Goal: Task Accomplishment & Management: Use online tool/utility

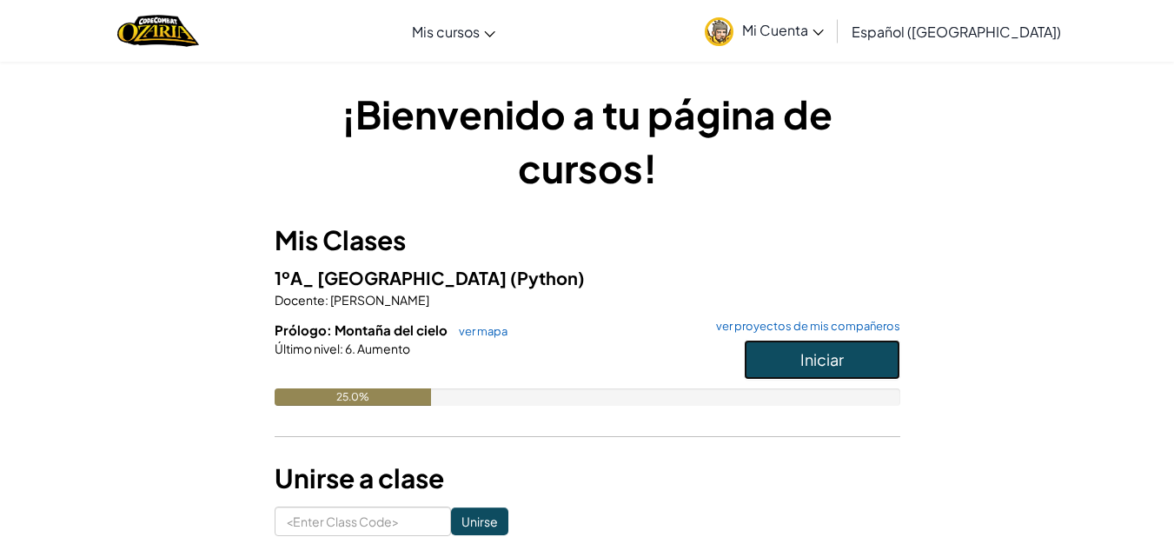
click at [828, 360] on span "Iniciar" at bounding box center [821, 359] width 43 height 20
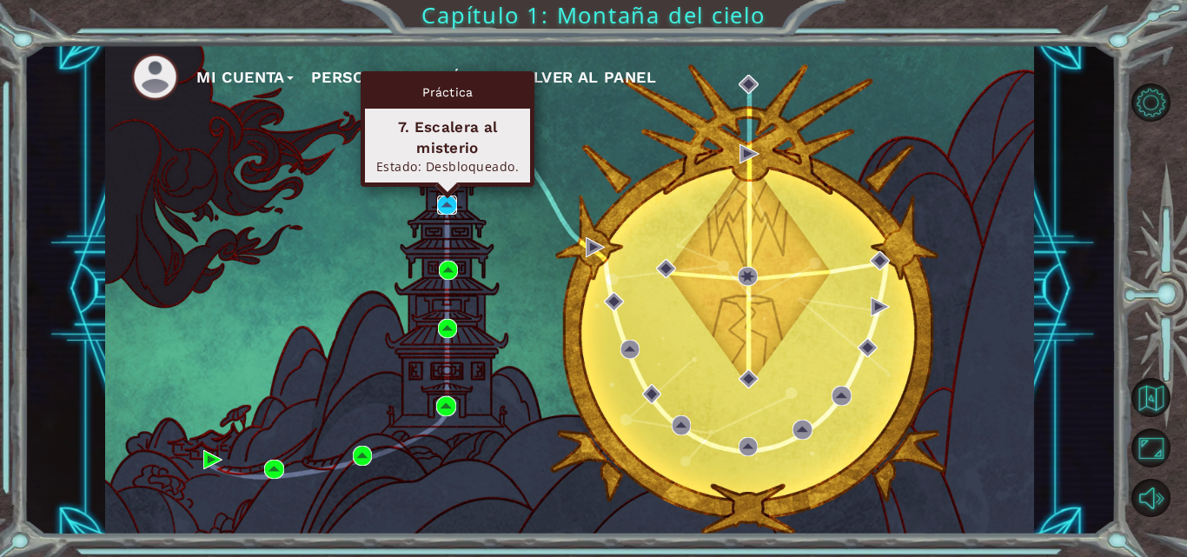
click at [441, 201] on img at bounding box center [446, 204] width 19 height 19
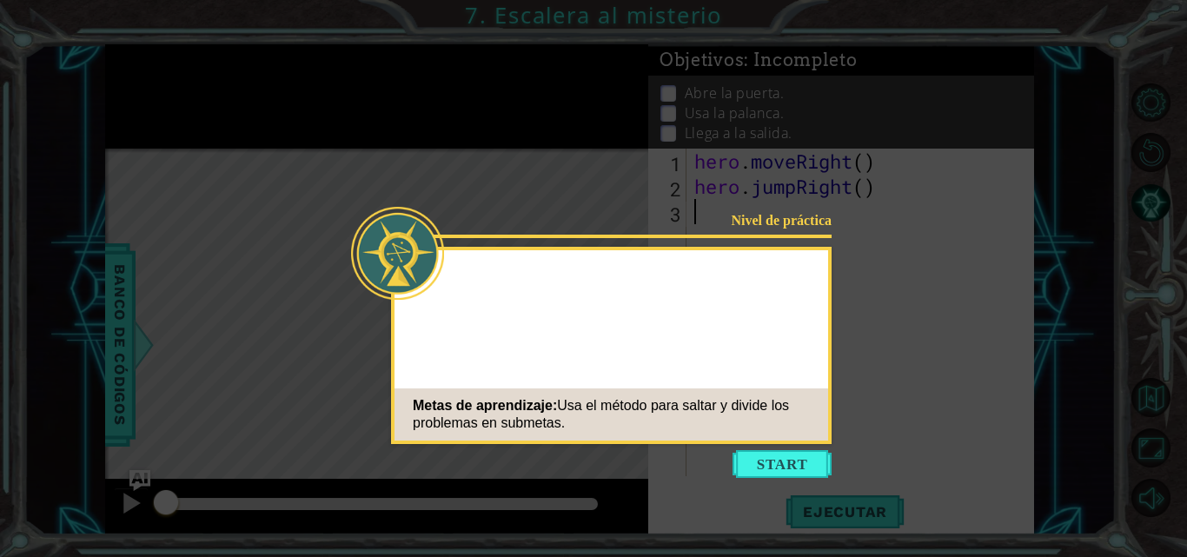
click at [794, 452] on button "Start" at bounding box center [781, 464] width 99 height 28
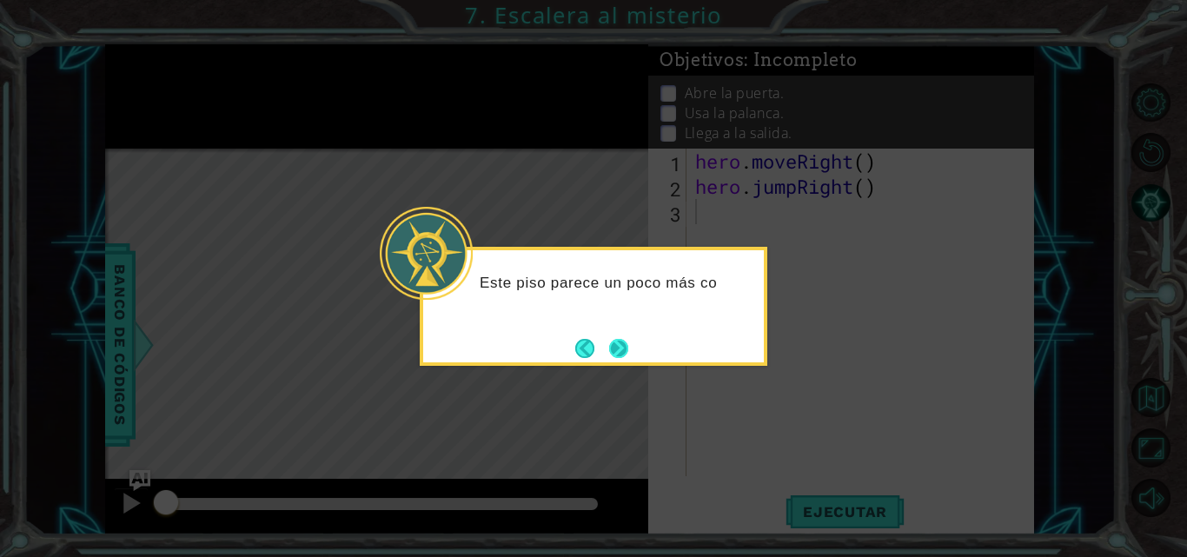
click at [622, 341] on button "Next" at bounding box center [618, 348] width 19 height 19
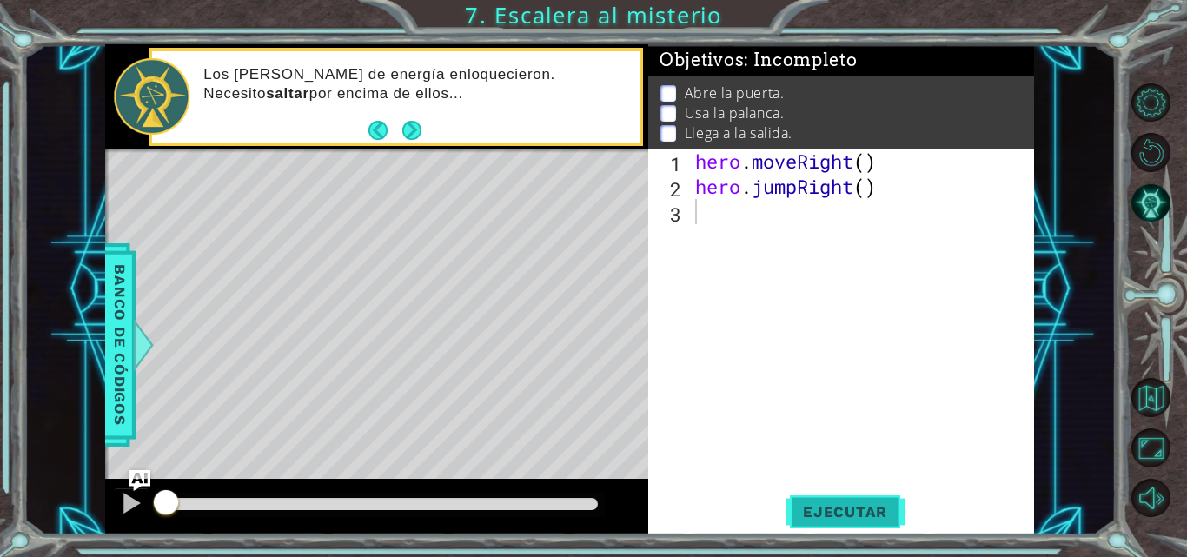
click at [828, 513] on span "Ejecutar" at bounding box center [844, 511] width 119 height 17
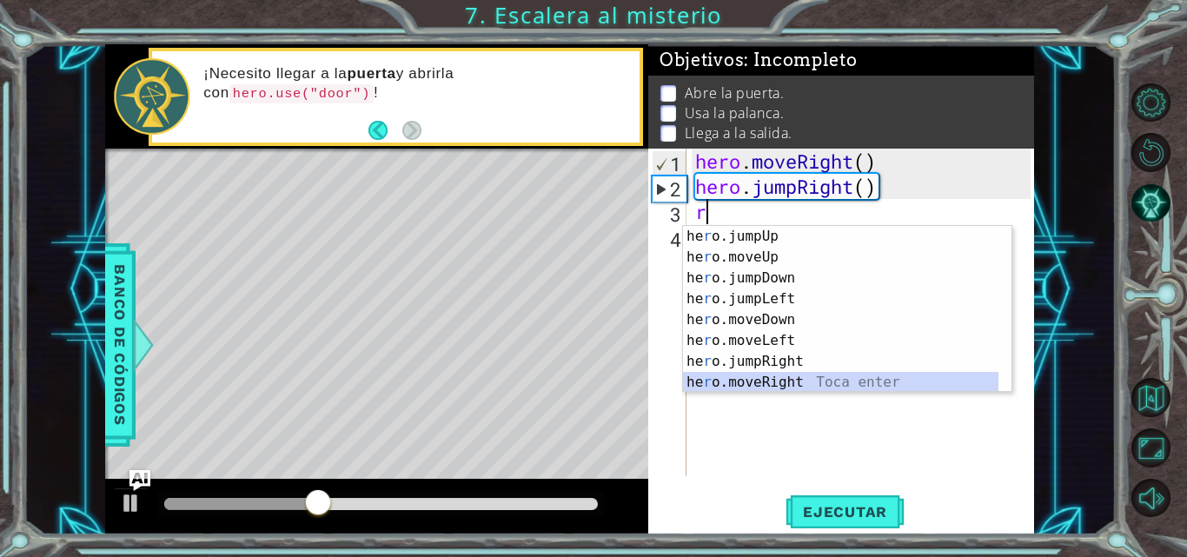
click at [752, 387] on div "he r o.jumpUp Toca enter he r o.moveUp Toca enter he r o.jumpDown Toca enter he…" at bounding box center [840, 330] width 315 height 208
type textarea "hero.moveRight(1)"
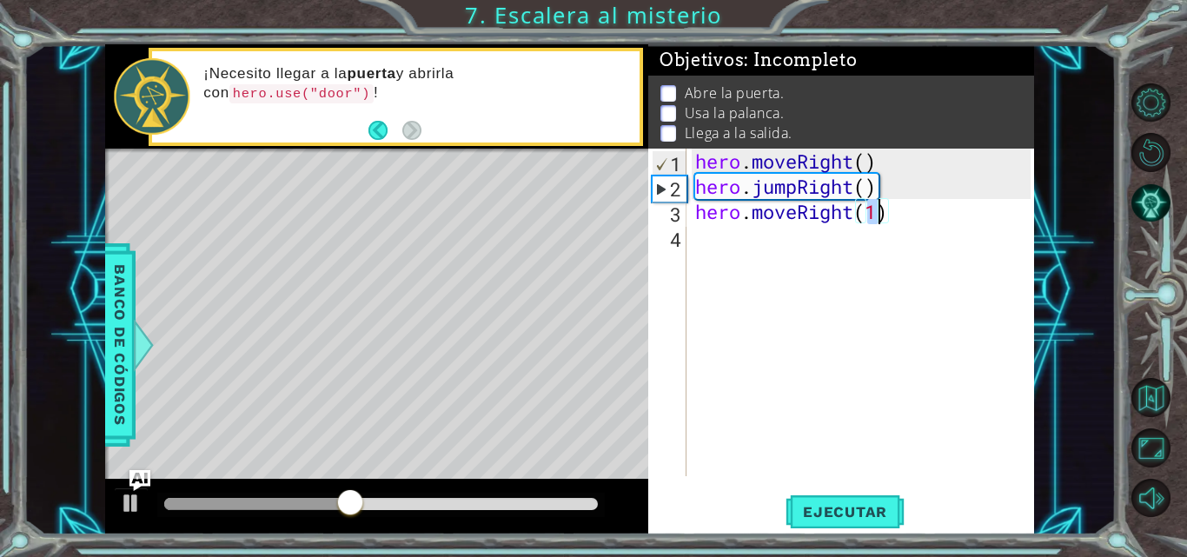
click at [706, 242] on div "hero . moveRight ( ) hero . jumpRight ( ) hero . moveRight ( 1 )" at bounding box center [865, 338] width 347 height 378
type textarea "u"
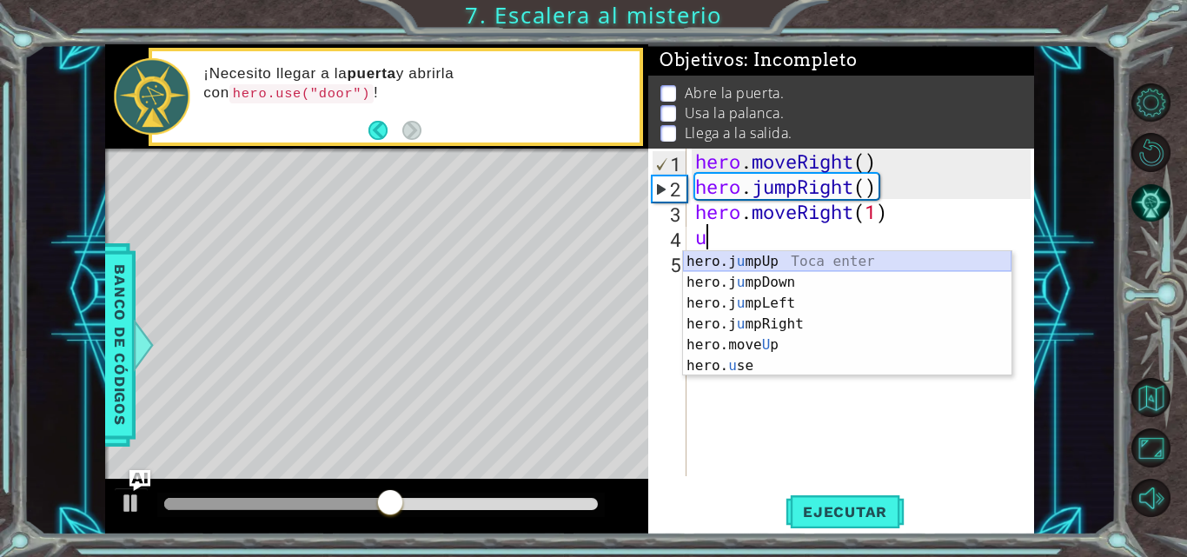
click at [739, 260] on div "hero.j u mpUp Toca enter hero.j u [GEOGRAPHIC_DATA] Toca enter hero.j u mpLeft …" at bounding box center [847, 334] width 328 height 167
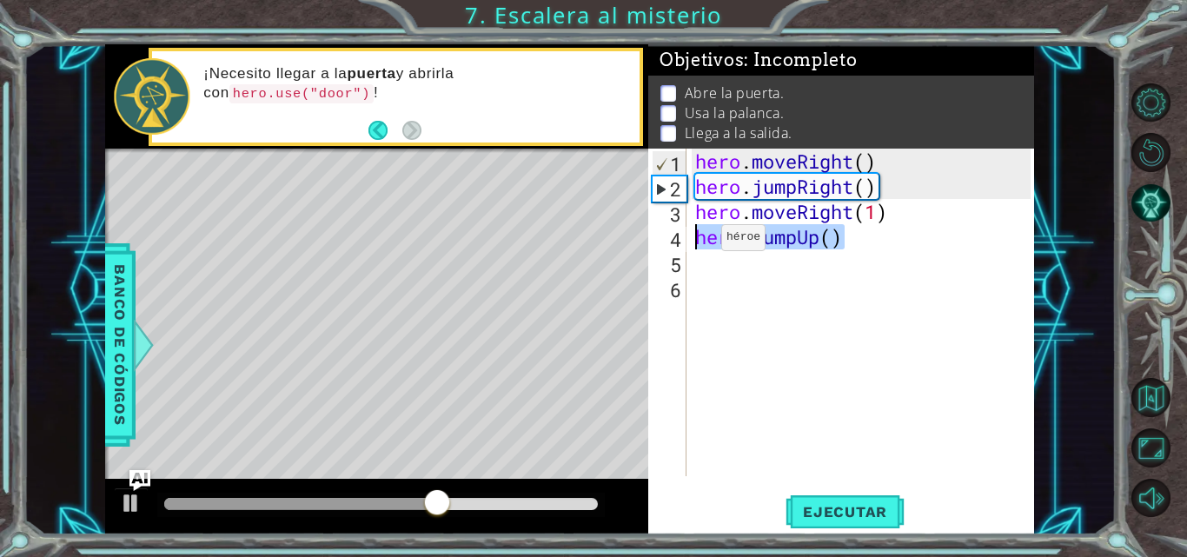
drag, startPoint x: 843, startPoint y: 235, endPoint x: 697, endPoint y: 241, distance: 146.0
click at [697, 241] on div "hero . moveRight ( ) hero . jumpRight ( ) hero . moveRight ( 1 ) hero . jumpUp …" at bounding box center [865, 338] width 347 height 378
type textarea "hero.jumpUp()"
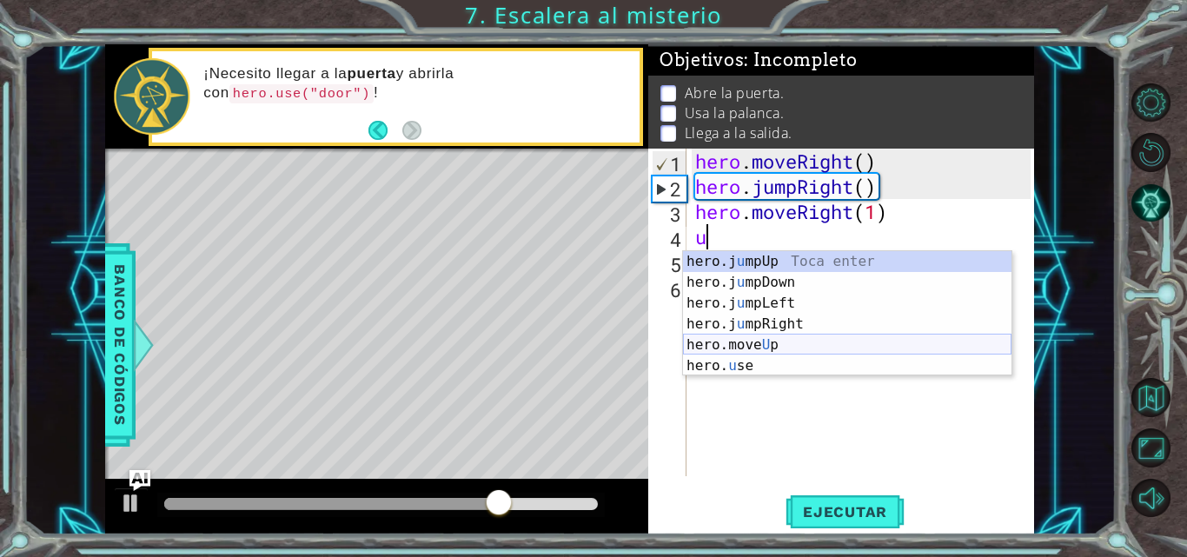
click at [740, 344] on div "hero.j u mpUp Toca enter hero.j u [GEOGRAPHIC_DATA] Toca enter hero.j u mpLeft …" at bounding box center [847, 334] width 328 height 167
type textarea "hero.moveUp(1)"
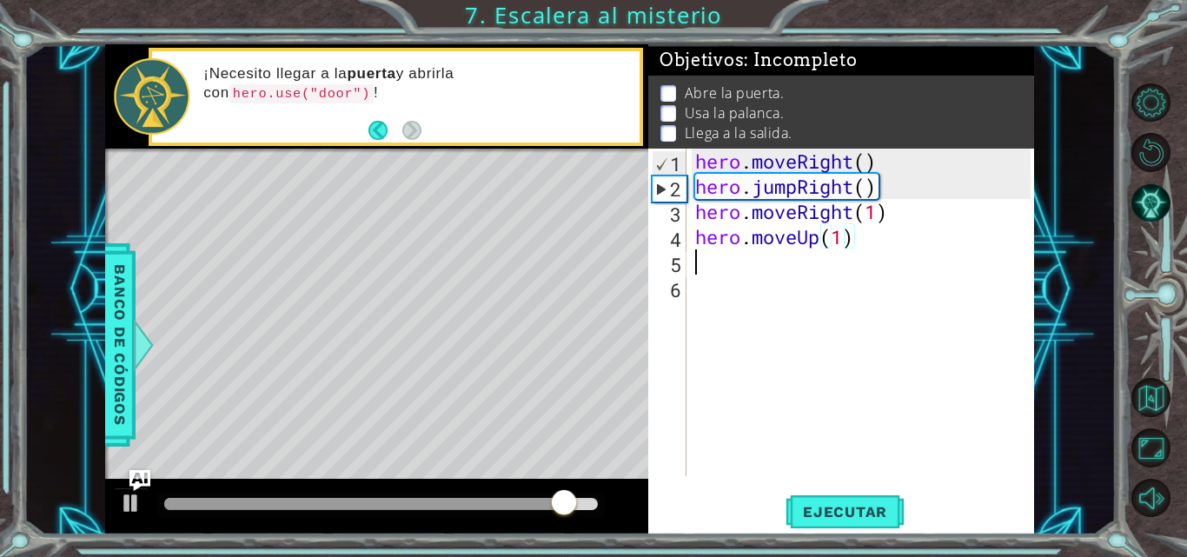
click at [697, 255] on div "hero . moveRight ( ) hero . jumpRight ( ) hero . moveRight ( 1 ) hero . moveUp …" at bounding box center [865, 338] width 347 height 378
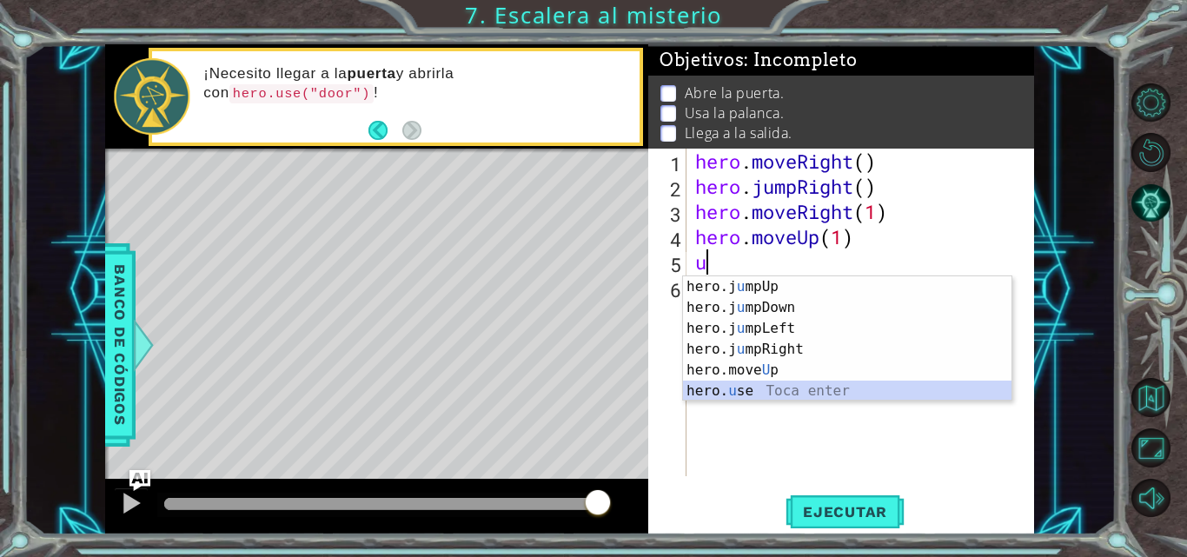
click at [699, 387] on div "hero.j u mpUp Toca enter hero.j u [GEOGRAPHIC_DATA] Toca enter hero.j u mpLeft …" at bounding box center [847, 359] width 328 height 167
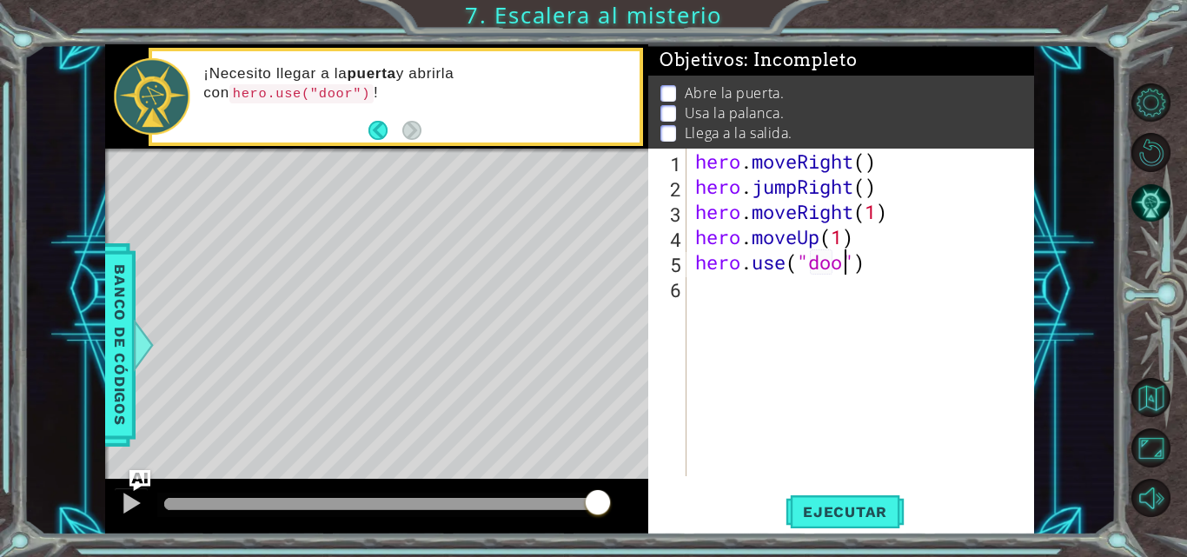
type textarea "hero.use("door")"
click at [695, 294] on div "hero . moveRight ( ) hero . jumpRight ( ) hero . moveRight ( 1 ) hero . moveUp …" at bounding box center [865, 338] width 347 height 378
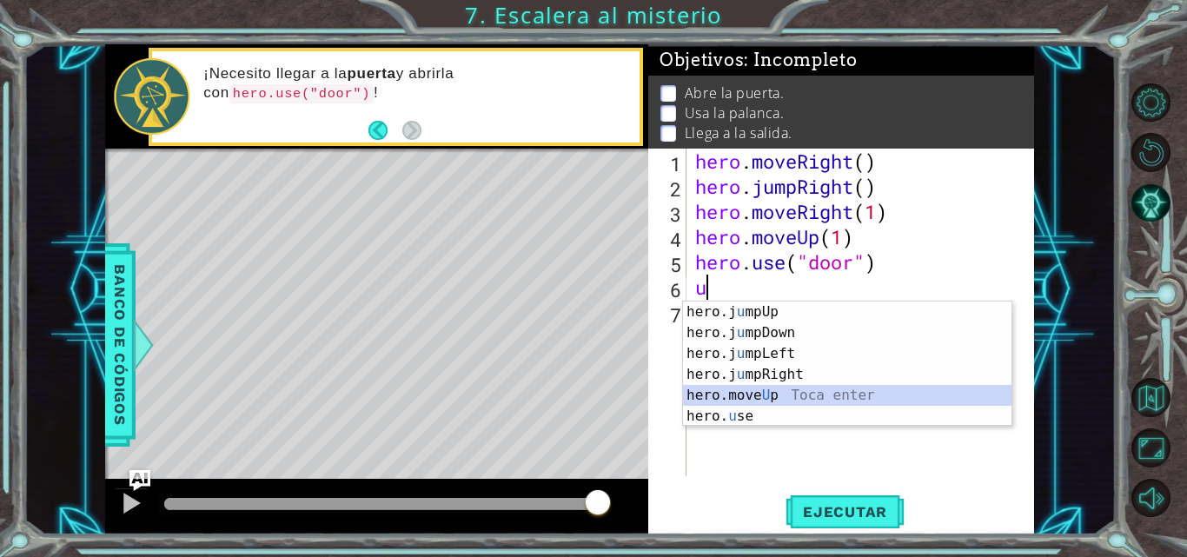
click at [818, 402] on div "hero.j u mpUp Toca enter hero.j u [GEOGRAPHIC_DATA] Toca enter hero.j u mpLeft …" at bounding box center [847, 384] width 328 height 167
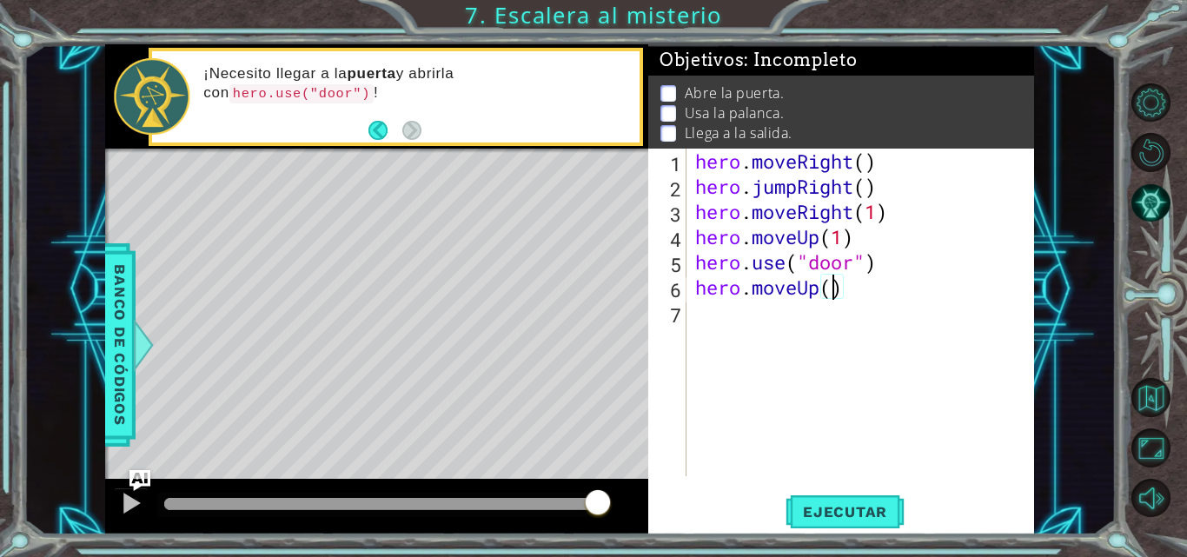
type textarea "hero.moveUp(2)"
click at [731, 316] on div "hero . moveRight ( ) hero . jumpRight ( ) hero . moveRight ( 1 ) hero . moveUp …" at bounding box center [865, 338] width 347 height 378
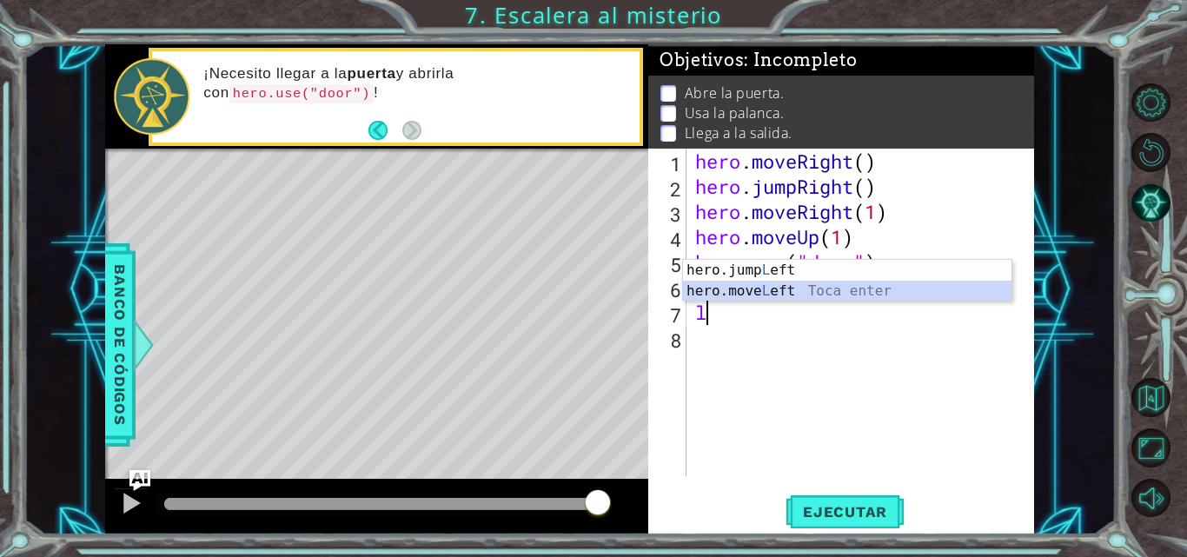
click at [738, 293] on div "hero.jump L eft Toca enter hero.move L eft Toca enter" at bounding box center [847, 301] width 328 height 83
type textarea "hero.moveLeft(1)"
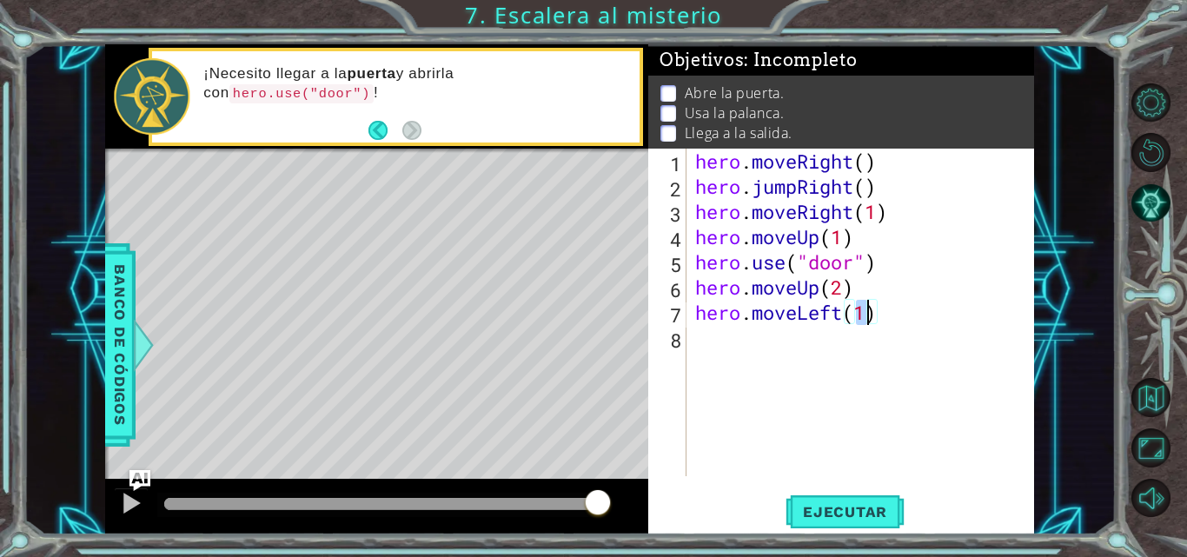
click at [707, 338] on div "hero . moveRight ( ) hero . jumpRight ( ) hero . moveRight ( 1 ) hero . moveUp …" at bounding box center [865, 338] width 347 height 378
click at [786, 506] on span "Ejecutar" at bounding box center [844, 511] width 119 height 17
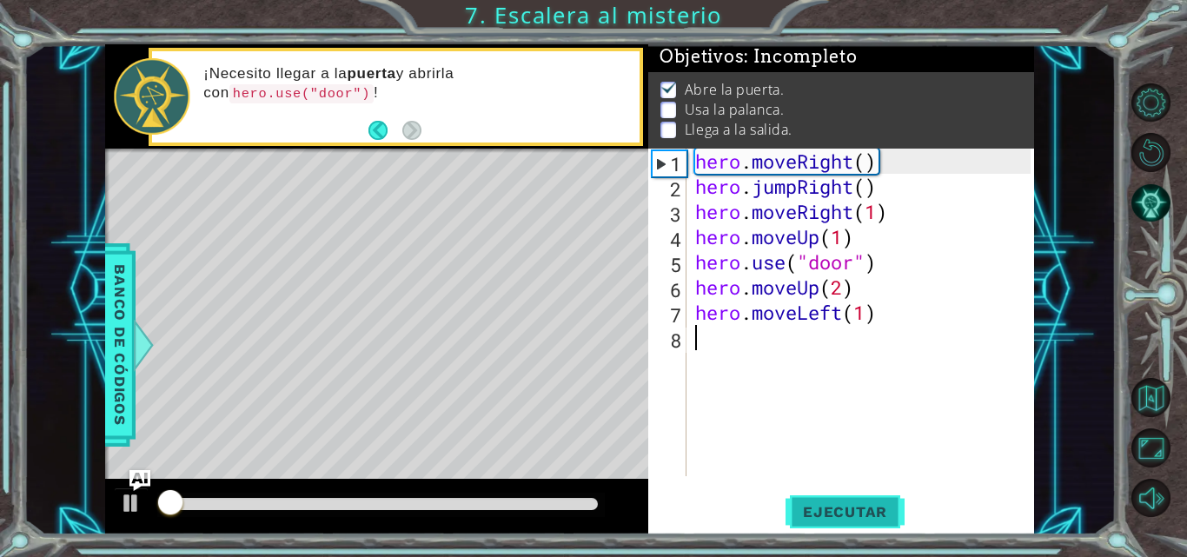
scroll to position [13, 0]
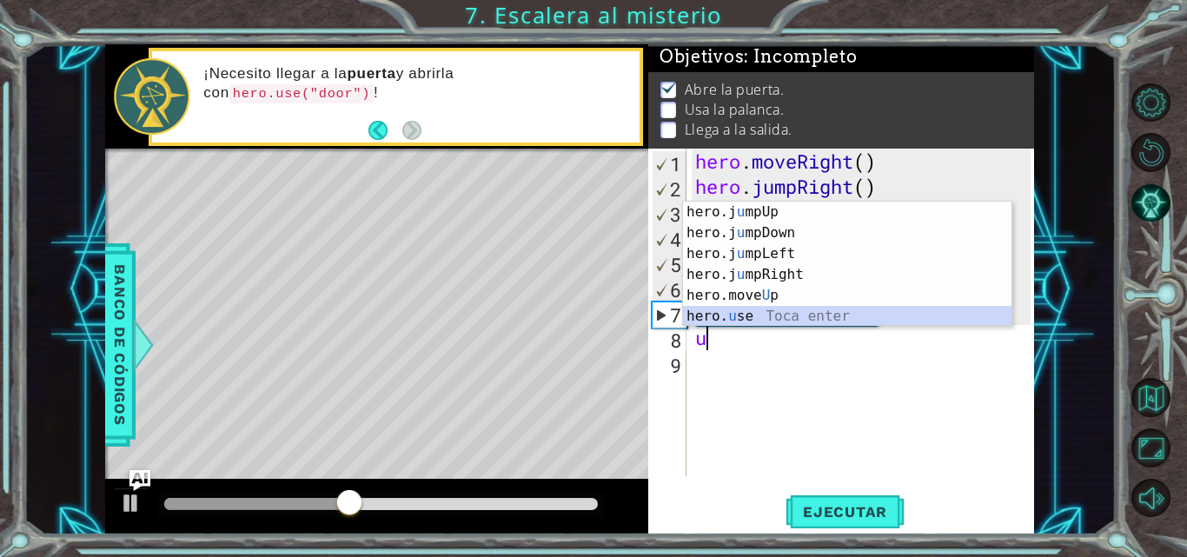
click at [778, 318] on div "hero.j u mpUp Toca enter hero.j u [GEOGRAPHIC_DATA] Toca enter hero.j u mpLeft …" at bounding box center [847, 285] width 328 height 167
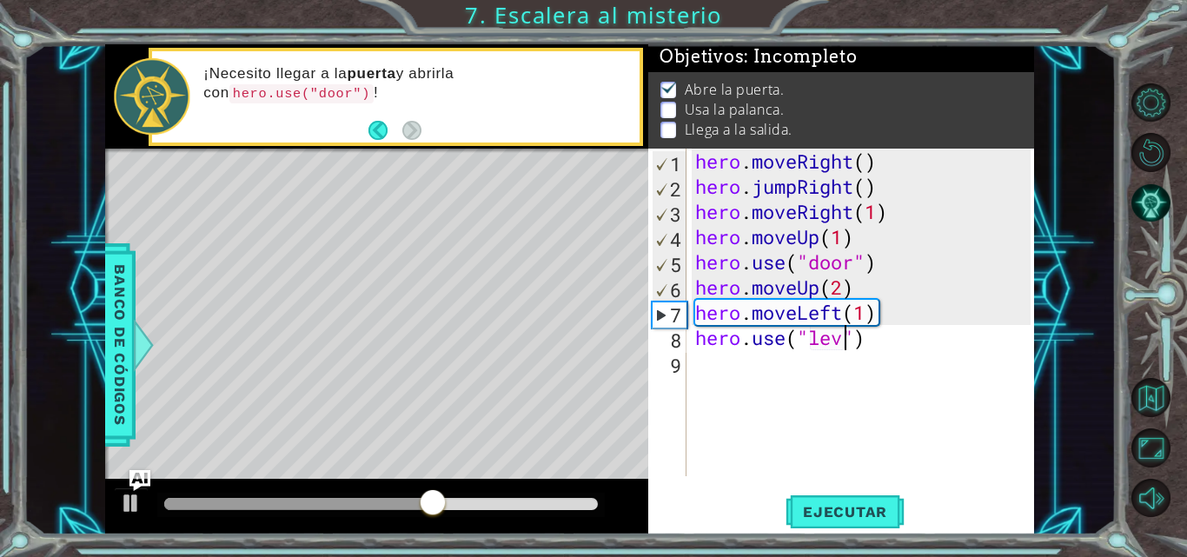
scroll to position [0, 8]
type textarea "hero.use("lever")"
click at [694, 359] on div "hero . moveRight ( ) hero . jumpRight ( ) hero . moveRight ( 1 ) hero . moveUp …" at bounding box center [865, 338] width 347 height 378
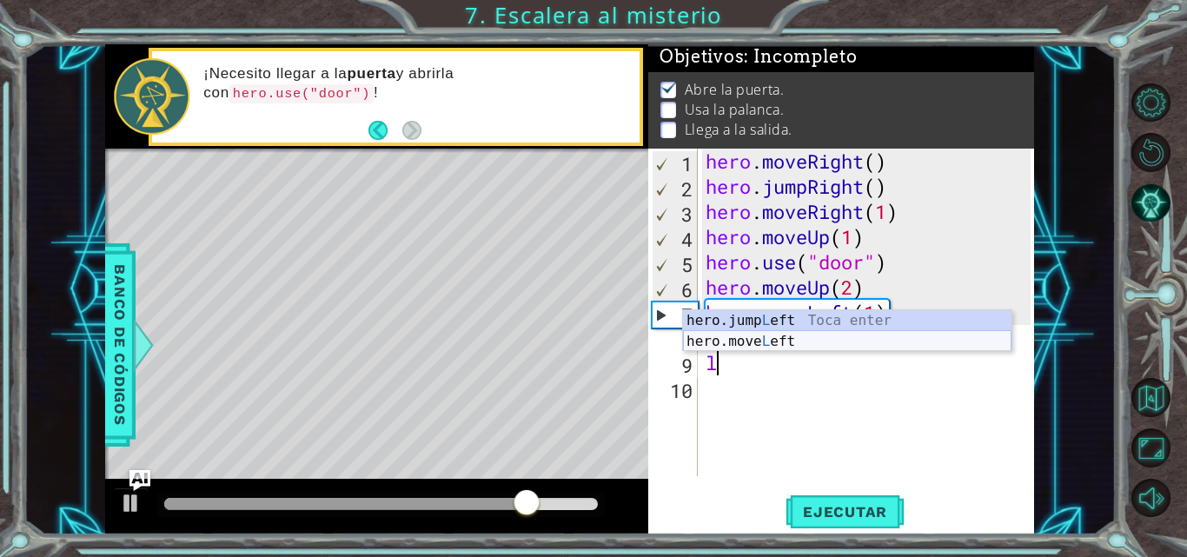
click at [739, 340] on div "hero.jump L eft Toca enter hero.move L eft Toca enter" at bounding box center [847, 351] width 328 height 83
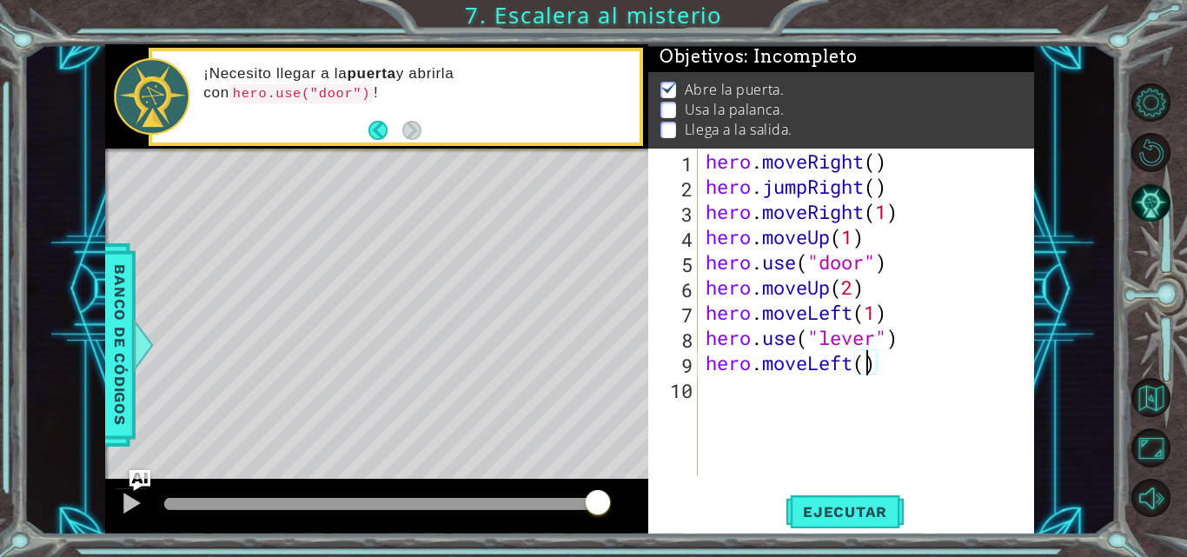
type textarea "hero.moveLeft(2)"
click at [736, 385] on div "hero . moveRight ( ) hero . jumpRight ( ) hero . moveRight ( 1 ) hero . moveUp …" at bounding box center [870, 338] width 337 height 378
type textarea "u"
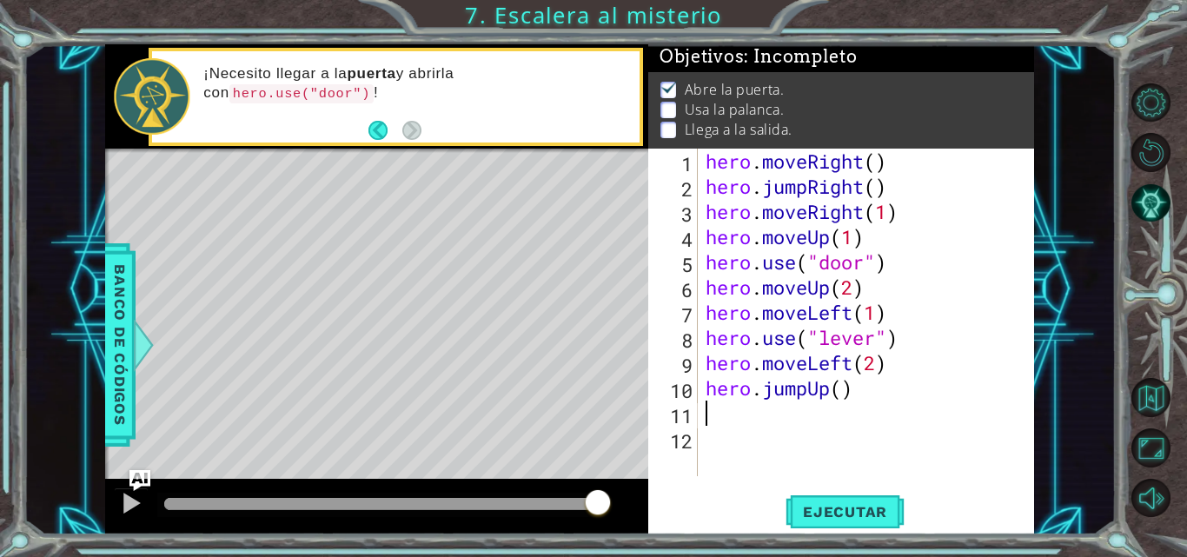
type textarea "r"
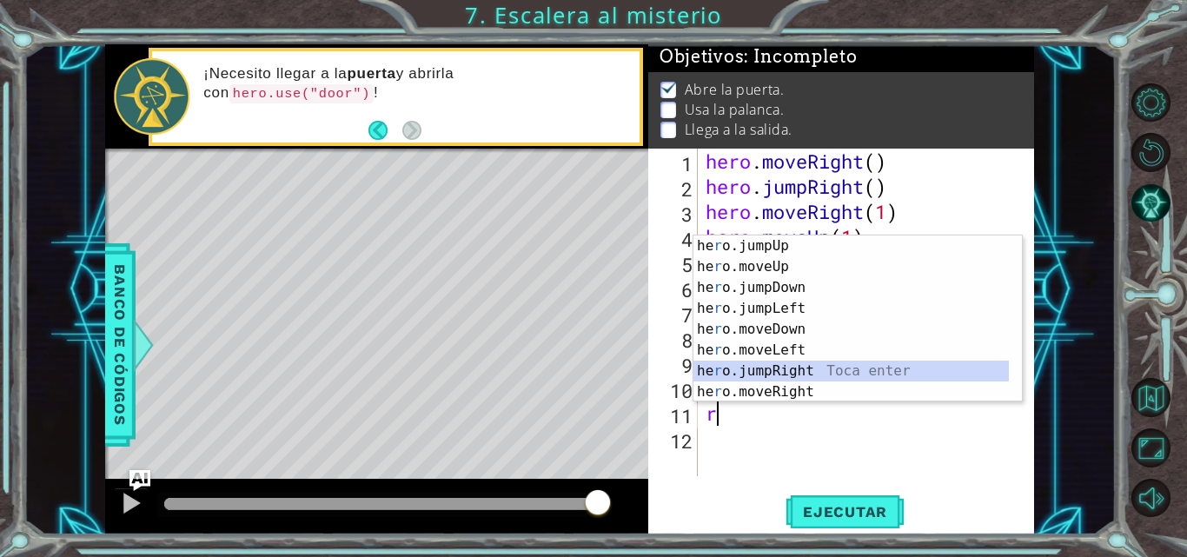
click at [810, 371] on div "he r o.jumpUp Toca enter he r o.moveUp Toca enter he r o.jumpDown Toca enter he…" at bounding box center [850, 339] width 315 height 208
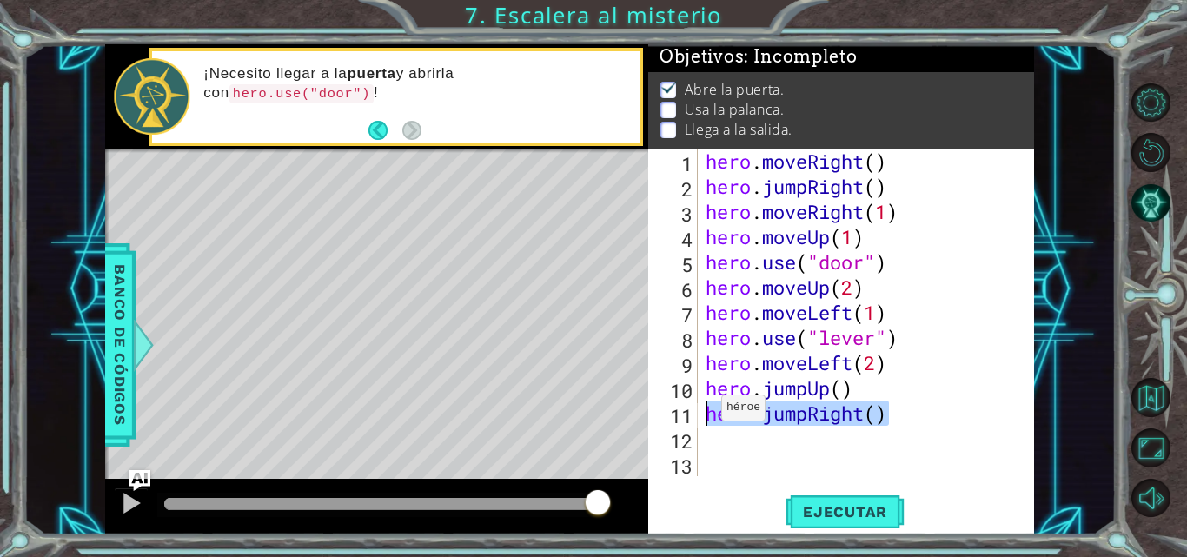
drag, startPoint x: 889, startPoint y: 414, endPoint x: 705, endPoint y: 412, distance: 183.3
click at [705, 412] on div "hero . moveRight ( ) hero . jumpRight ( ) hero . moveRight ( 1 ) hero . moveUp …" at bounding box center [870, 338] width 337 height 378
type textarea "hero.jumpRight()"
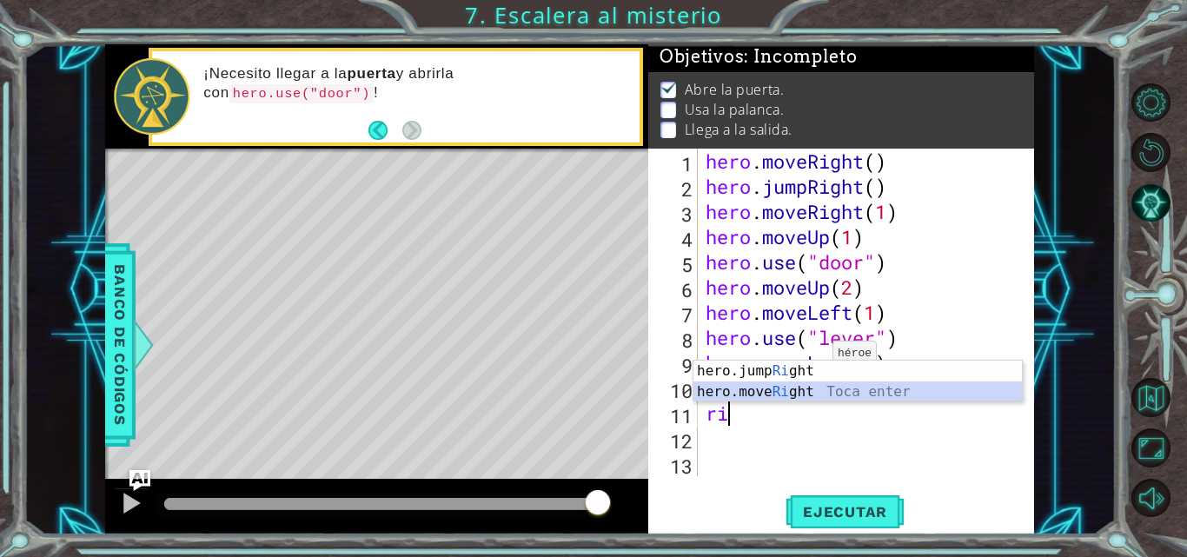
click at [825, 393] on div "hero.jump Ri ght Toca enter hero.move Ri ght Toca enter" at bounding box center [857, 402] width 328 height 83
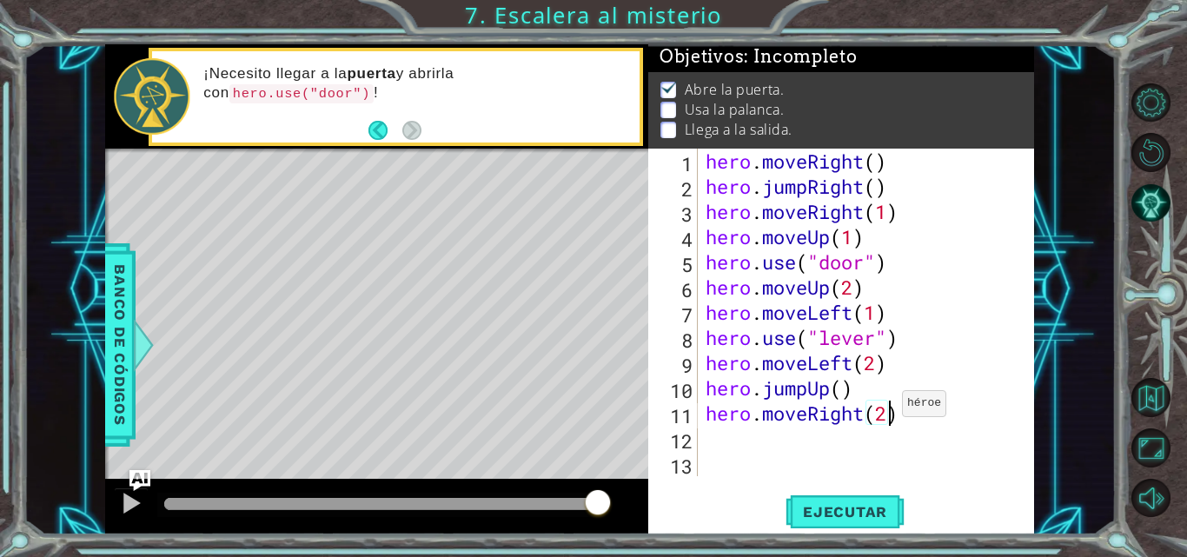
scroll to position [0, 8]
type textarea "hero.moveRight(2)"
click at [841, 510] on span "Ejecutar" at bounding box center [844, 511] width 119 height 17
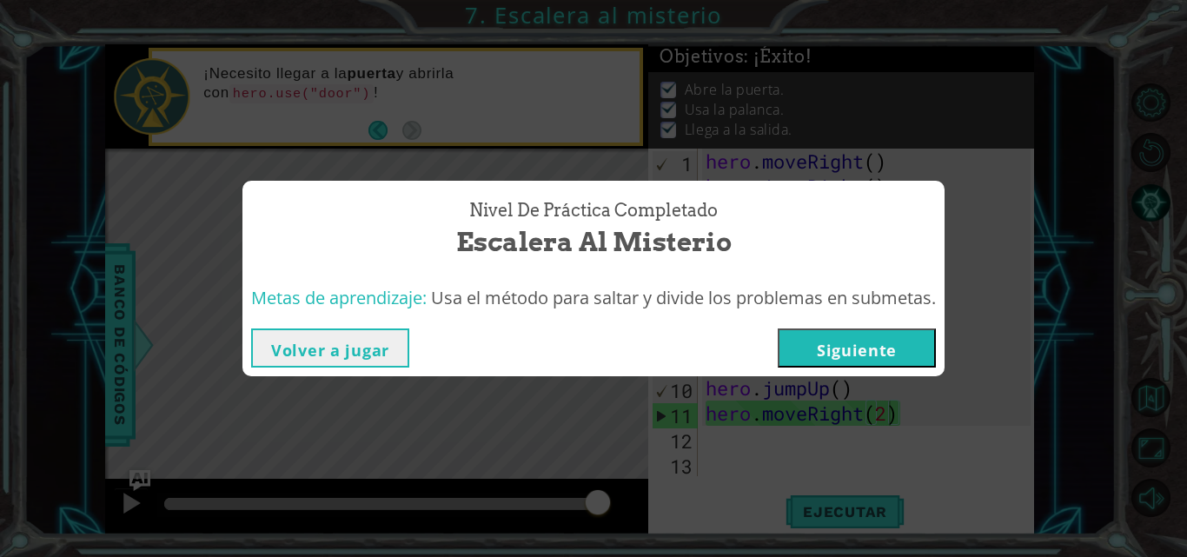
click at [888, 355] on button "Siguiente" at bounding box center [857, 347] width 158 height 39
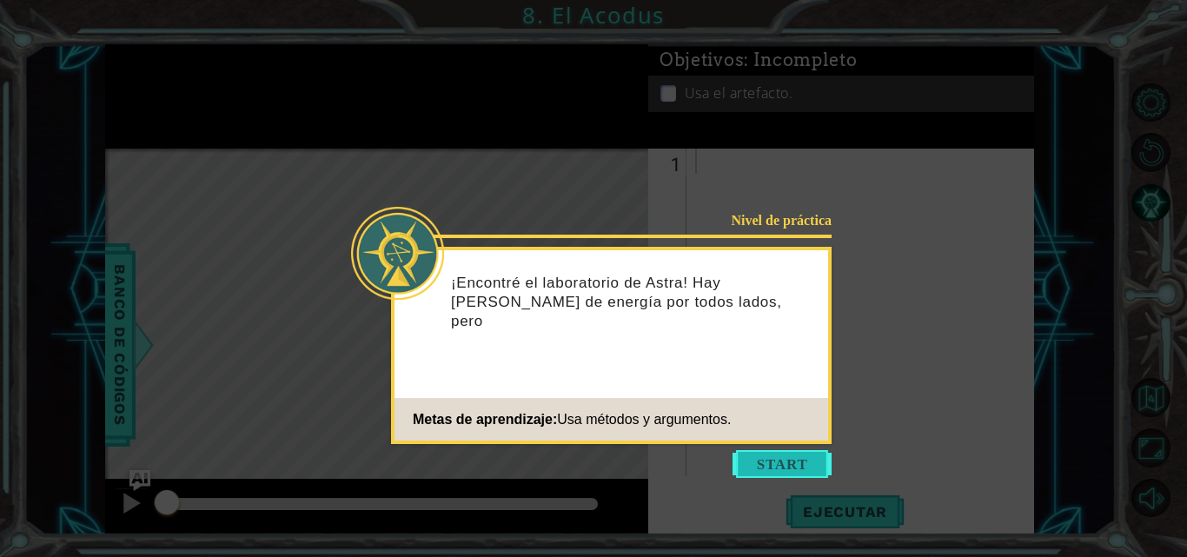
click at [777, 455] on button "Start" at bounding box center [781, 464] width 99 height 28
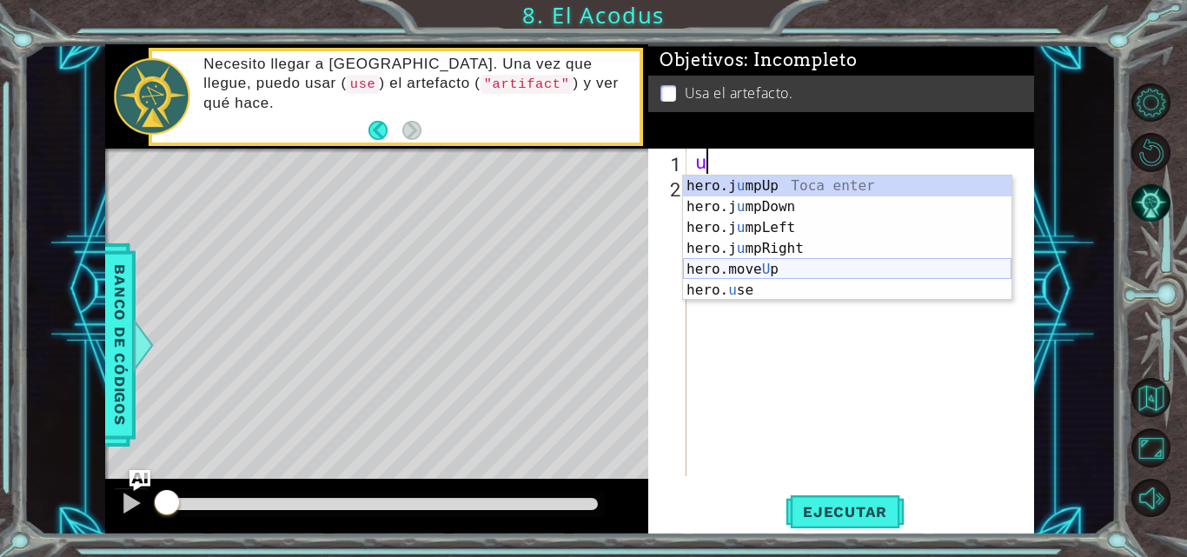
click at [794, 266] on div "hero.j u mpUp Toca enter hero.j u [GEOGRAPHIC_DATA] Toca enter hero.j u mpLeft …" at bounding box center [847, 258] width 328 height 167
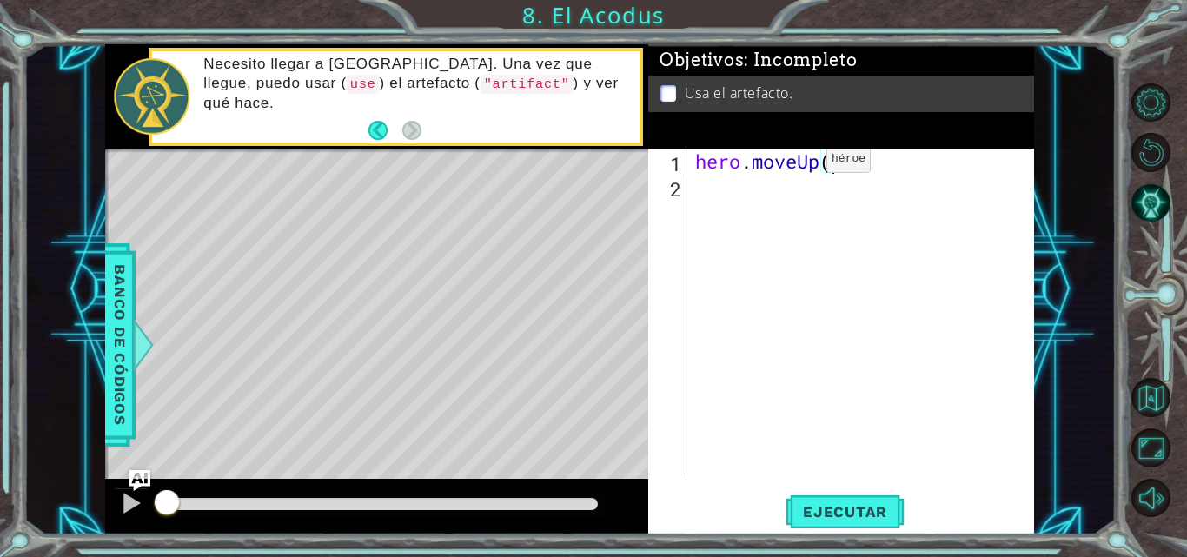
type textarea "hero.moveUp(2)"
click at [755, 195] on div "hero . moveUp ( 2 )" at bounding box center [865, 338] width 347 height 378
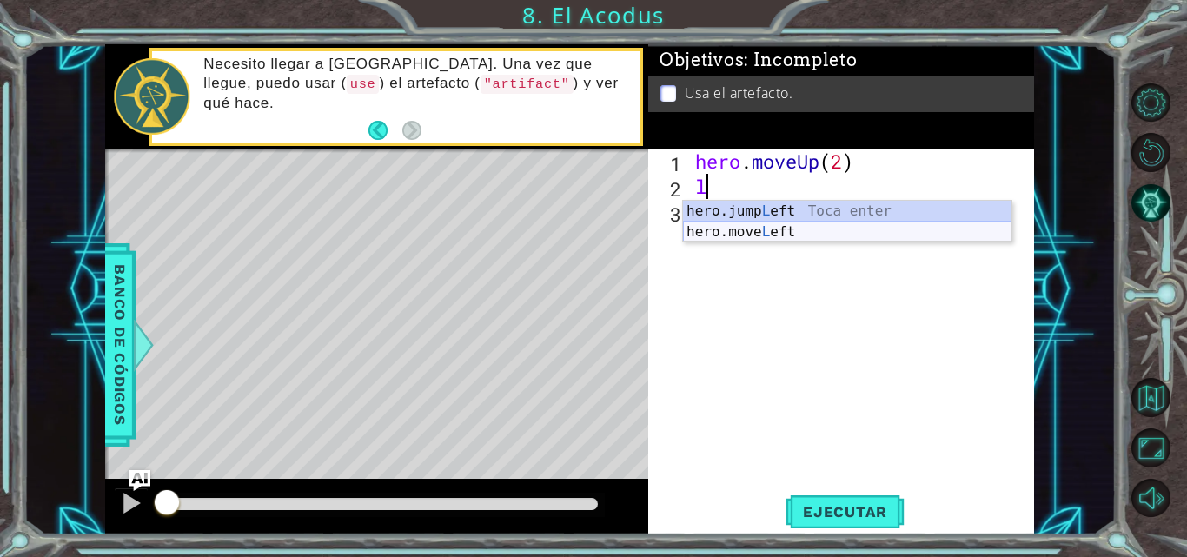
click at [754, 227] on div "hero.jump L eft Toca enter hero.move L eft Toca enter" at bounding box center [847, 242] width 328 height 83
type textarea "hero.moveLeft(1)"
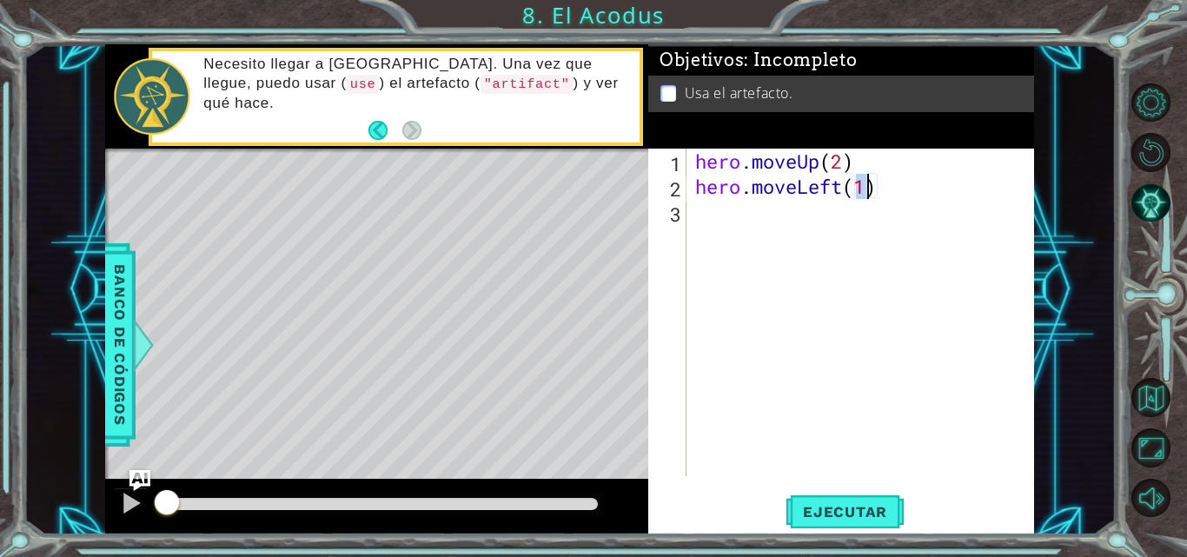
click at [707, 212] on div "hero . moveUp ( 2 ) hero . moveLeft ( 1 )" at bounding box center [865, 338] width 347 height 378
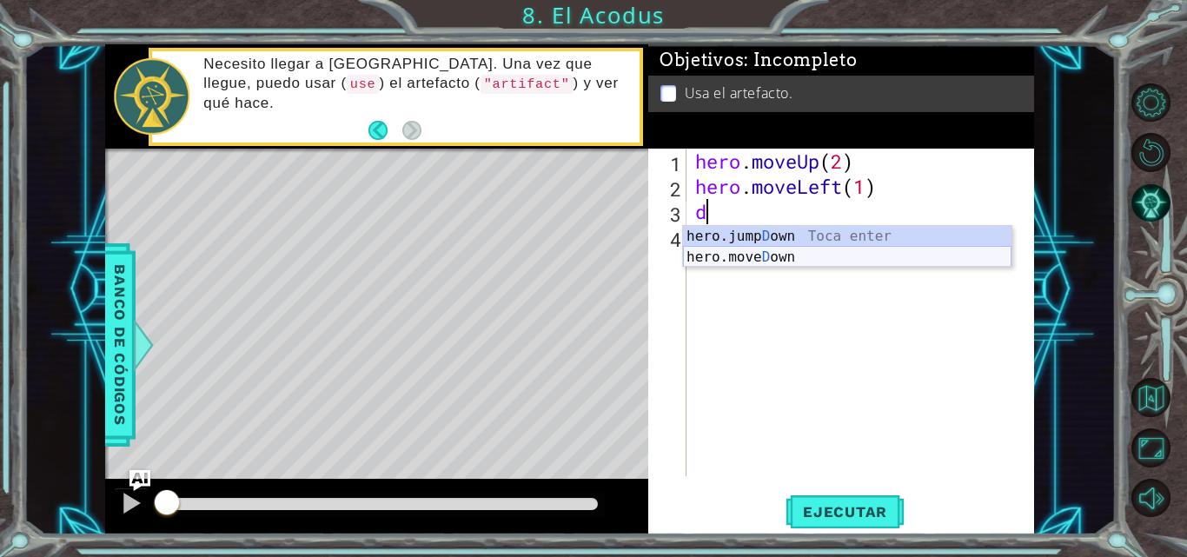
click at [788, 260] on div "hero.jump D own Toca enter hero.[PERSON_NAME] own Toca enter" at bounding box center [847, 267] width 328 height 83
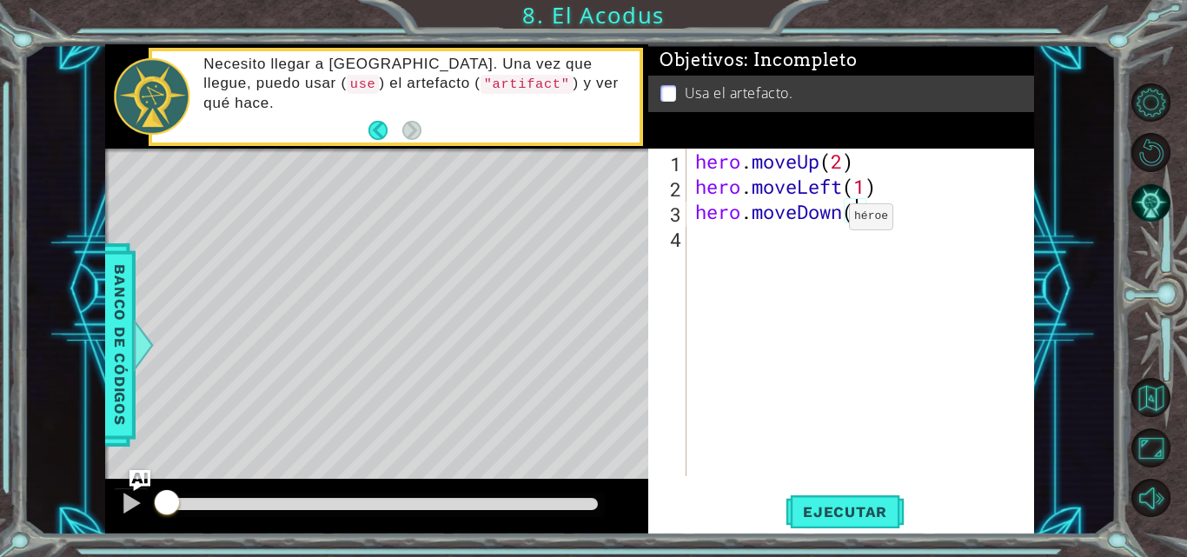
type textarea "hero.moveDown(2)"
click at [705, 231] on div "hero . moveUp ( 2 ) hero . moveLeft ( 1 ) hero . moveDown ( 2 )" at bounding box center [865, 338] width 347 height 378
type textarea "l"
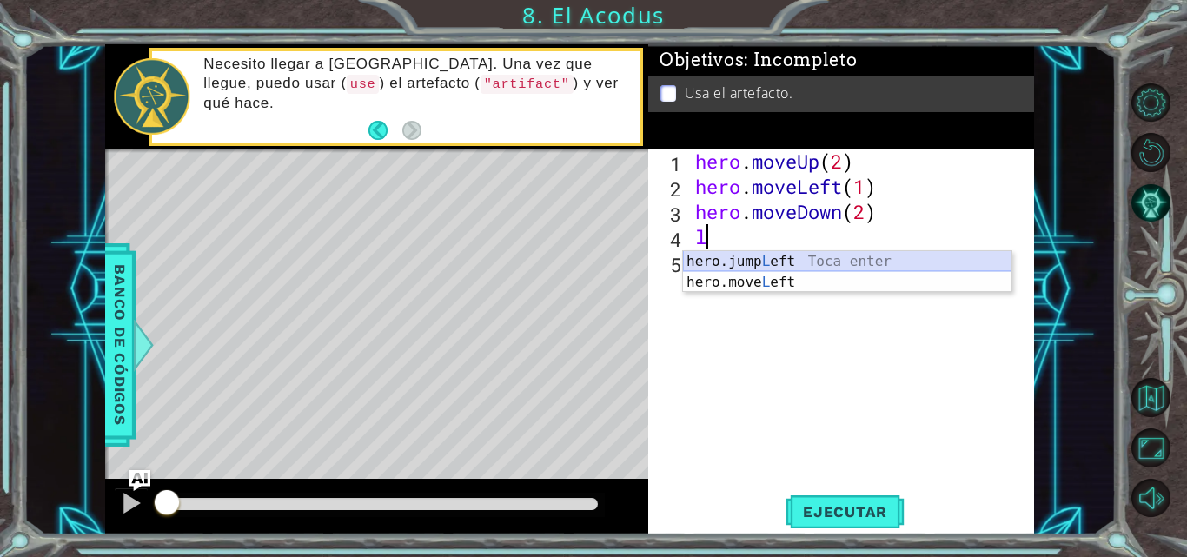
click at [773, 263] on div "hero.jump L eft Toca enter hero.move L eft Toca enter" at bounding box center [847, 292] width 328 height 83
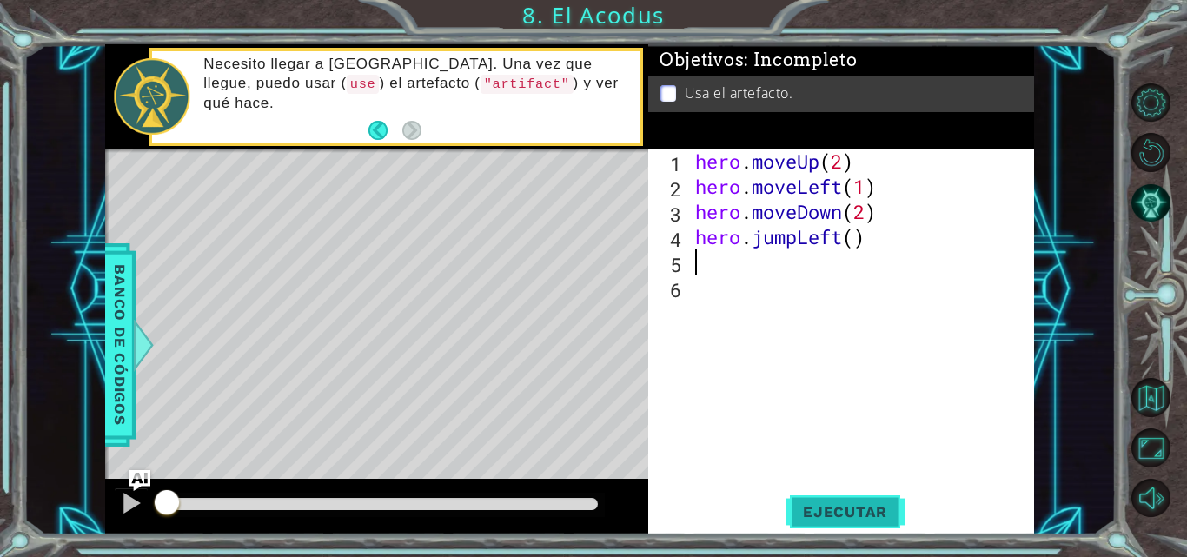
click at [839, 523] on button "Ejecutar" at bounding box center [844, 512] width 119 height 38
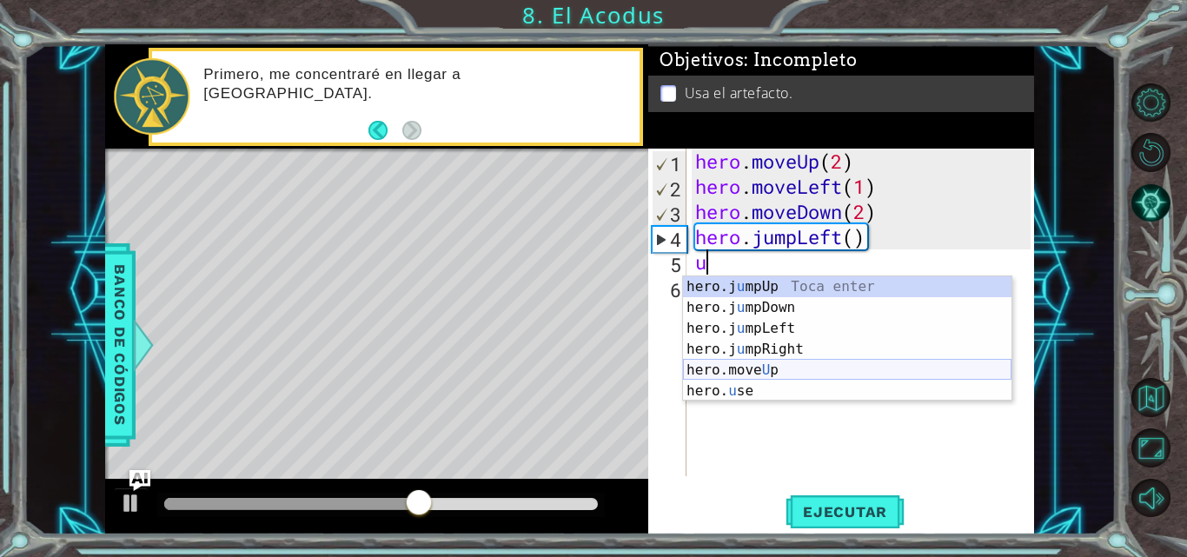
click at [785, 374] on div "hero.j u mpUp Toca enter hero.j u [GEOGRAPHIC_DATA] Toca enter hero.j u mpLeft …" at bounding box center [847, 359] width 328 height 167
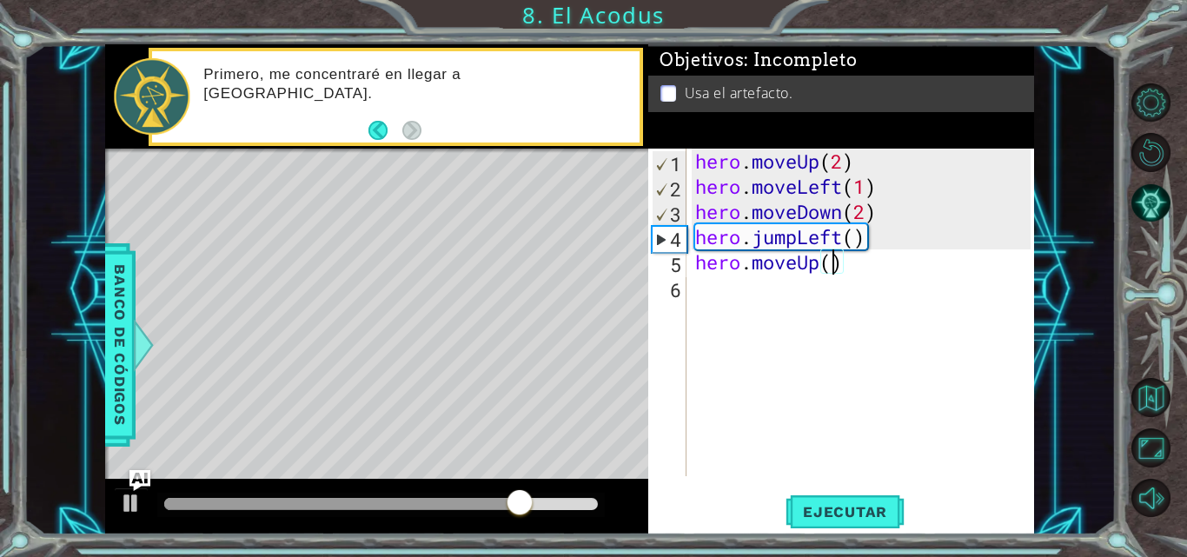
type textarea "hero.moveUp(2)"
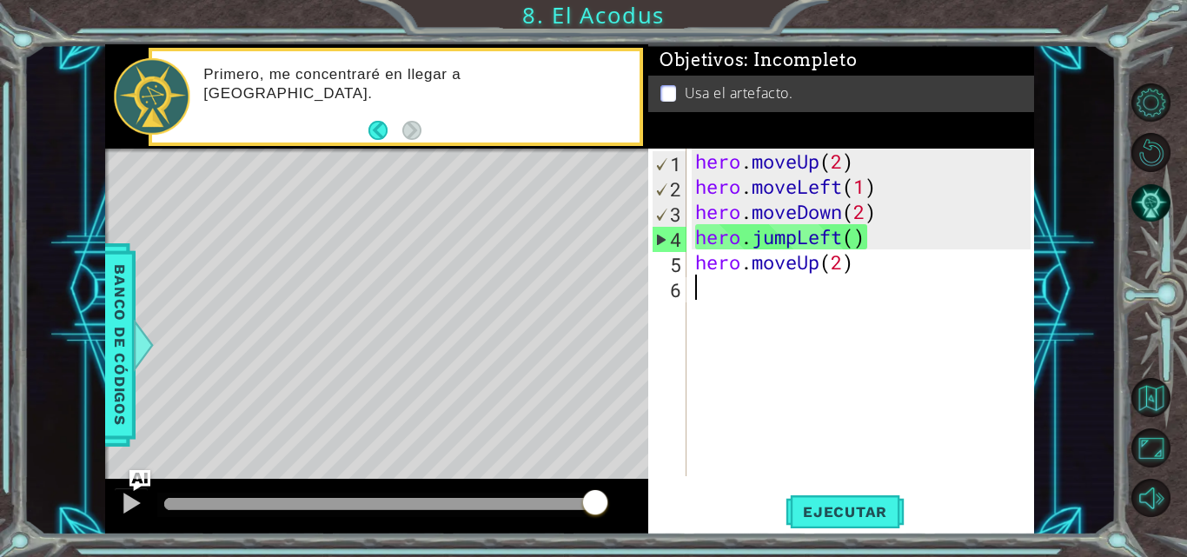
click at [699, 288] on div "hero . moveUp ( 2 ) hero . moveLeft ( 1 ) hero . moveDown ( 2 ) hero . jumpLeft…" at bounding box center [865, 338] width 347 height 378
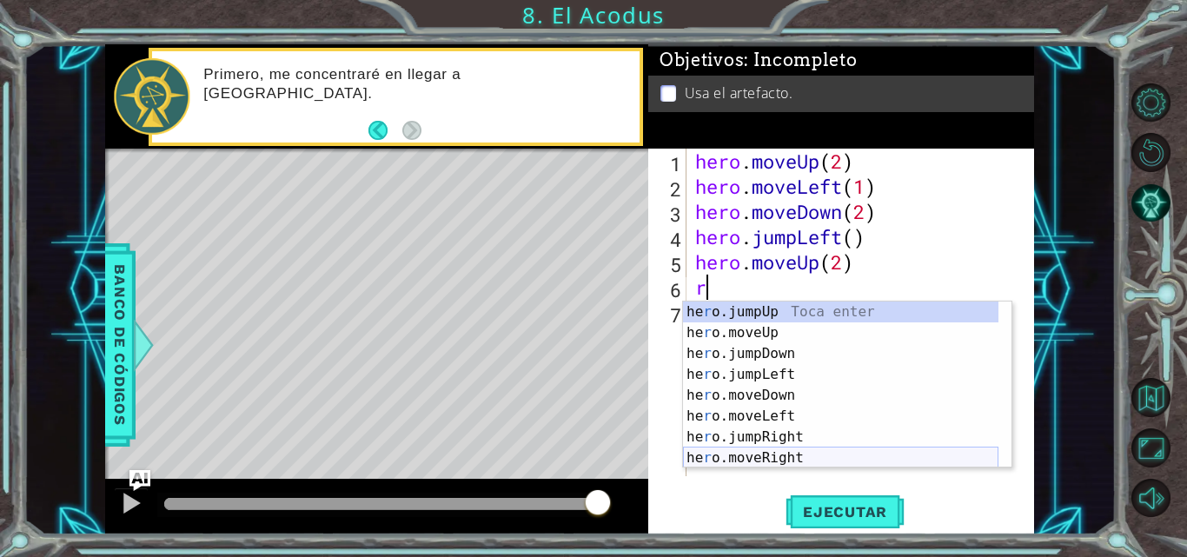
click at [843, 457] on div "he r o.jumpUp Toca enter he r o.moveUp Toca enter he r o.jumpDown Toca enter he…" at bounding box center [840, 405] width 315 height 208
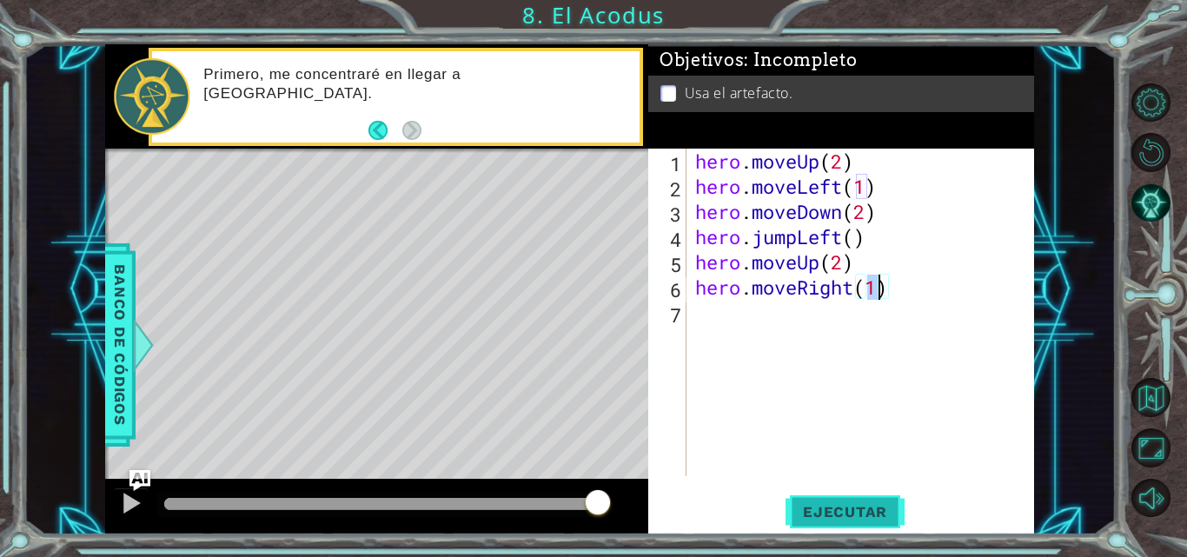
type textarea "hero.moveRight(1)"
click at [853, 493] on button "Ejecutar" at bounding box center [844, 512] width 119 height 38
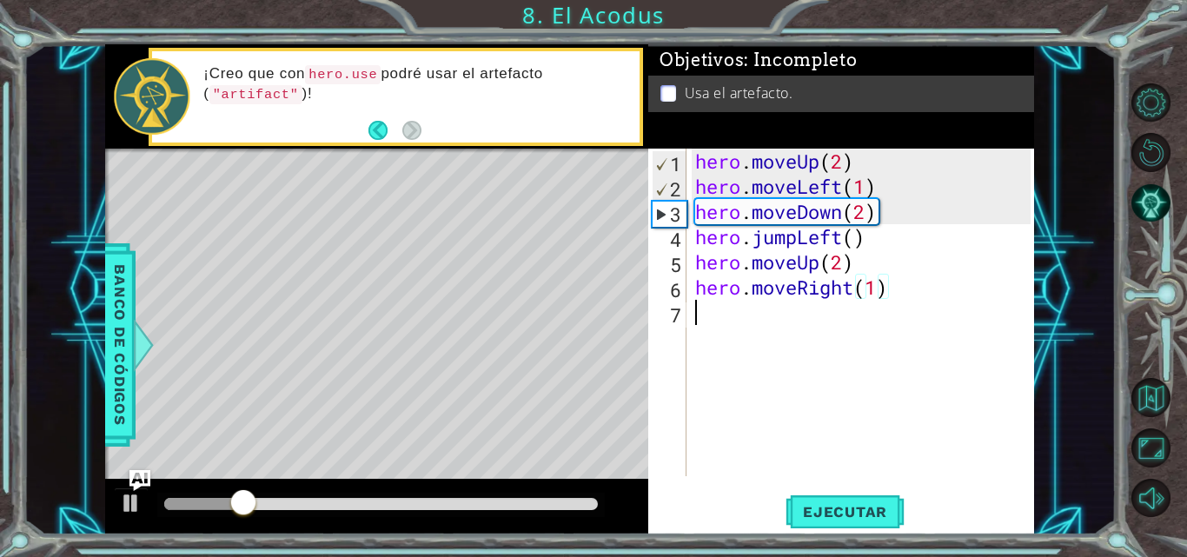
click at [703, 308] on div "hero . moveUp ( 2 ) hero . moveLeft ( 1 ) hero . moveDown ( 2 ) hero . jumpLeft…" at bounding box center [865, 338] width 347 height 378
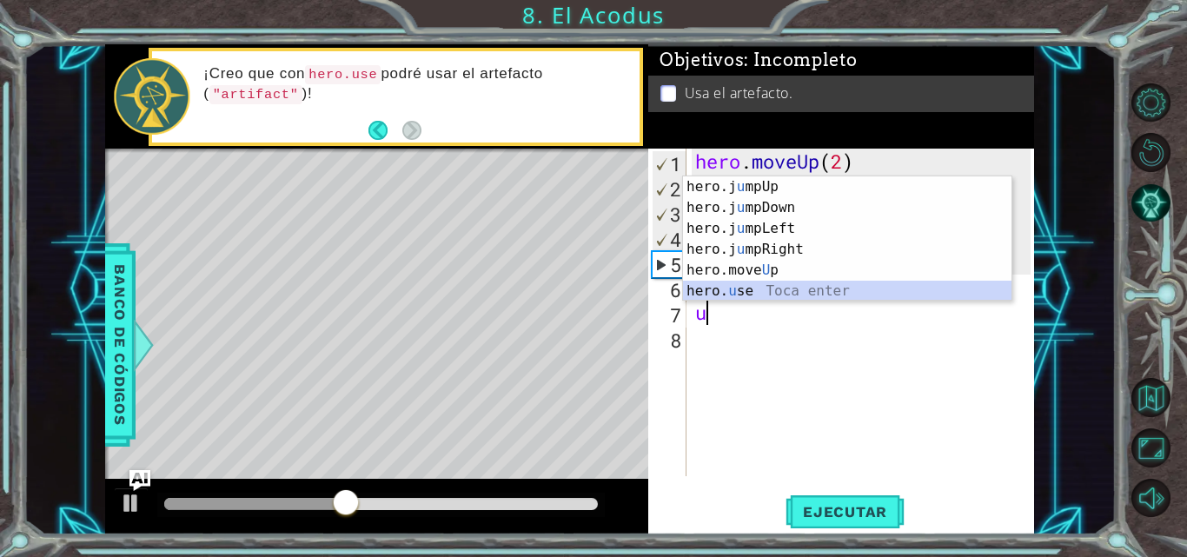
click at [782, 292] on div "hero.j u mpUp Toca enter hero.j u [GEOGRAPHIC_DATA] Toca enter hero.j u mpLeft …" at bounding box center [847, 259] width 328 height 167
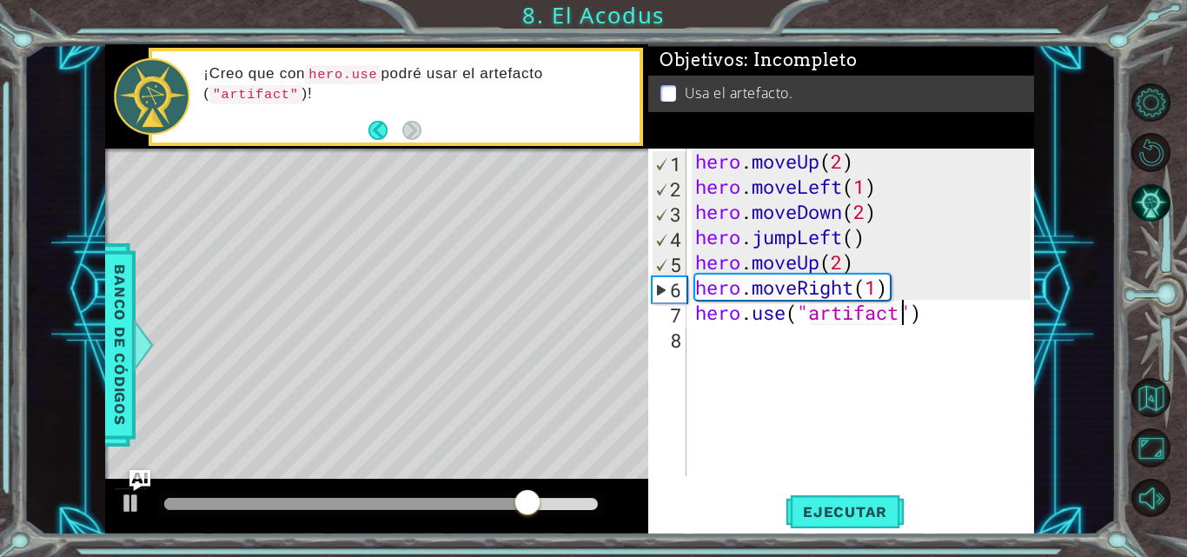
scroll to position [0, 10]
type textarea "hero.use("artifact")"
click at [832, 502] on button "Ejecutar" at bounding box center [844, 512] width 119 height 38
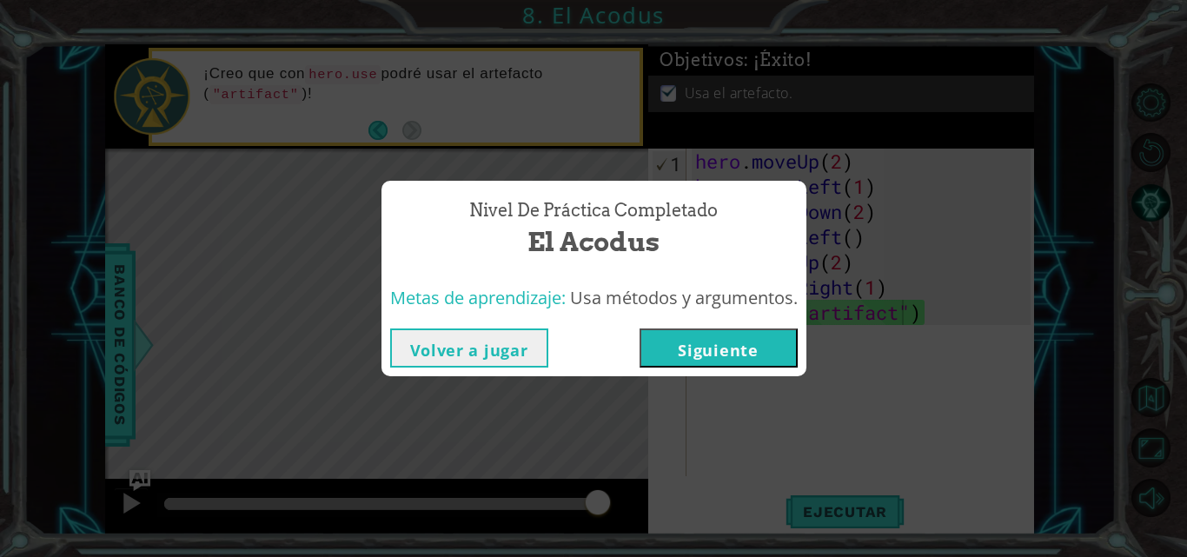
click at [692, 341] on button "Siguiente" at bounding box center [718, 347] width 158 height 39
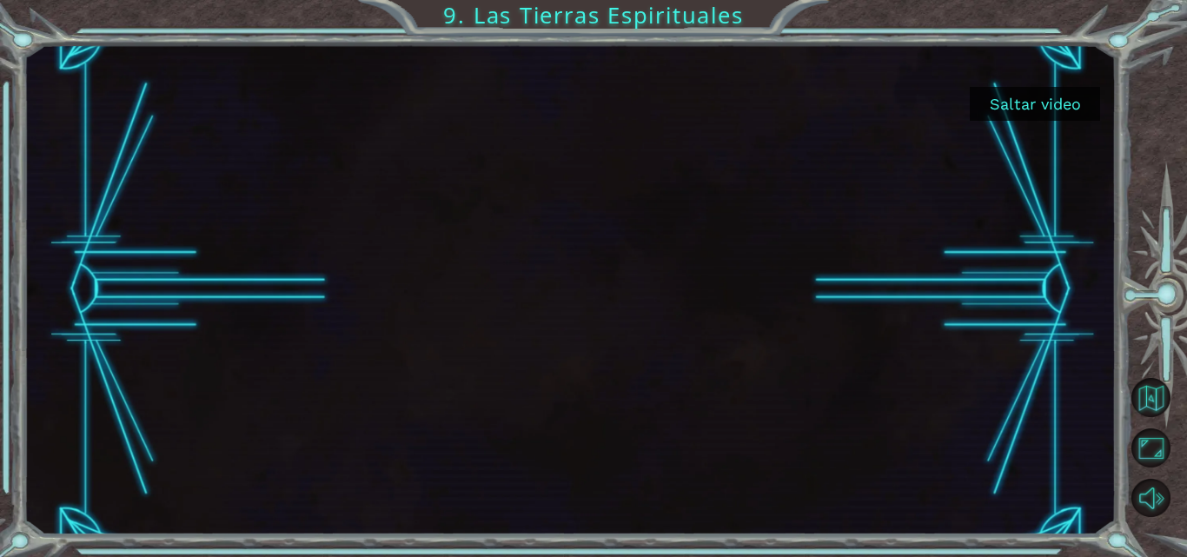
click at [998, 96] on button "Saltar video" at bounding box center [1035, 104] width 130 height 34
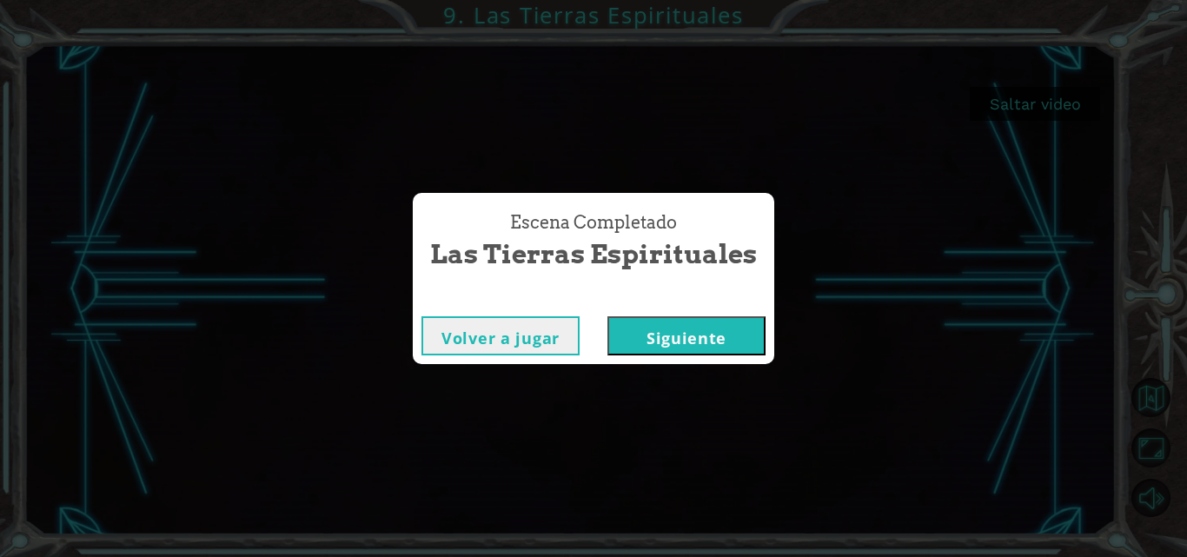
click at [679, 336] on button "Siguiente" at bounding box center [686, 335] width 158 height 39
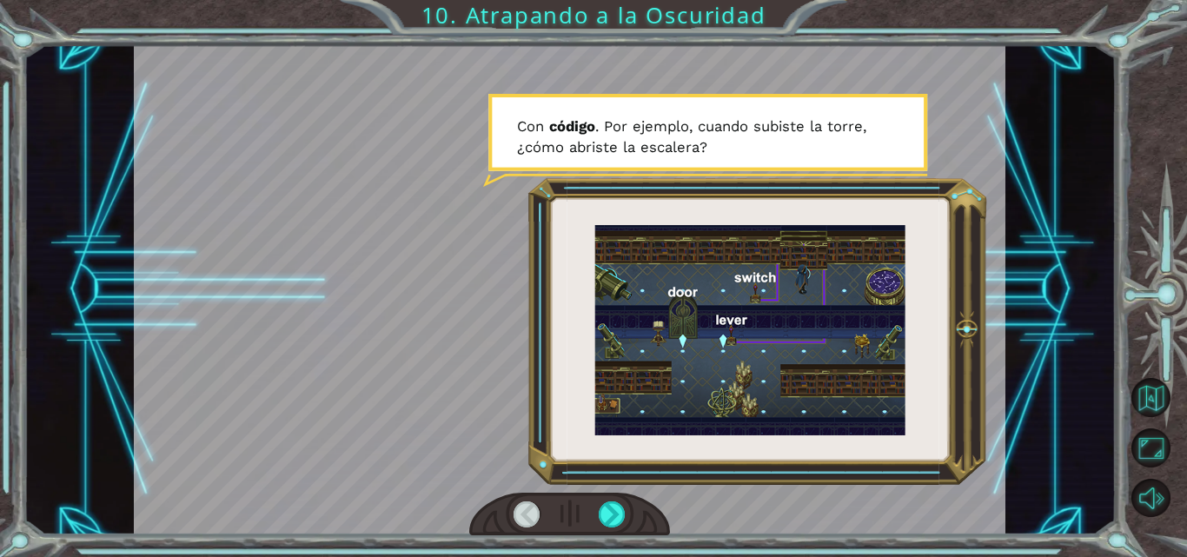
click at [659, 202] on div at bounding box center [569, 289] width 871 height 490
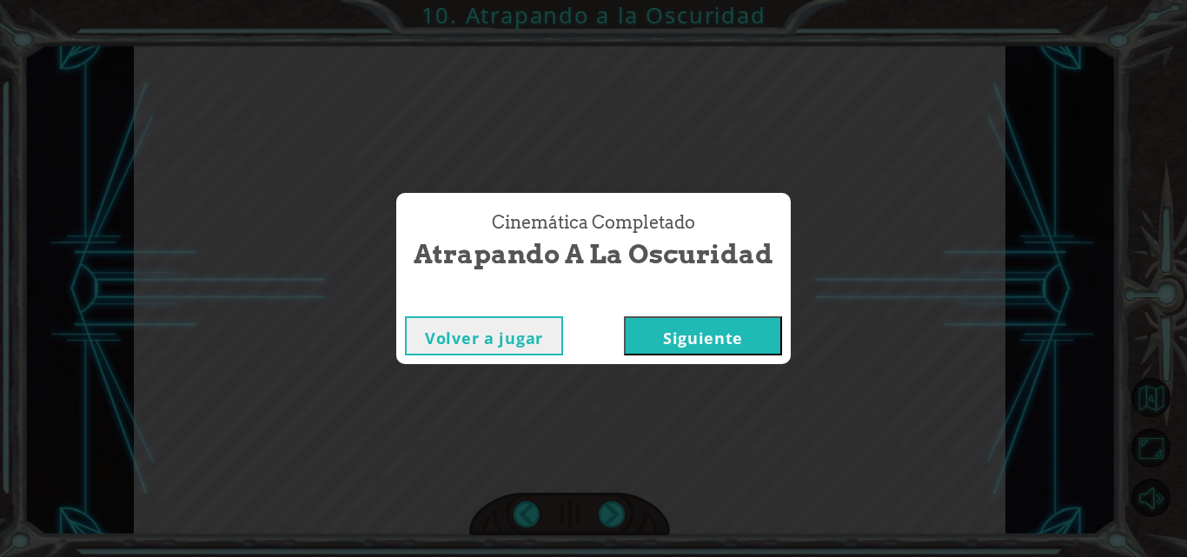
click at [699, 326] on button "Siguiente" at bounding box center [703, 335] width 158 height 39
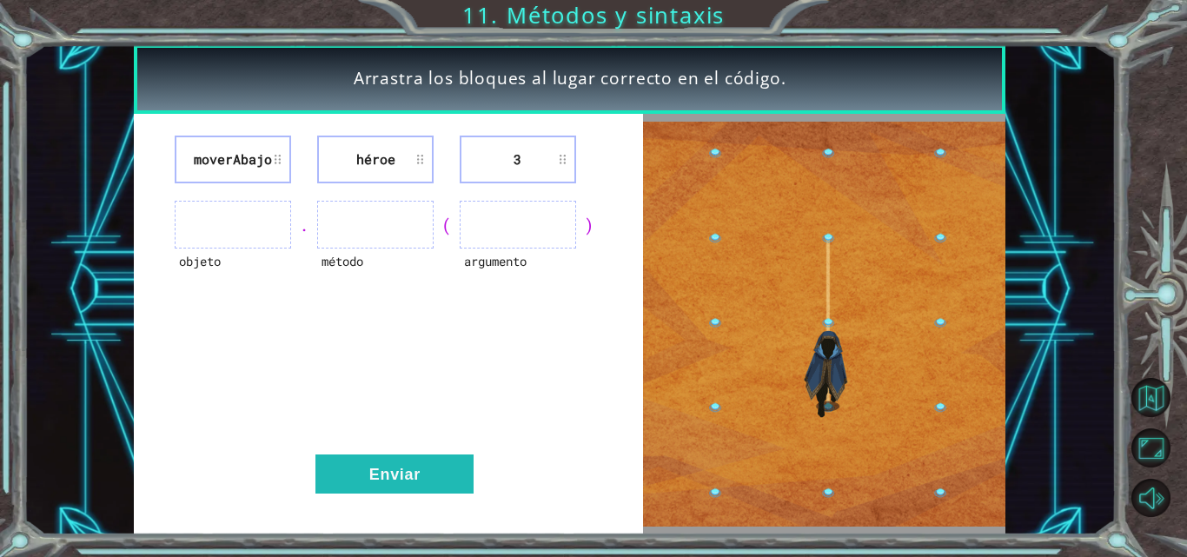
click at [403, 500] on div "moverAbajo héroe 3 objeto . método ( argumento ) Enviar" at bounding box center [388, 324] width 509 height 421
click at [404, 453] on div "moverAbajo héroe 3 objeto . método ( argumento ) Enviar" at bounding box center [388, 324] width 509 height 421
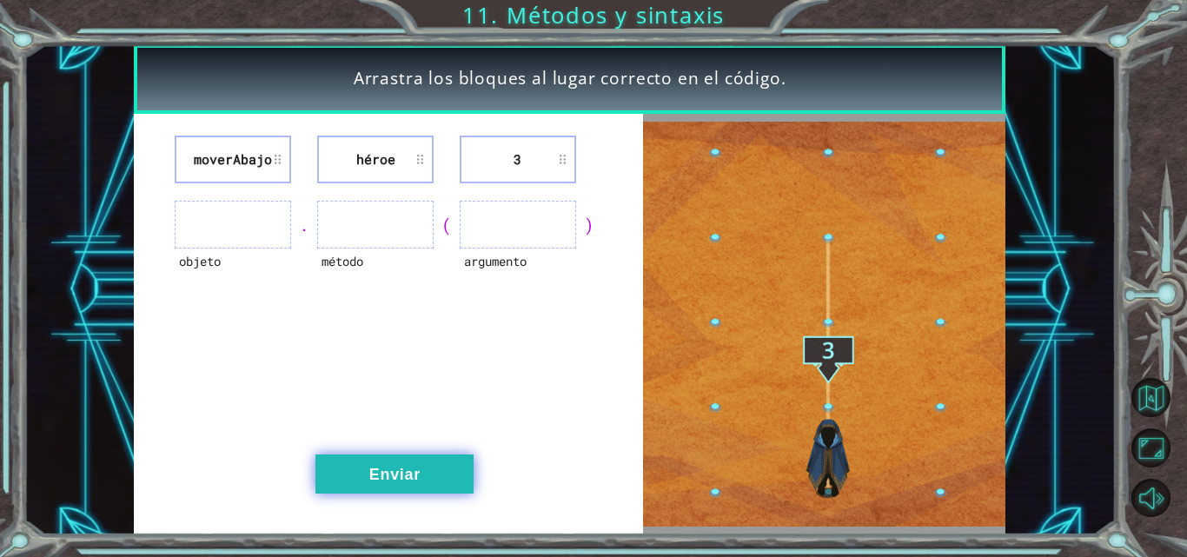
click at [413, 457] on button "Enviar" at bounding box center [394, 473] width 158 height 39
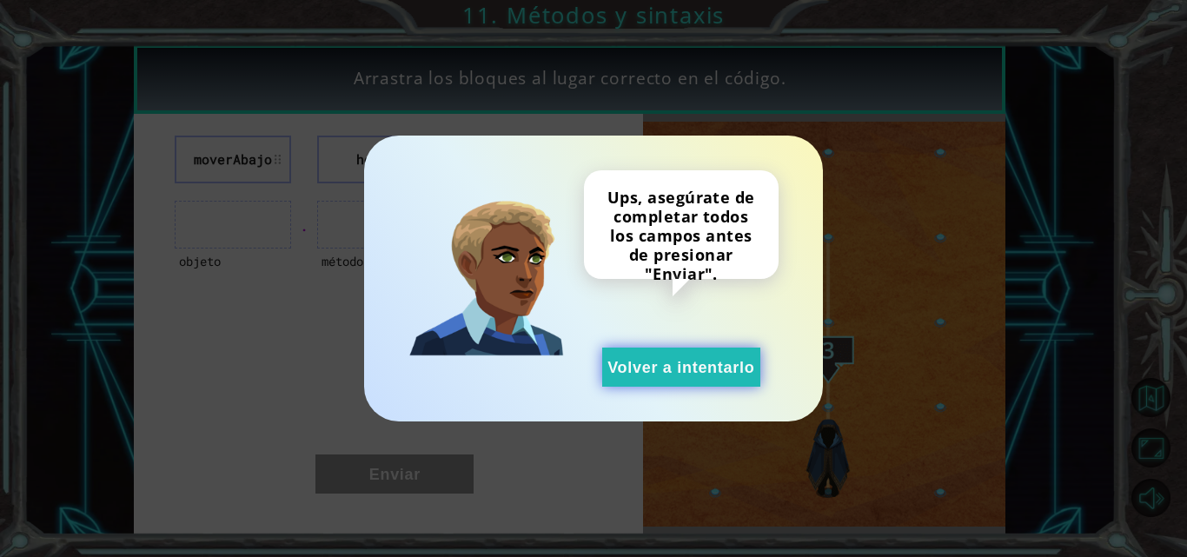
click at [652, 361] on button "Volver a intentarlo" at bounding box center [681, 366] width 158 height 39
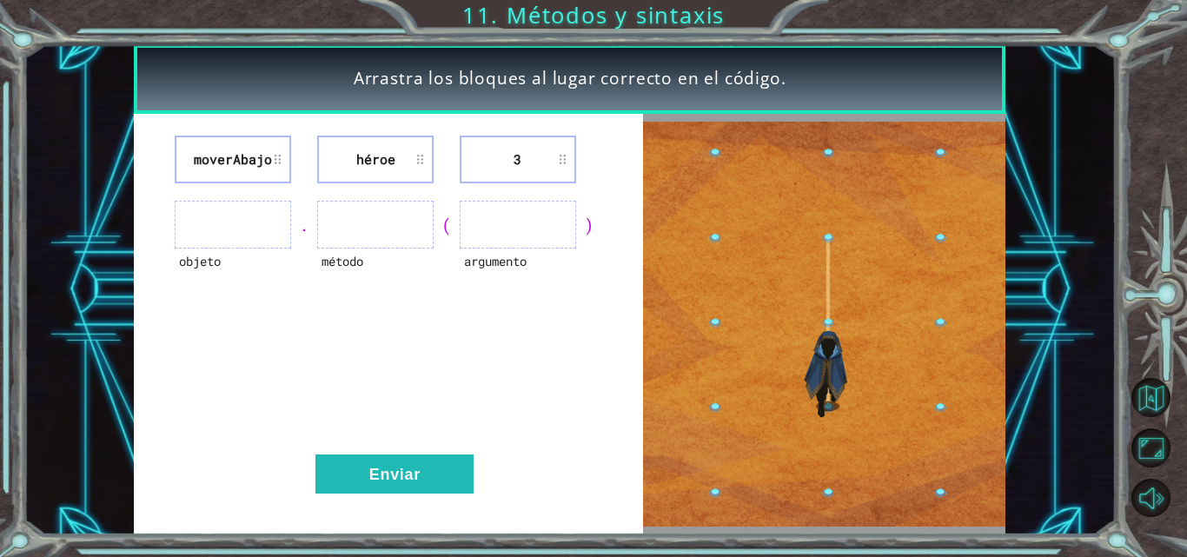
click at [448, 236] on div "(" at bounding box center [447, 225] width 26 height 24
click at [450, 222] on div "(" at bounding box center [447, 225] width 26 height 24
click at [447, 228] on div "(" at bounding box center [447, 225] width 26 height 24
click at [551, 162] on li "3" at bounding box center [518, 160] width 116 height 48
click at [517, 151] on li "3" at bounding box center [518, 160] width 116 height 48
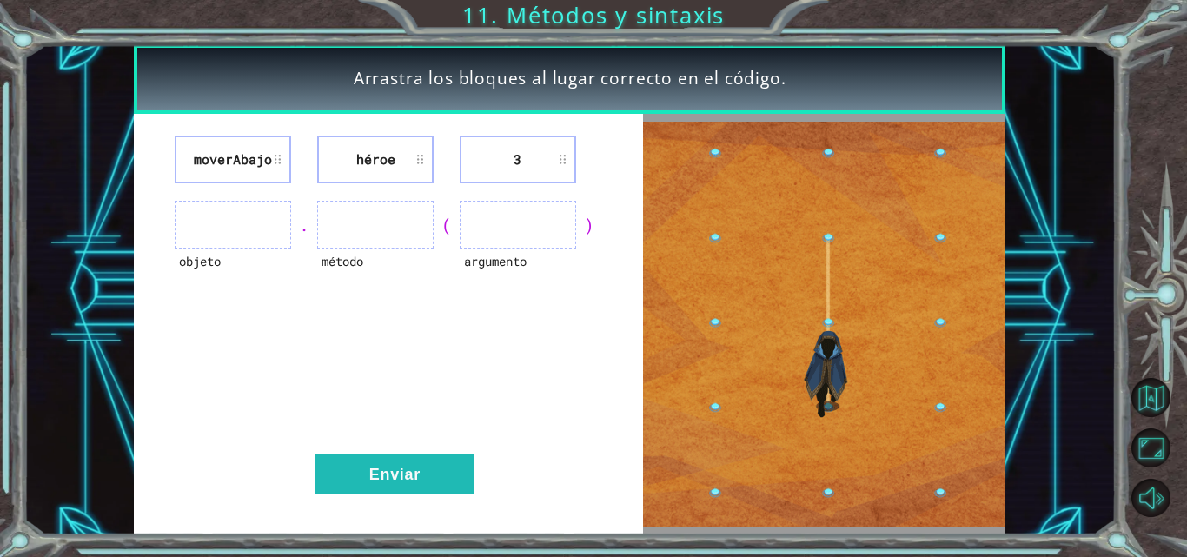
drag, startPoint x: 517, startPoint y: 151, endPoint x: 520, endPoint y: 163, distance: 12.6
click at [516, 152] on li "3" at bounding box center [518, 160] width 116 height 48
click at [520, 163] on li "3" at bounding box center [518, 160] width 116 height 48
drag, startPoint x: 509, startPoint y: 225, endPoint x: 528, endPoint y: 217, distance: 20.6
click at [506, 194] on div "moverAbajo héroe 3 objeto . método ( argumento ) Enviar" at bounding box center [388, 324] width 509 height 421
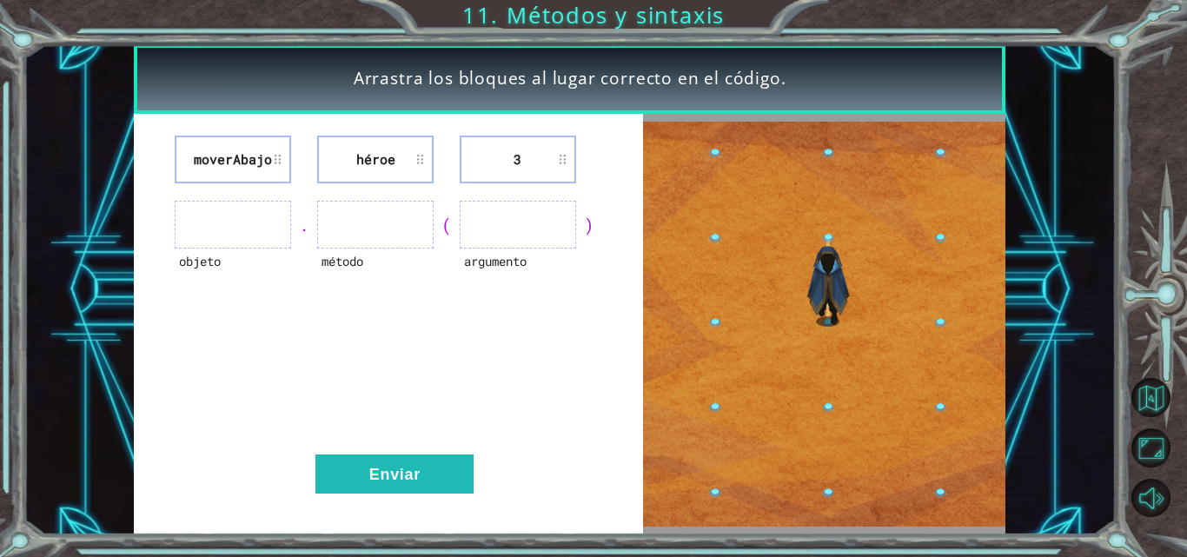
drag, startPoint x: 574, startPoint y: 163, endPoint x: 532, endPoint y: 224, distance: 74.2
drag, startPoint x: 532, startPoint y: 224, endPoint x: 481, endPoint y: 169, distance: 75.0
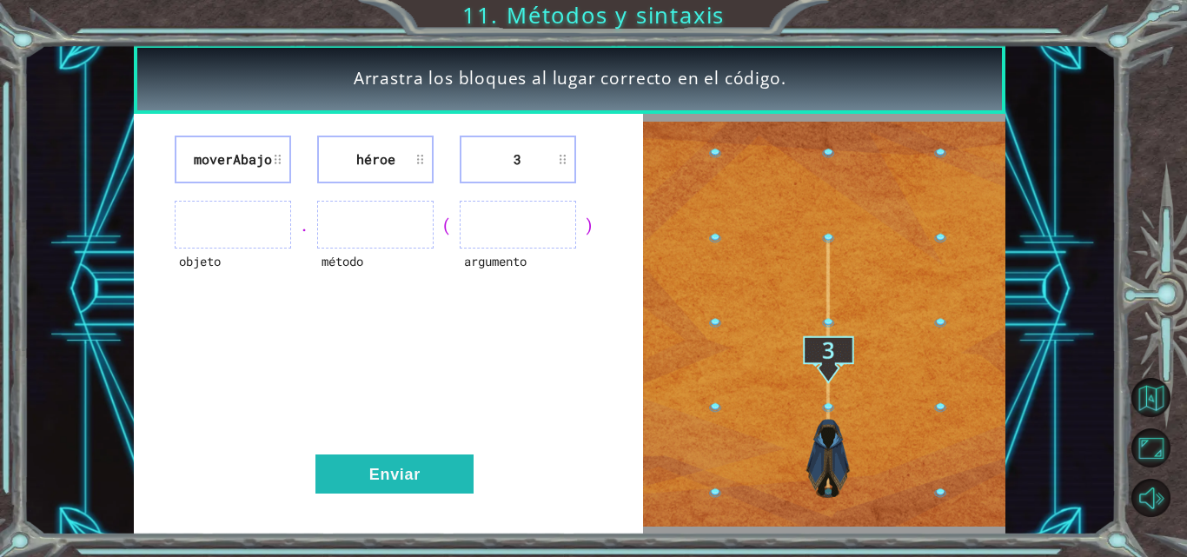
click at [481, 169] on li "3" at bounding box center [518, 160] width 116 height 48
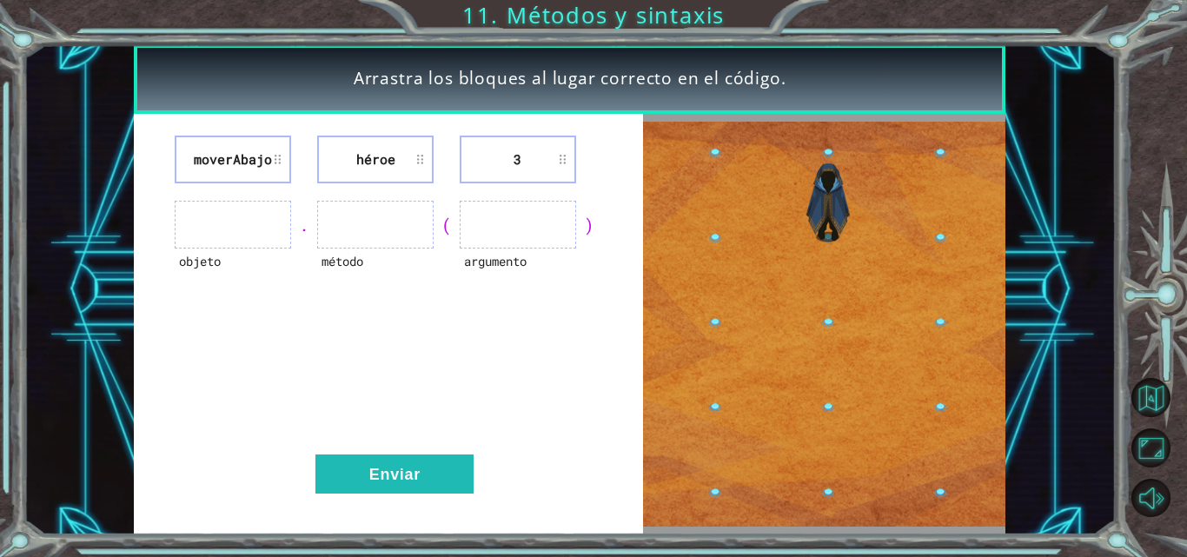
drag, startPoint x: 481, startPoint y: 169, endPoint x: 482, endPoint y: 232, distance: 63.4
click at [482, 232] on div "moverAbajo héroe 3 objeto . método ( argumento ) Enviar" at bounding box center [388, 324] width 509 height 421
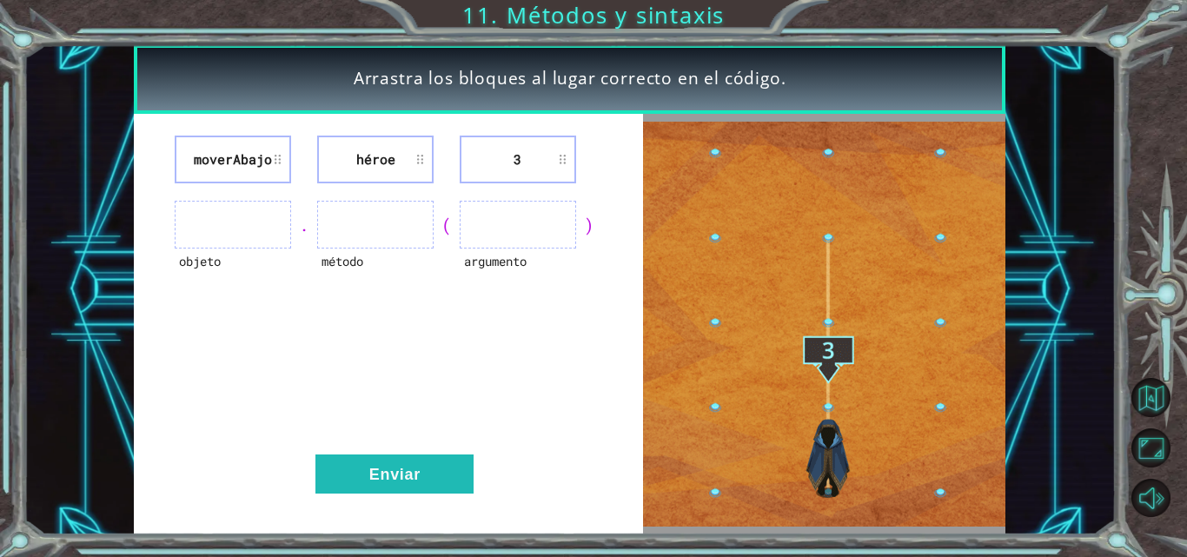
click at [561, 159] on li "3" at bounding box center [518, 160] width 116 height 48
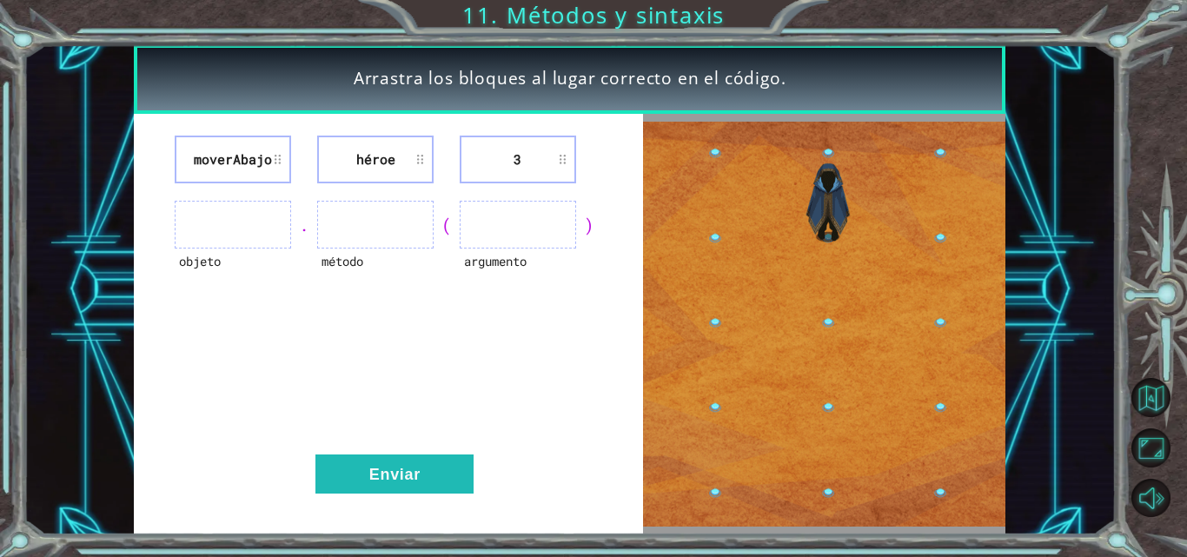
click at [560, 160] on li "3" at bounding box center [518, 160] width 116 height 48
click at [541, 160] on li "3" at bounding box center [518, 160] width 116 height 48
click at [428, 161] on li "héroe" at bounding box center [375, 160] width 116 height 48
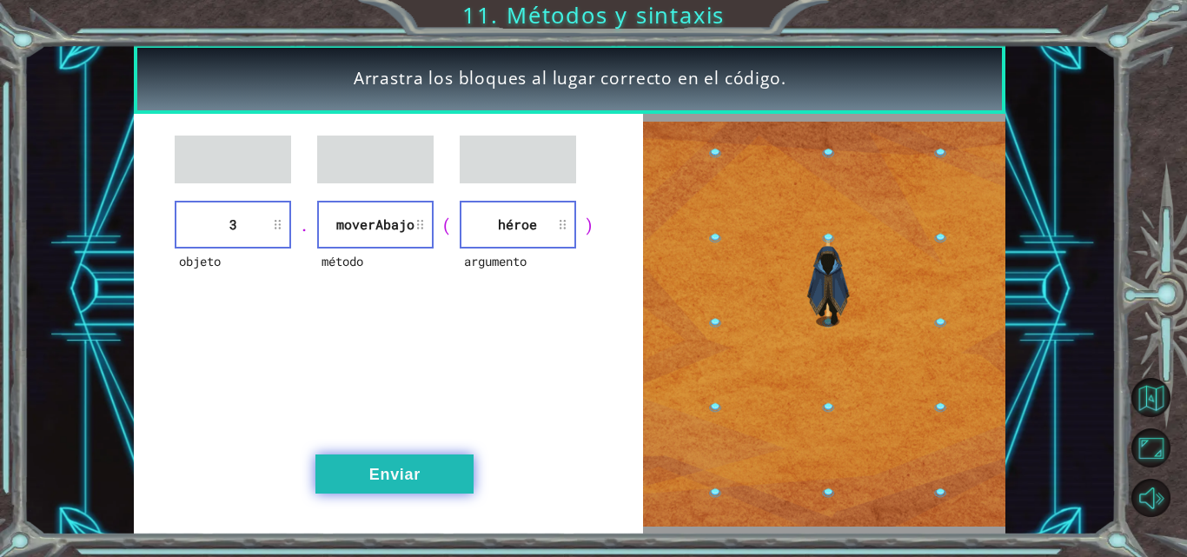
click at [420, 462] on button "Enviar" at bounding box center [394, 473] width 158 height 39
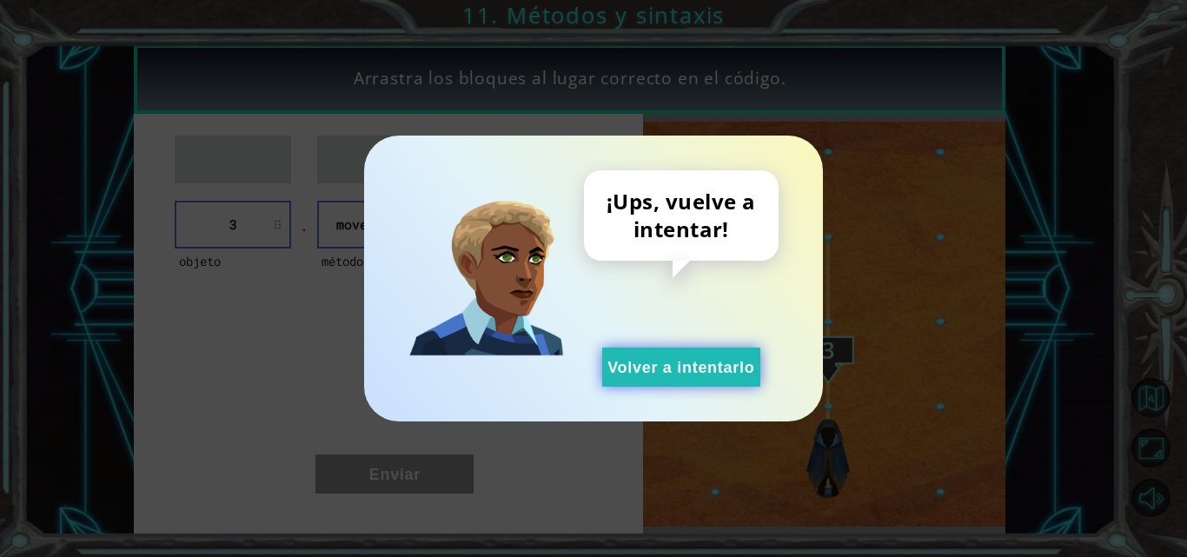
click at [627, 362] on button "Volver a intentarlo" at bounding box center [681, 366] width 158 height 39
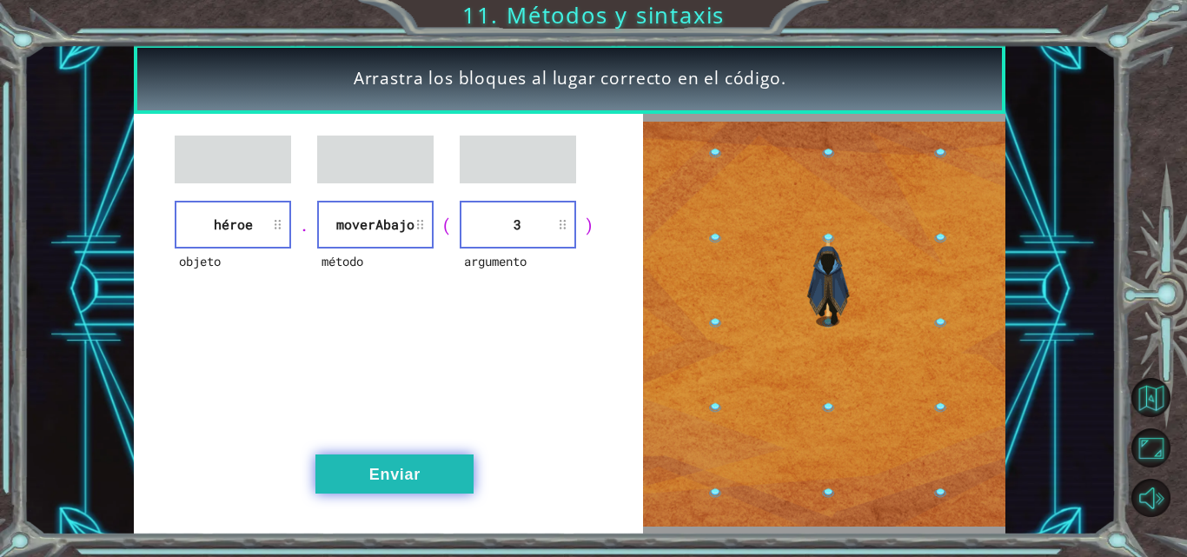
click at [429, 462] on button "Enviar" at bounding box center [394, 473] width 158 height 39
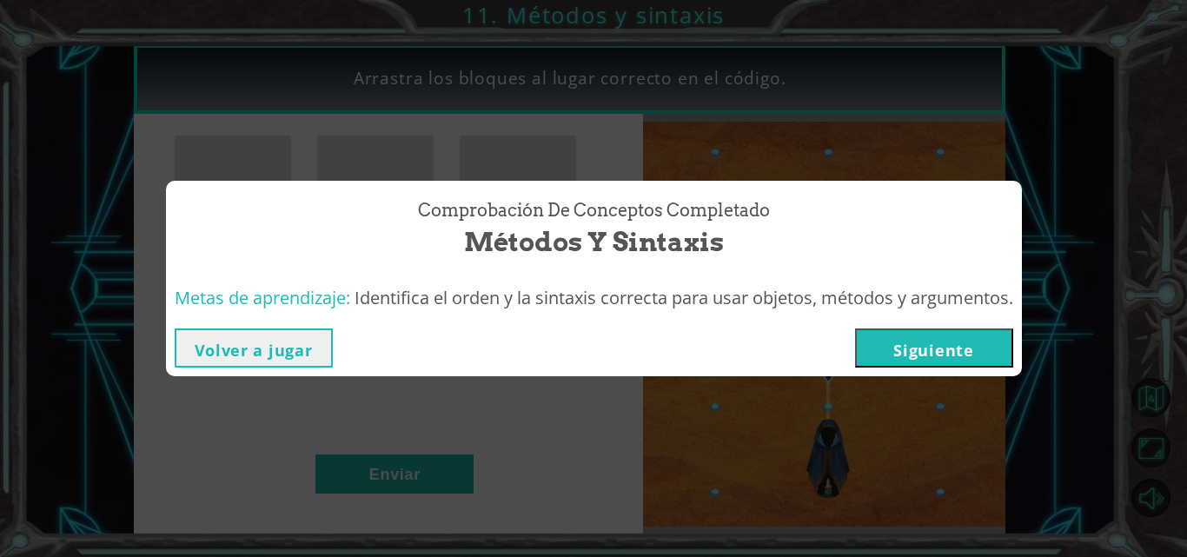
click at [949, 341] on button "Siguiente" at bounding box center [934, 347] width 158 height 39
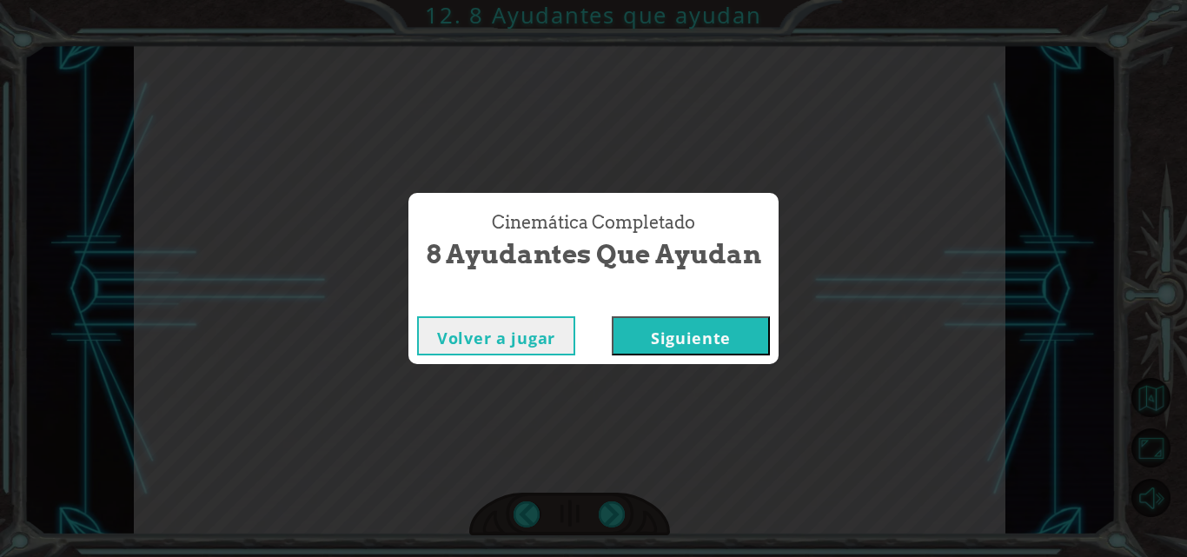
click at [600, 500] on div "Cinemática Completado 8 Ayudantes que ayudan Volver a jugar [GEOGRAPHIC_DATA]" at bounding box center [593, 278] width 1187 height 557
click at [685, 349] on button "Siguiente" at bounding box center [691, 335] width 158 height 39
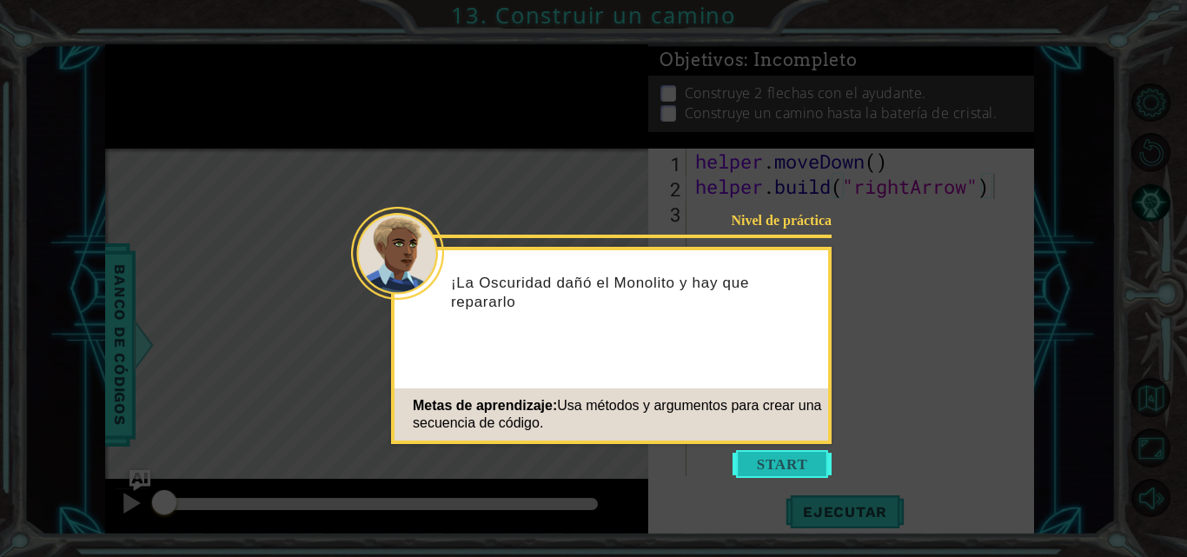
click at [777, 469] on button "Start" at bounding box center [781, 464] width 99 height 28
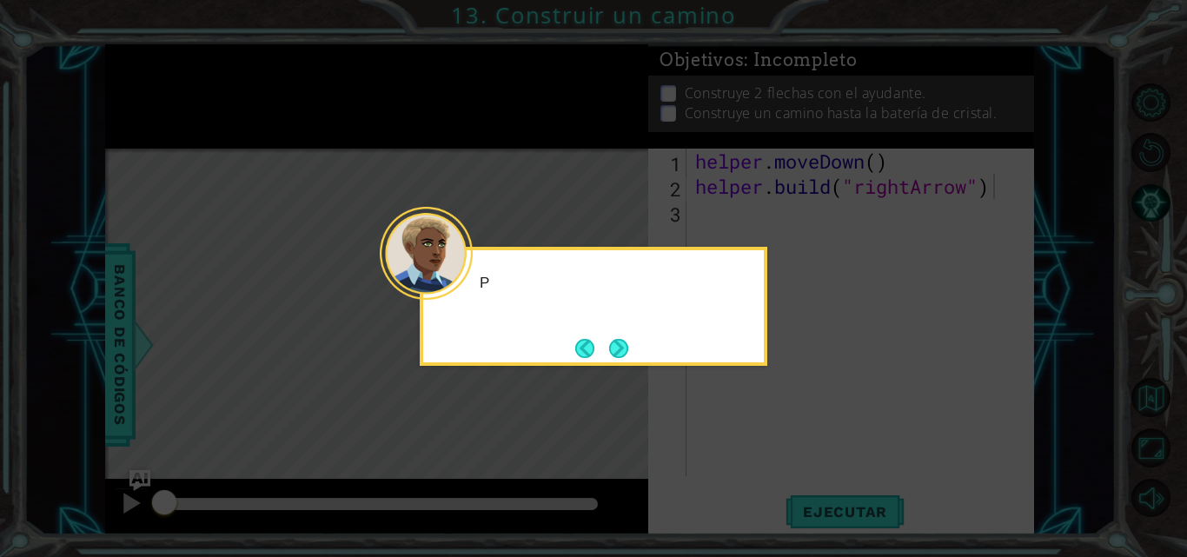
drag, startPoint x: 777, startPoint y: 469, endPoint x: 733, endPoint y: 449, distance: 47.8
click at [758, 464] on icon at bounding box center [593, 278] width 1187 height 557
click at [681, 427] on icon at bounding box center [593, 278] width 1187 height 557
click at [629, 354] on div "Parece que una parte del camino para las [PERSON_NAME]" at bounding box center [593, 306] width 347 height 119
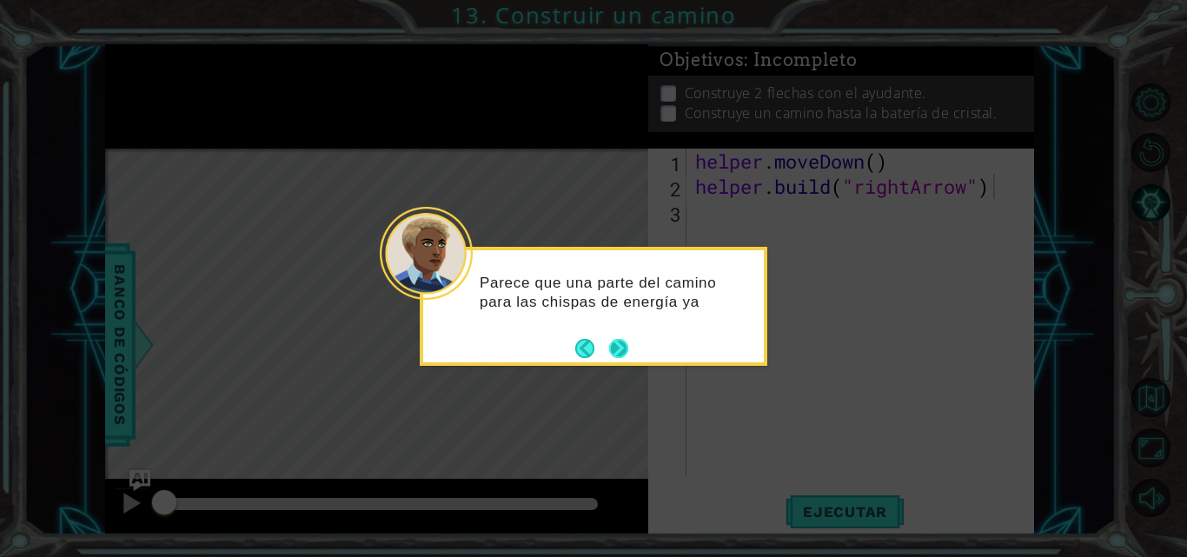
click at [626, 354] on button "Next" at bounding box center [619, 348] width 20 height 20
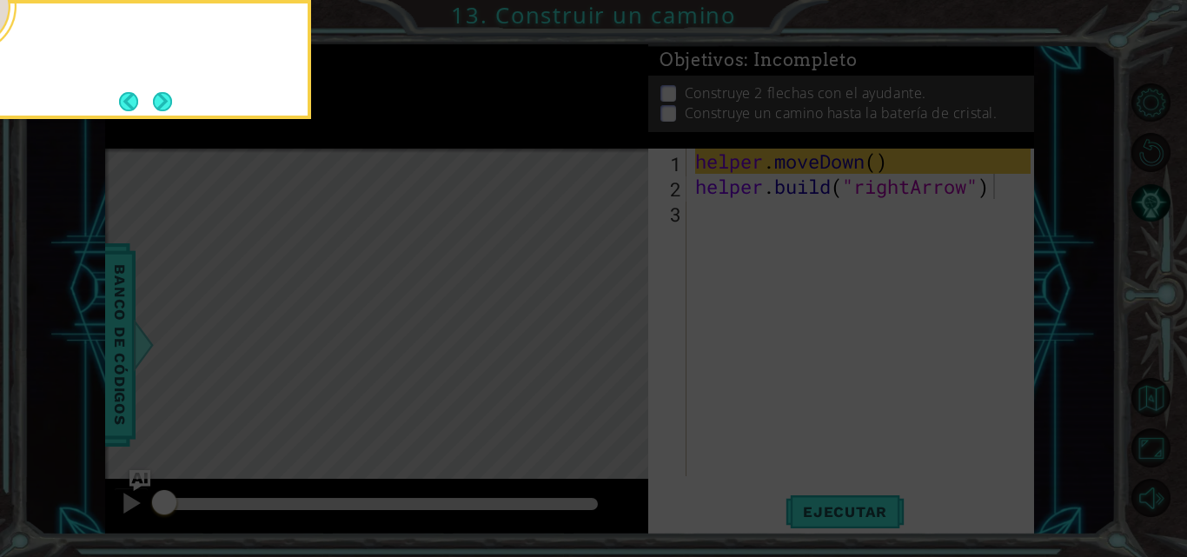
drag, startPoint x: 625, startPoint y: 354, endPoint x: 612, endPoint y: 352, distance: 13.1
click at [613, 353] on icon at bounding box center [593, 83] width 1187 height 947
click at [612, 352] on icon at bounding box center [593, 83] width 1187 height 947
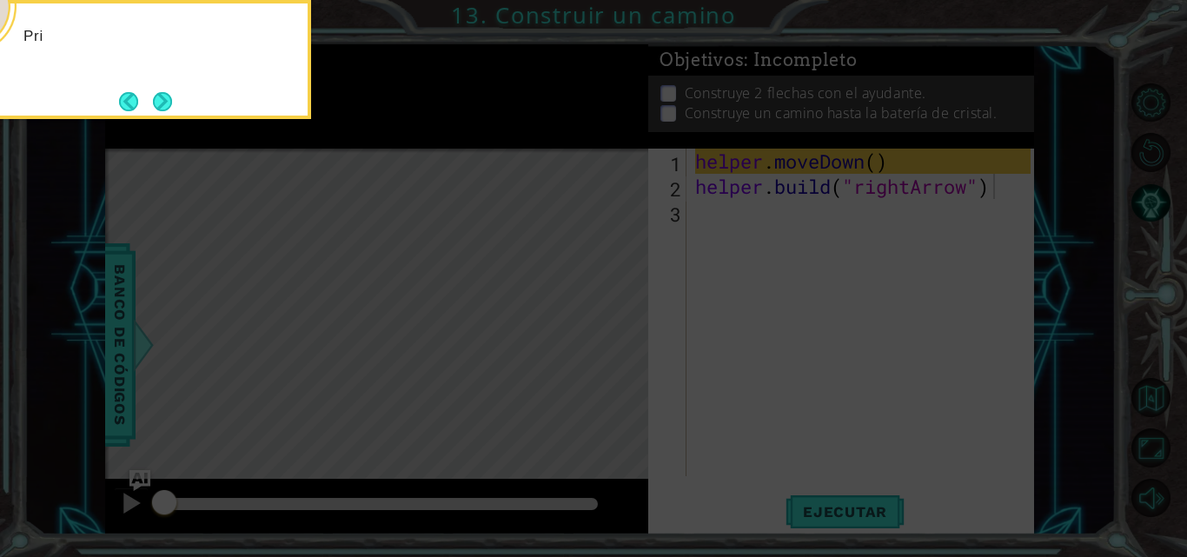
click at [612, 352] on icon at bounding box center [593, 83] width 1187 height 947
click at [612, 351] on icon at bounding box center [593, 83] width 1187 height 947
drag, startPoint x: 612, startPoint y: 351, endPoint x: 429, endPoint y: 248, distance: 210.0
click at [594, 325] on icon at bounding box center [593, 83] width 1187 height 947
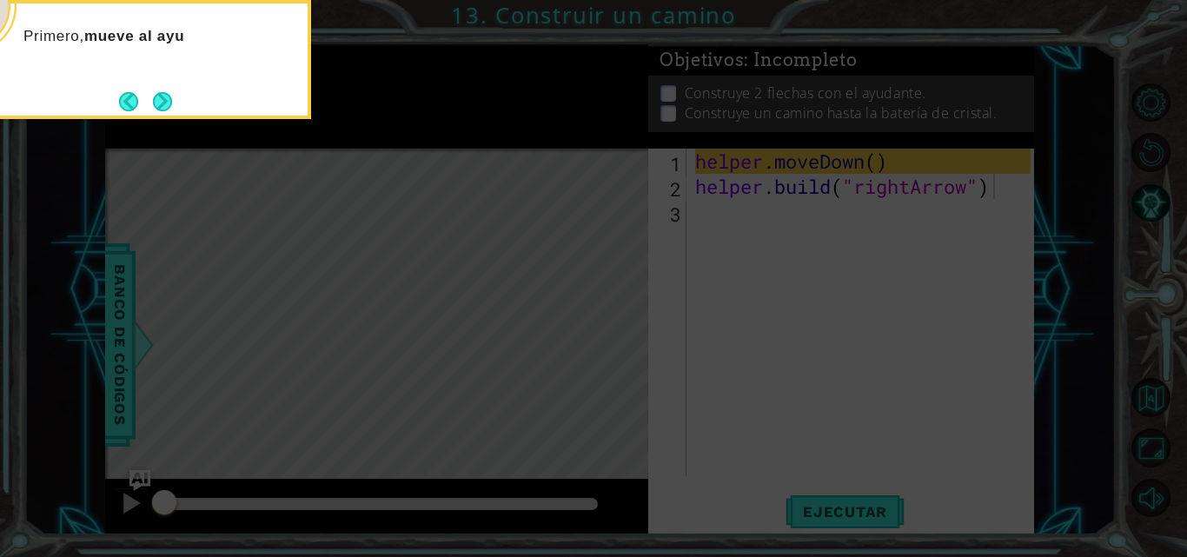
click at [283, 236] on icon at bounding box center [593, 83] width 1187 height 947
drag, startPoint x: 264, startPoint y: 68, endPoint x: 252, endPoint y: 69, distance: 12.2
click at [264, 67] on div "Primero, mueve al ayudante a un" at bounding box center [137, 44] width 341 height 69
drag, startPoint x: 204, startPoint y: 98, endPoint x: 157, endPoint y: 117, distance: 50.7
click at [158, 117] on div "Primero, mueve al ayudante a un lugar" at bounding box center [137, 59] width 347 height 119
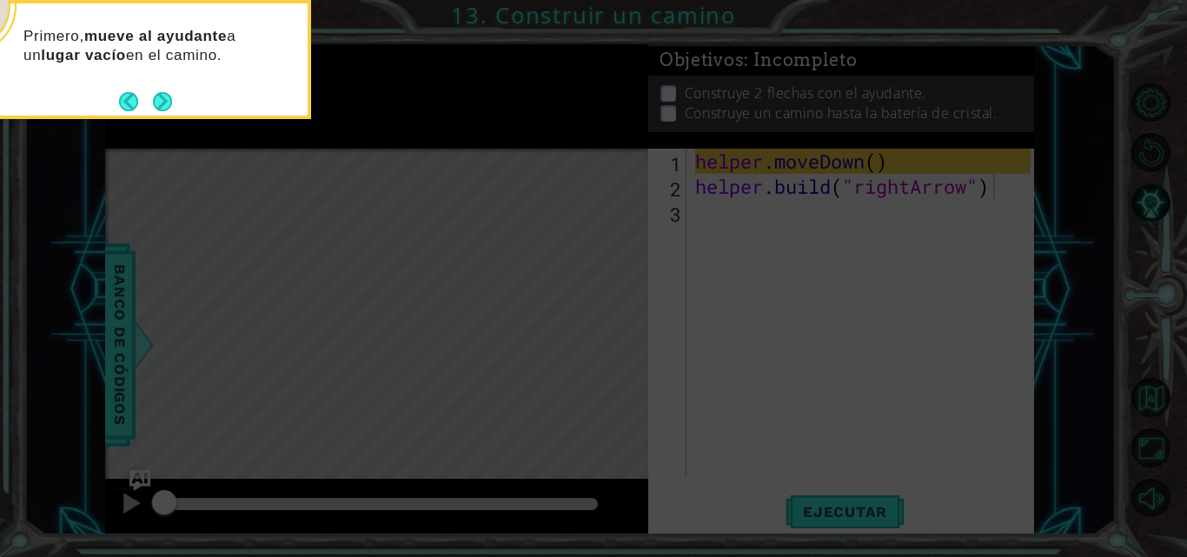
click at [157, 117] on div "Primero, mueve al ayudante a un lugar vacío en el camino." at bounding box center [137, 59] width 347 height 119
click at [156, 116] on div "Primero, mueve al ayudante a un lugar vacío en el camino." at bounding box center [137, 59] width 347 height 119
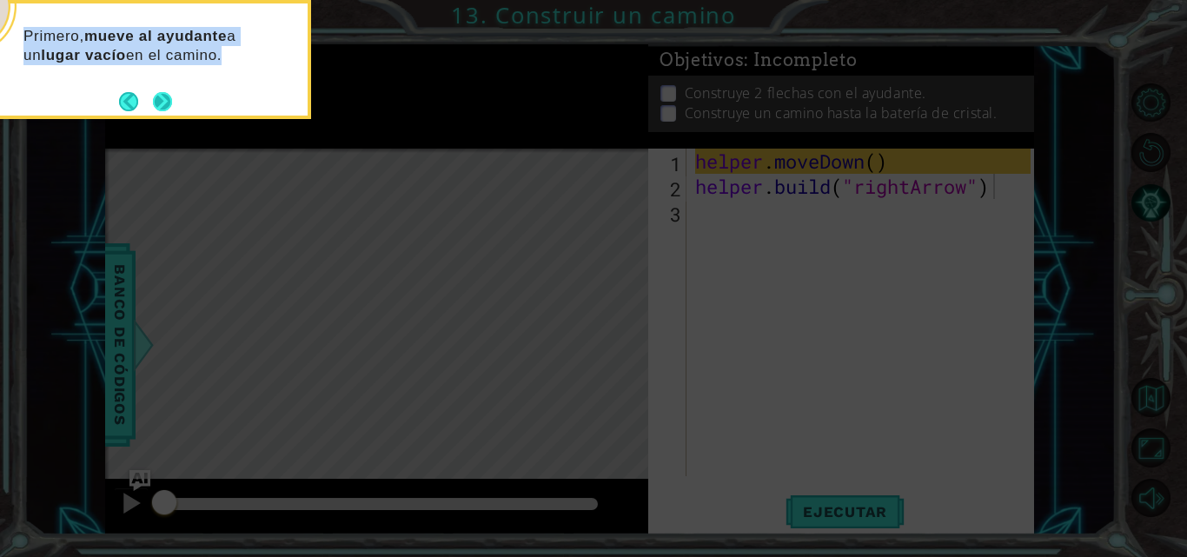
drag, startPoint x: 156, startPoint y: 116, endPoint x: 164, endPoint y: 103, distance: 15.9
click at [156, 116] on div "Primero, mueve al ayudante a un lugar vacío en el camino." at bounding box center [137, 59] width 347 height 119
click at [164, 103] on button "Next" at bounding box center [162, 101] width 20 height 20
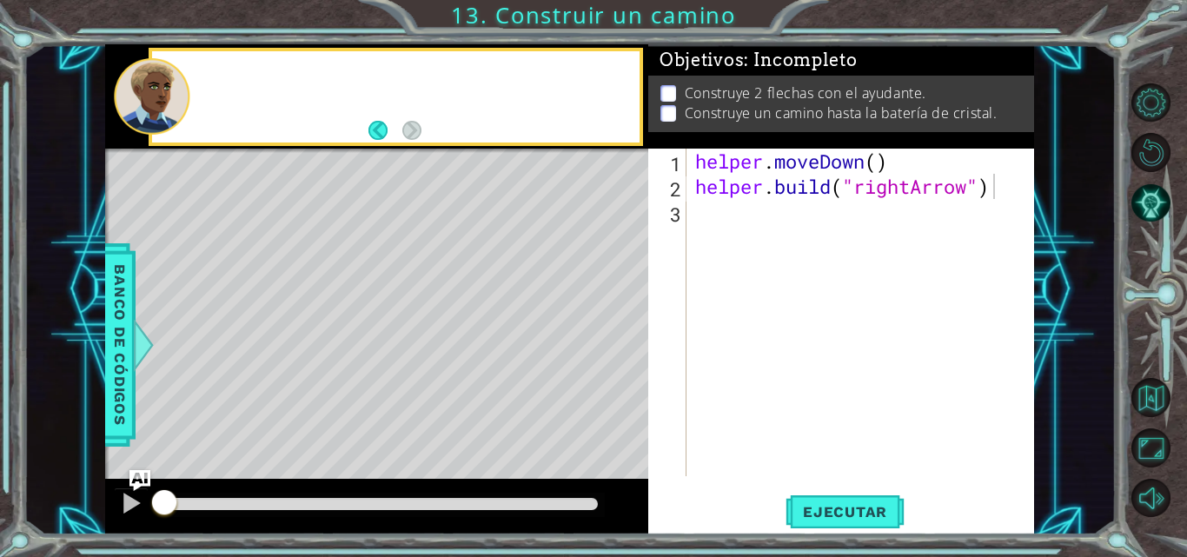
click at [164, 103] on div at bounding box center [152, 96] width 76 height 76
click at [367, 132] on div "¿Suena bien? Recuerda, [PERSON_NAME] agregar más" at bounding box center [395, 96] width 487 height 91
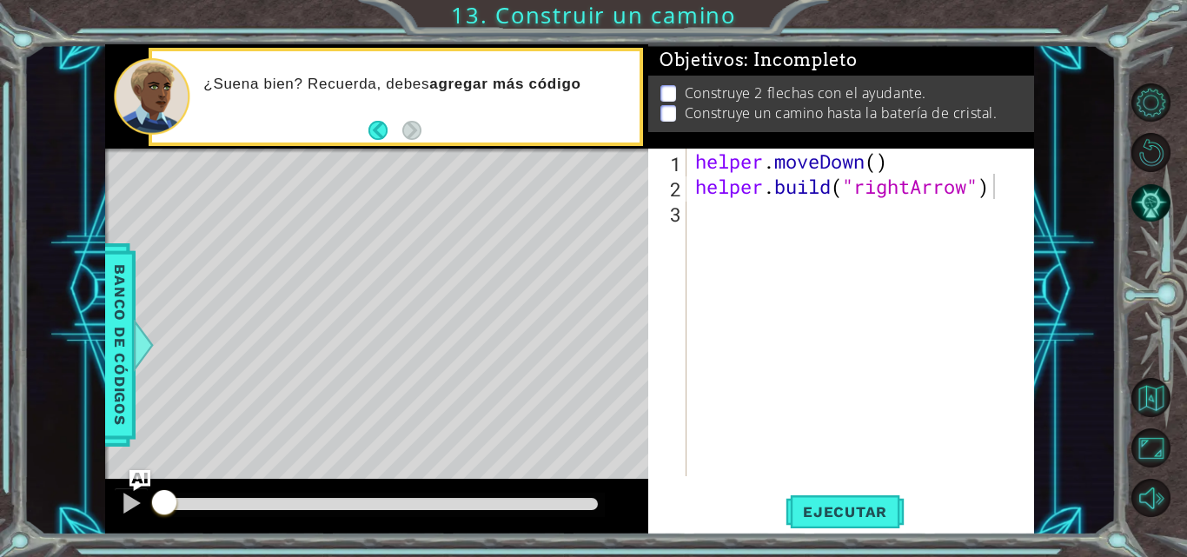
click at [367, 132] on div "¿Suena bien? Recuerda, [PERSON_NAME] agregar más código" at bounding box center [395, 96] width 487 height 91
click at [367, 128] on div "¿Suena bien? Recuerda, [PERSON_NAME] agregar más código" at bounding box center [414, 97] width 447 height 62
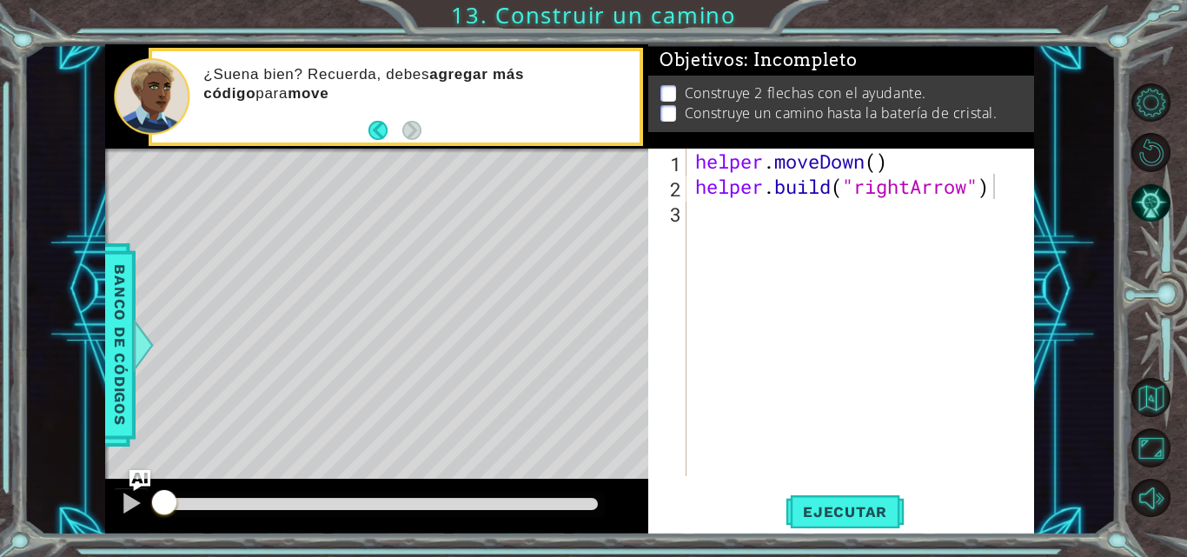
click at [366, 133] on div "¿Suena bien? Recuerda, [PERSON_NAME] agregar más código para move" at bounding box center [414, 96] width 447 height 81
click at [367, 134] on div "¿Suena bien? Recuerda, [PERSON_NAME] agregar más código para mover al ay" at bounding box center [414, 96] width 447 height 81
click at [370, 134] on button "Back" at bounding box center [385, 130] width 34 height 19
click at [0, 0] on icon at bounding box center [0, 0] width 0 height 0
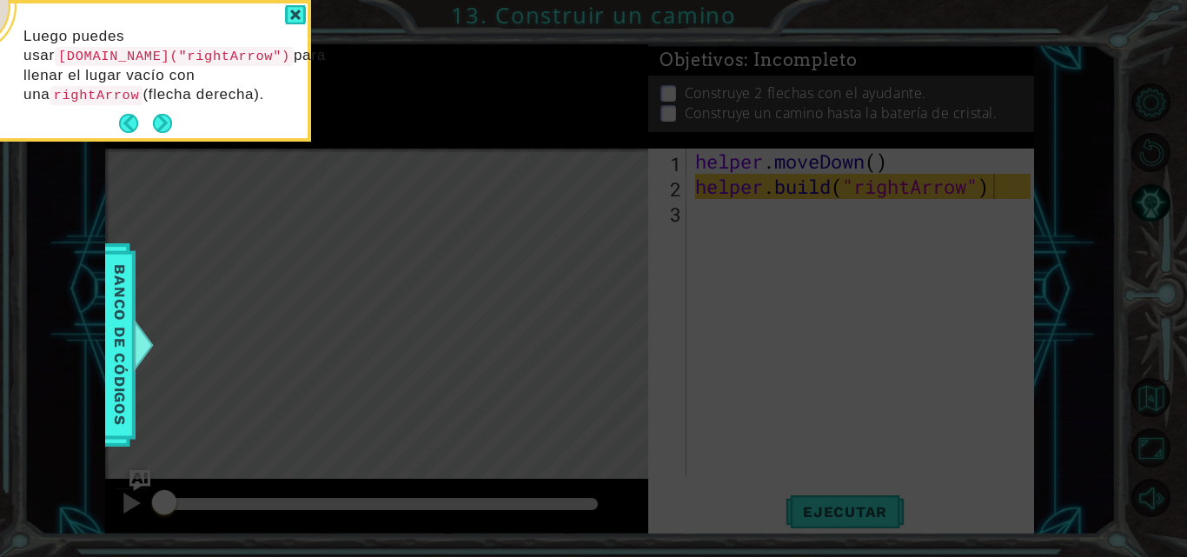
click at [375, 133] on icon at bounding box center [593, 83] width 1187 height 947
drag, startPoint x: 375, startPoint y: 133, endPoint x: 341, endPoint y: 113, distance: 39.3
click at [374, 132] on icon at bounding box center [593, 83] width 1187 height 947
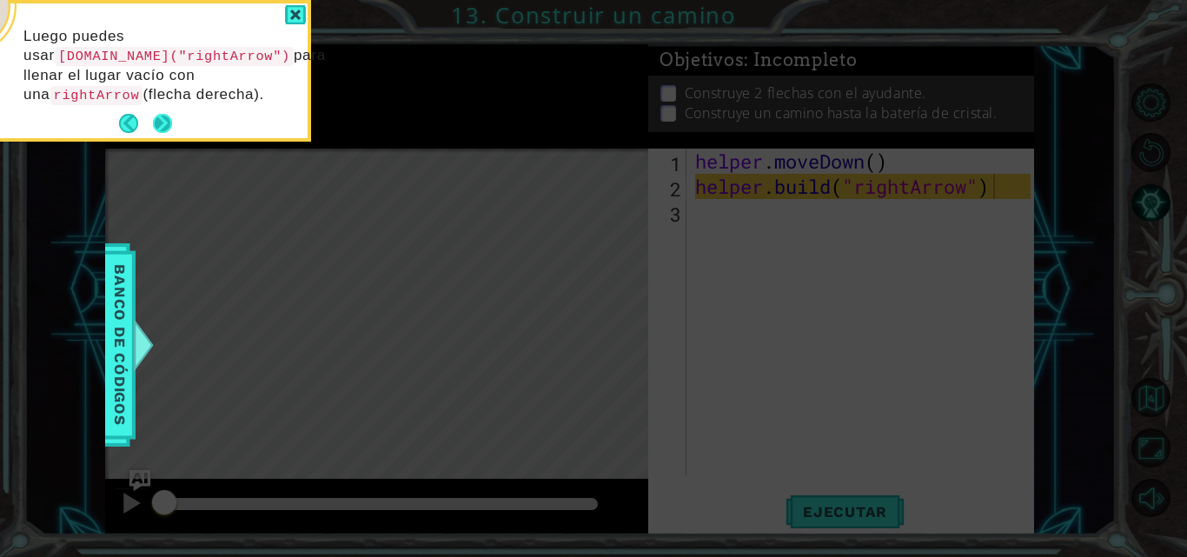
click at [165, 114] on button "Next" at bounding box center [163, 124] width 20 height 20
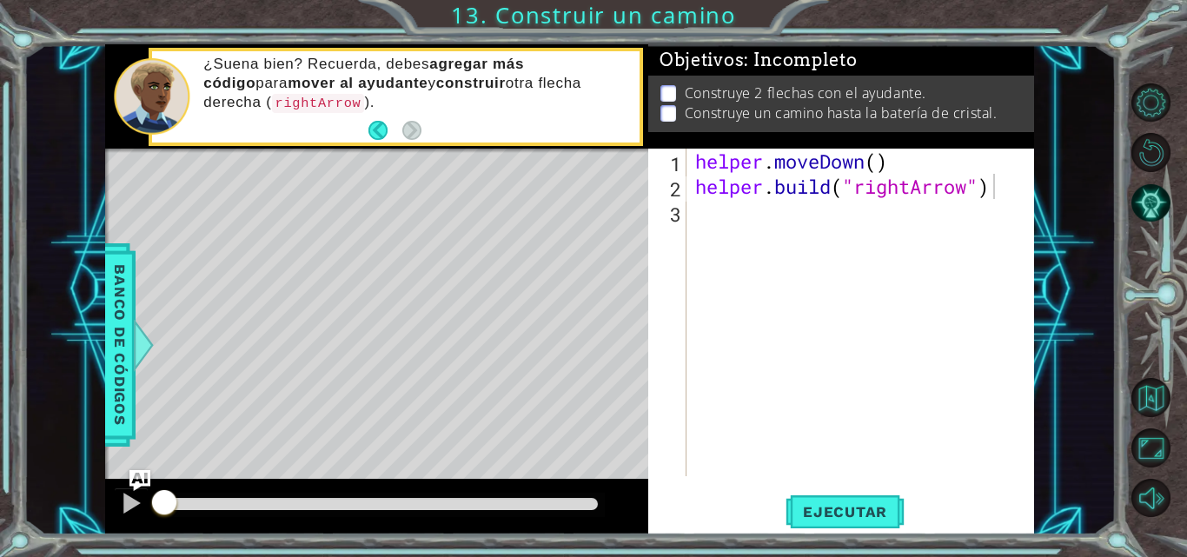
click at [165, 113] on div at bounding box center [152, 96] width 76 height 76
click at [837, 513] on span "Ejecutar" at bounding box center [844, 511] width 119 height 17
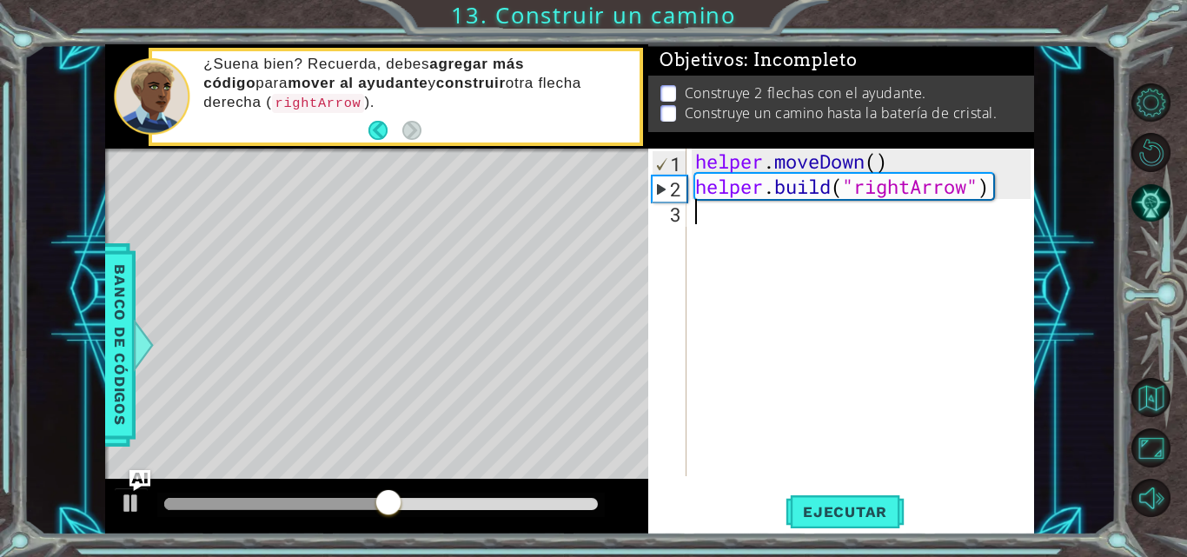
click at [708, 209] on div "helper . moveDown ( ) helper . build ( "rightArrow" )" at bounding box center [865, 338] width 347 height 378
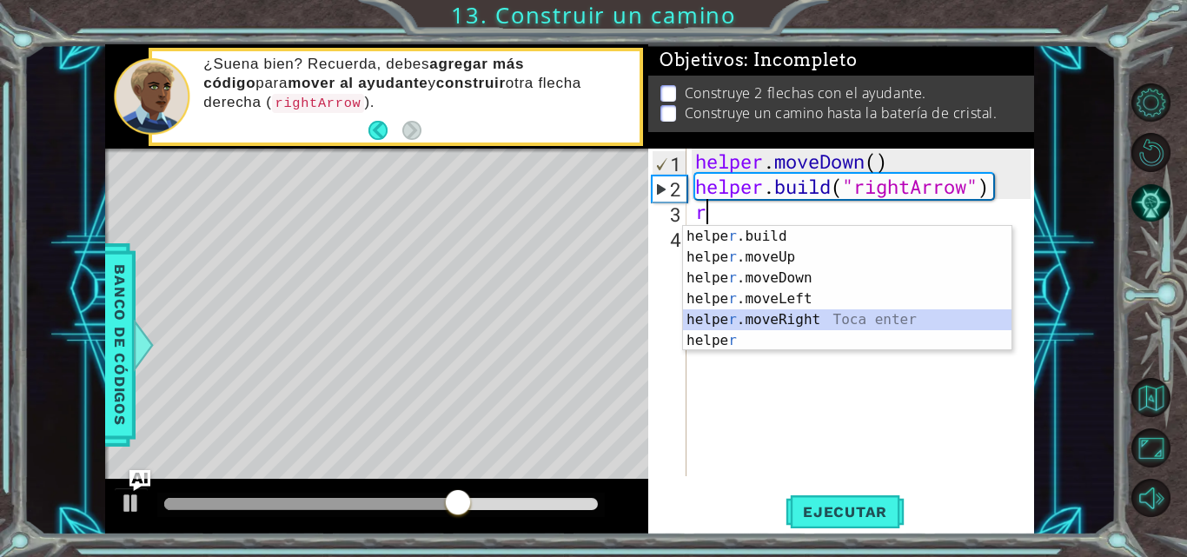
click at [758, 319] on div "helpe [PERSON_NAME]build Toca enter helpe r .moveUp Toca enter helpe r .moveDow…" at bounding box center [847, 309] width 328 height 167
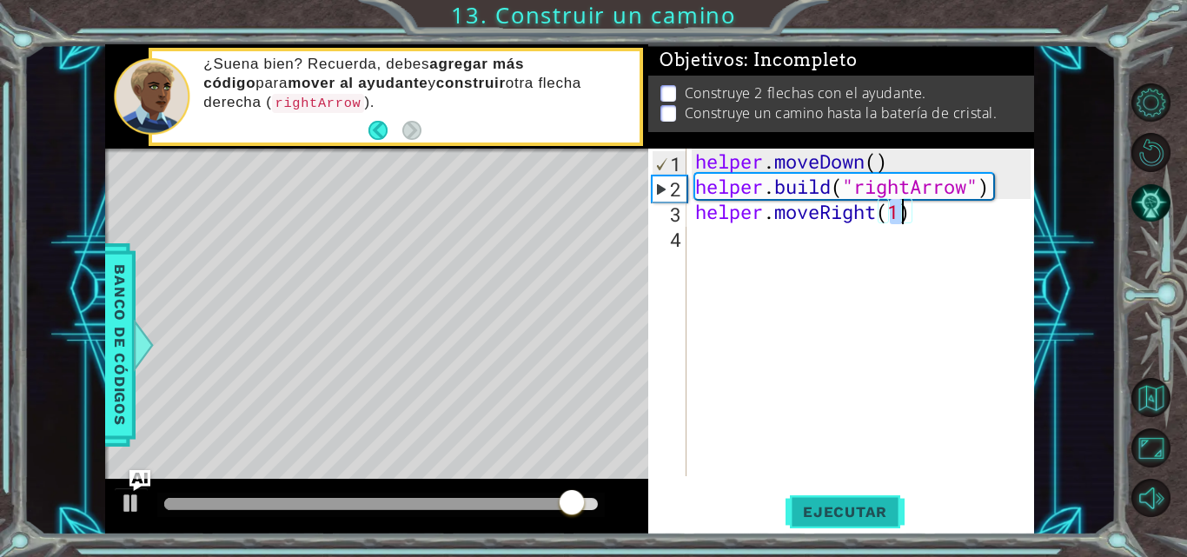
type textarea "helper.moveRight(1)"
click at [857, 511] on span "Ejecutar" at bounding box center [844, 511] width 119 height 17
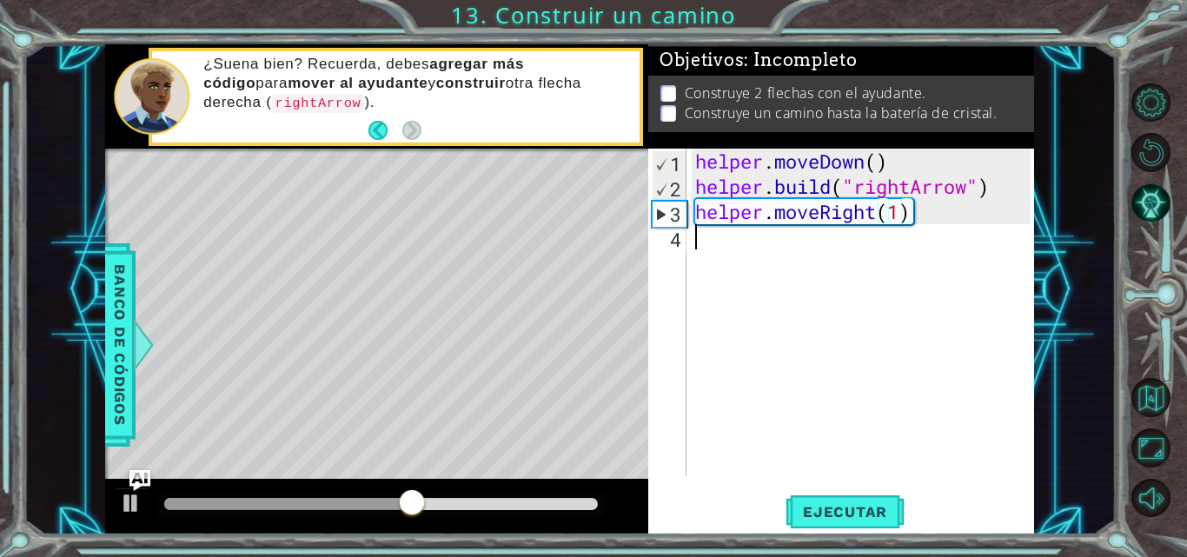
click at [712, 245] on div "helper . moveDown ( ) helper . build ( "rightArrow" ) helper . moveRight ( 1 )" at bounding box center [865, 338] width 347 height 378
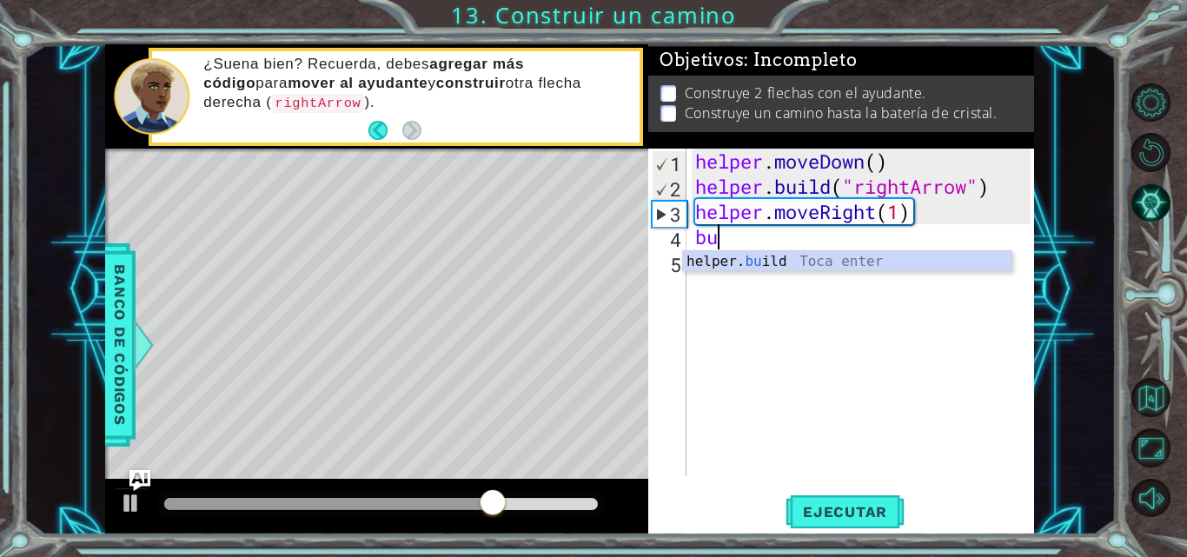
scroll to position [0, 1]
click at [749, 266] on div "helper. [PERSON_NAME] Toca enter" at bounding box center [847, 282] width 328 height 63
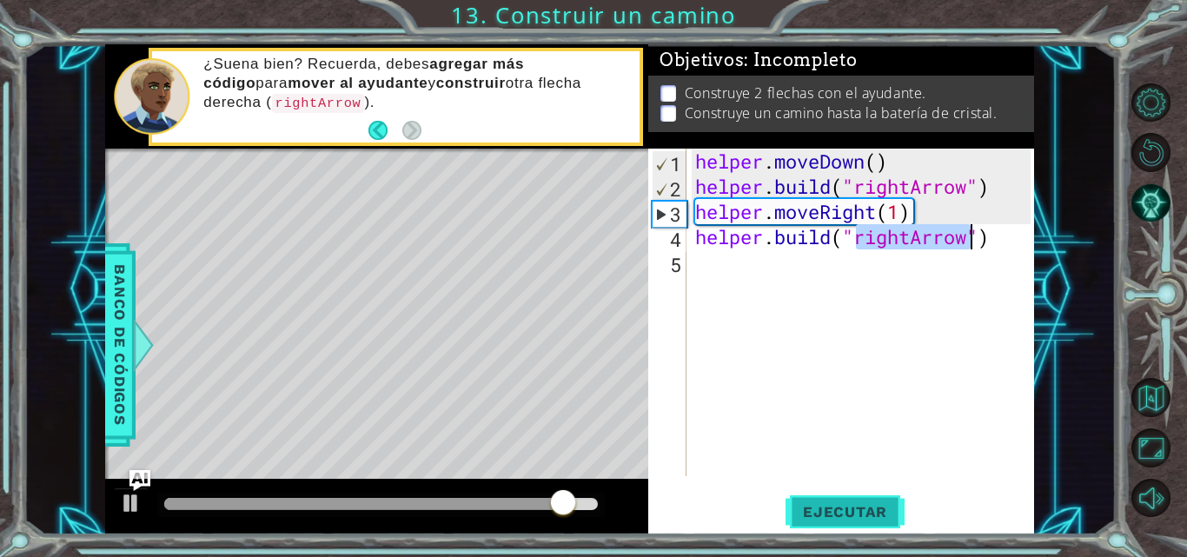
click at [828, 518] on span "Ejecutar" at bounding box center [844, 511] width 119 height 17
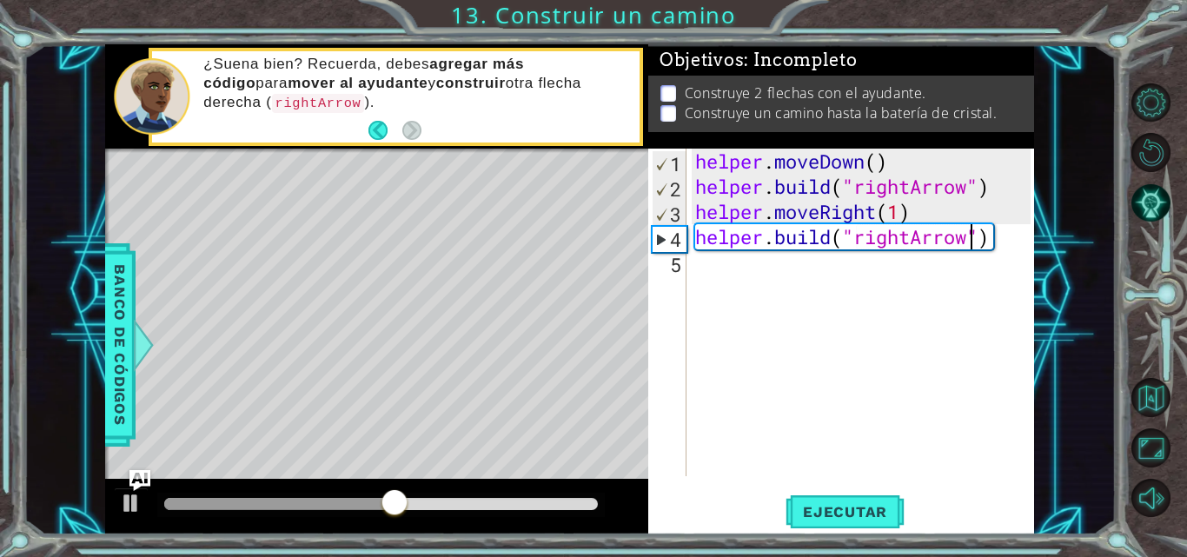
click at [919, 202] on div "helper . moveDown ( ) helper . build ( "rightArrow" ) helper . moveRight ( 1 ) …" at bounding box center [865, 338] width 347 height 378
drag, startPoint x: 917, startPoint y: 214, endPoint x: 929, endPoint y: 215, distance: 11.3
click at [929, 215] on div "helper . moveDown ( ) helper . build ( "rightArrow" ) helper . moveRight ( 1 ) …" at bounding box center [865, 338] width 347 height 378
click at [931, 215] on div "helper . moveDown ( ) helper . build ( "rightArrow" ) helper . moveRight ( 1 ) …" at bounding box center [865, 338] width 347 height 378
click at [932, 214] on div "helper . moveDown ( ) helper . build ( "rightArrow" ) helper . moveRight ( 1 ) …" at bounding box center [865, 338] width 347 height 378
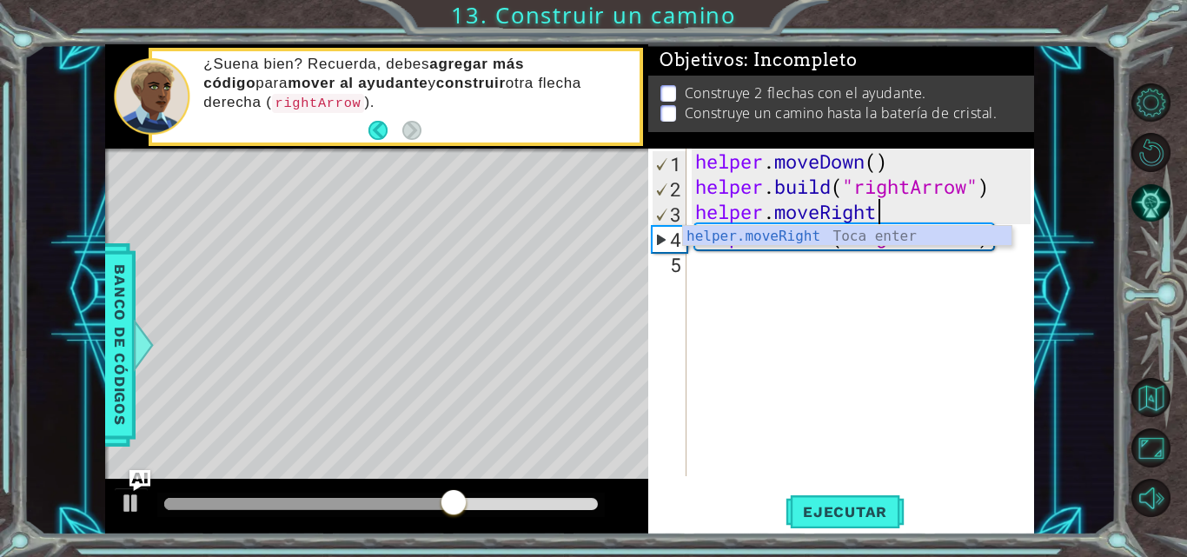
click at [932, 213] on div "helper . moveDown ( ) helper . build ( "rightArrow" ) helper . moveRight helper…" at bounding box center [865, 338] width 347 height 378
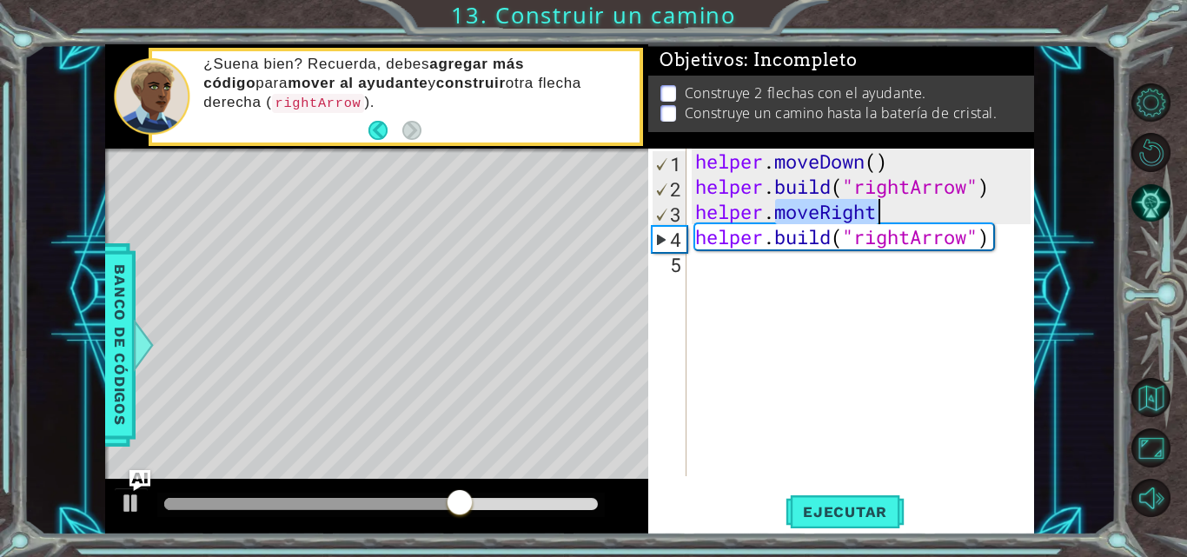
click at [933, 212] on div "helper . moveDown ( ) helper . build ( "rightArrow" ) helper . moveRight helper…" at bounding box center [865, 338] width 347 height 378
click at [933, 212] on div "helper . moveDown ( ) helper . build ( "rightArrow" ) helper . helper . build (…" at bounding box center [865, 338] width 347 height 378
type textarea "helper"
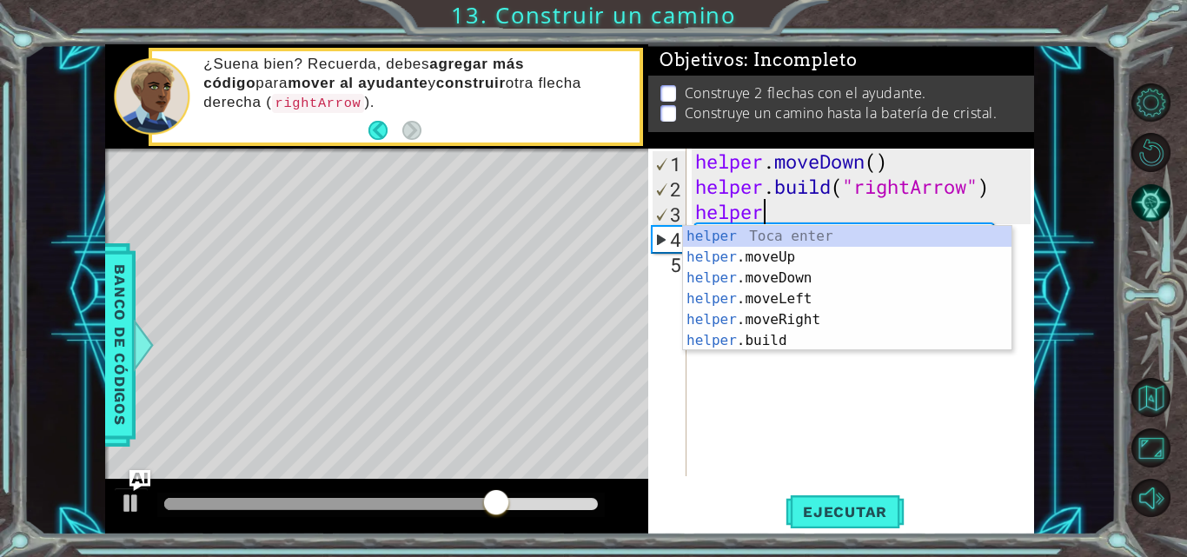
click at [933, 212] on div "helper . moveDown ( ) helper . build ( "rightArrow" ) helper helper . build ( "…" at bounding box center [865, 338] width 347 height 378
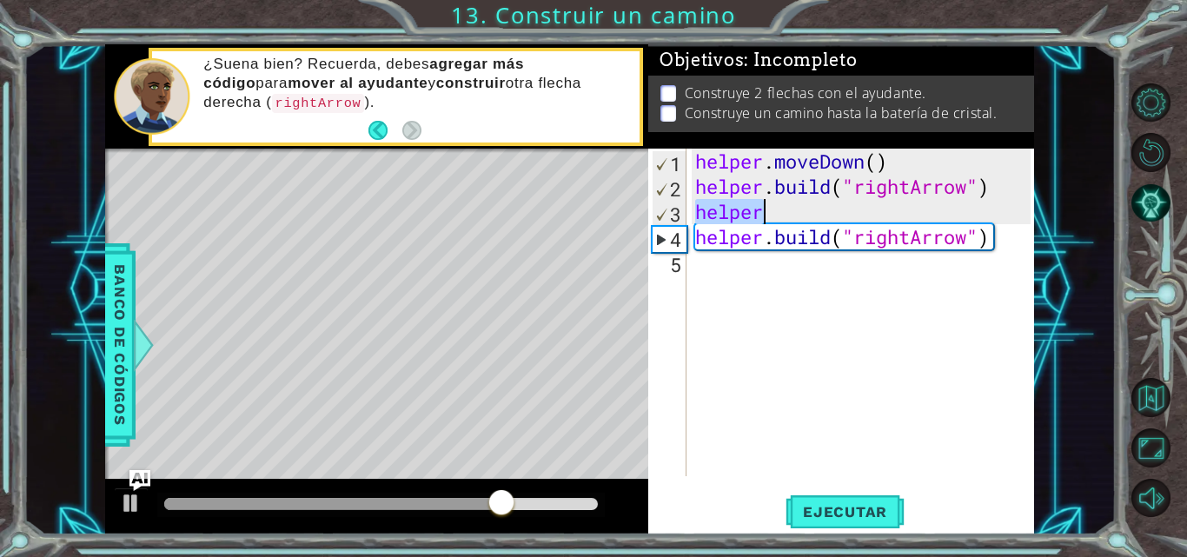
click at [933, 212] on div "helper . moveDown ( ) helper . build ( "rightArrow" ) helper helper . build ( "…" at bounding box center [865, 338] width 347 height 378
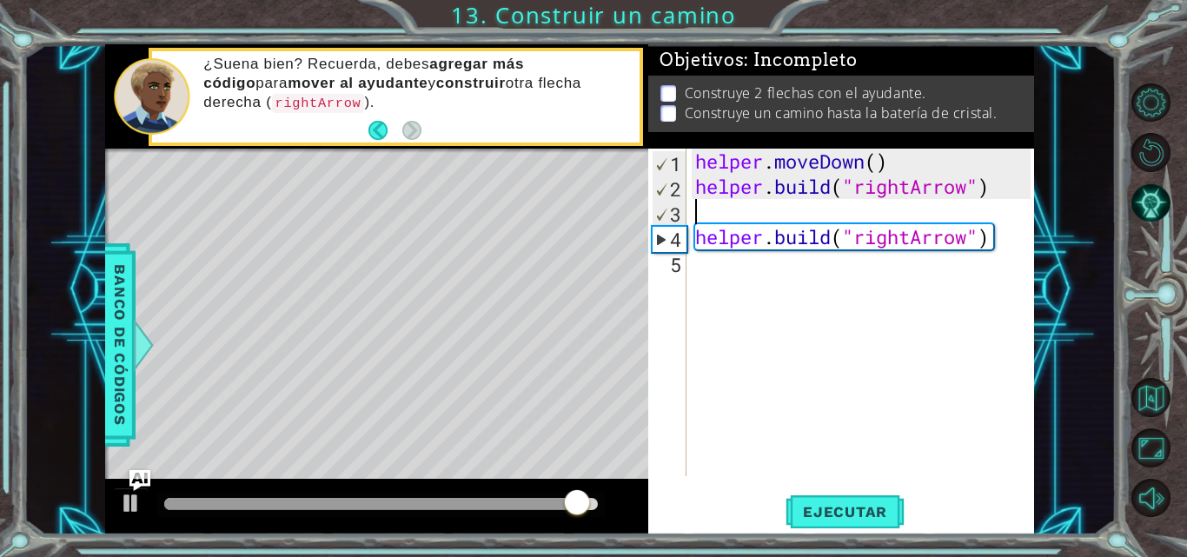
type textarea "[DOMAIN_NAME]("rightArrow")"
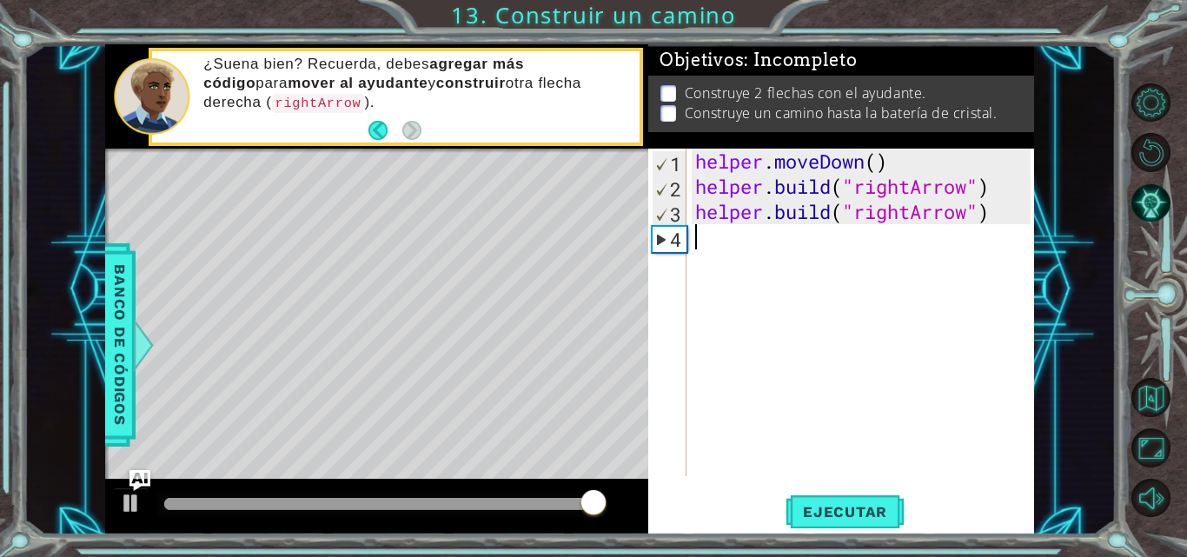
click at [720, 268] on div "helper . moveDown ( ) helper . build ( "rightArrow" ) helper . build ( "rightAr…" at bounding box center [865, 338] width 347 height 378
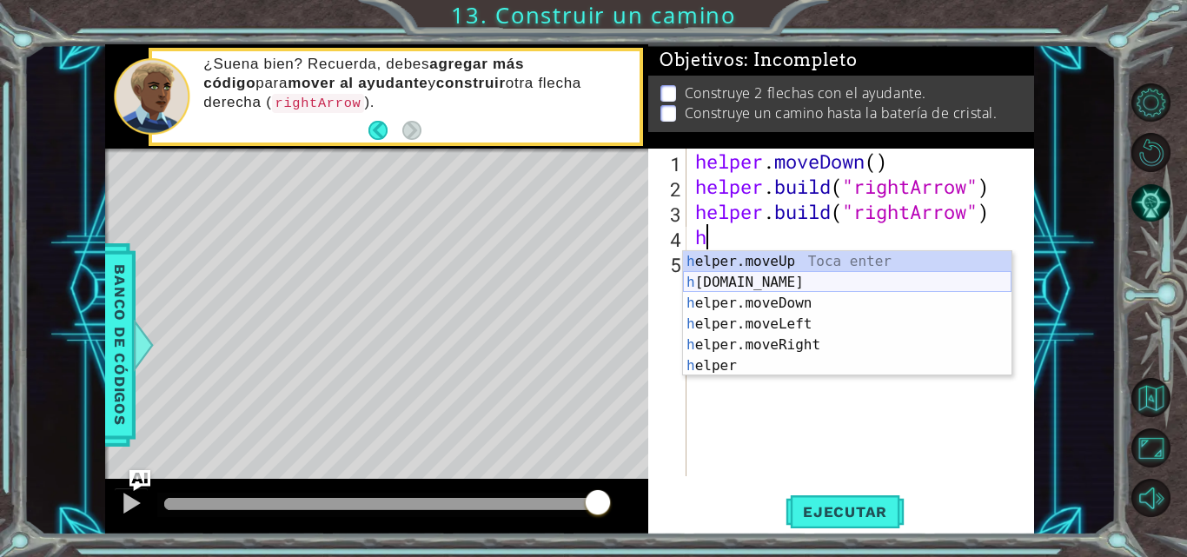
click at [789, 282] on div "h elper.moveUp Toca enter h [DOMAIN_NAME] Toca enter h elper.moveDown Toca ente…" at bounding box center [847, 334] width 328 height 167
type textarea "[DOMAIN_NAME]("rightArrow")"
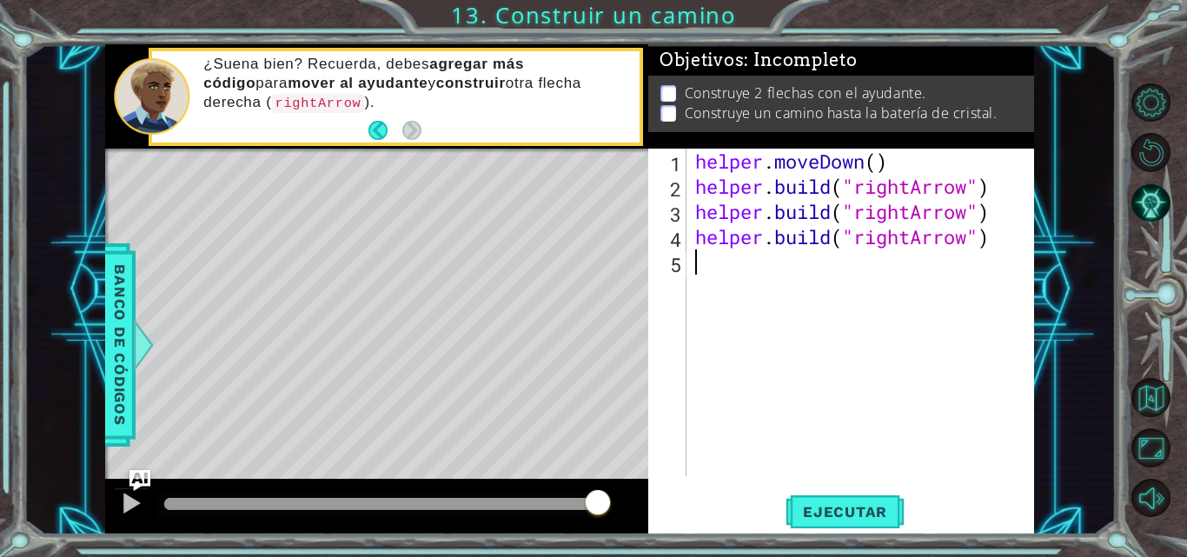
click at [881, 301] on div "helper . moveDown ( ) helper . build ( "rightArrow" ) helper . build ( "rightAr…" at bounding box center [865, 338] width 347 height 378
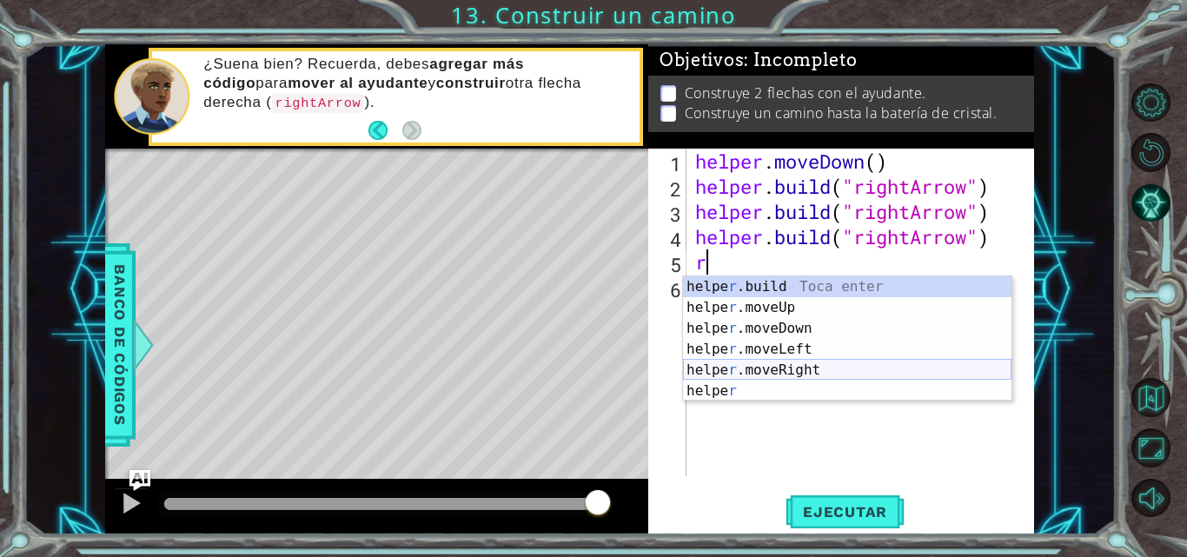
click at [776, 373] on div "helpe [PERSON_NAME]build Toca enter helpe r .moveUp Toca enter helpe r .moveDow…" at bounding box center [847, 359] width 328 height 167
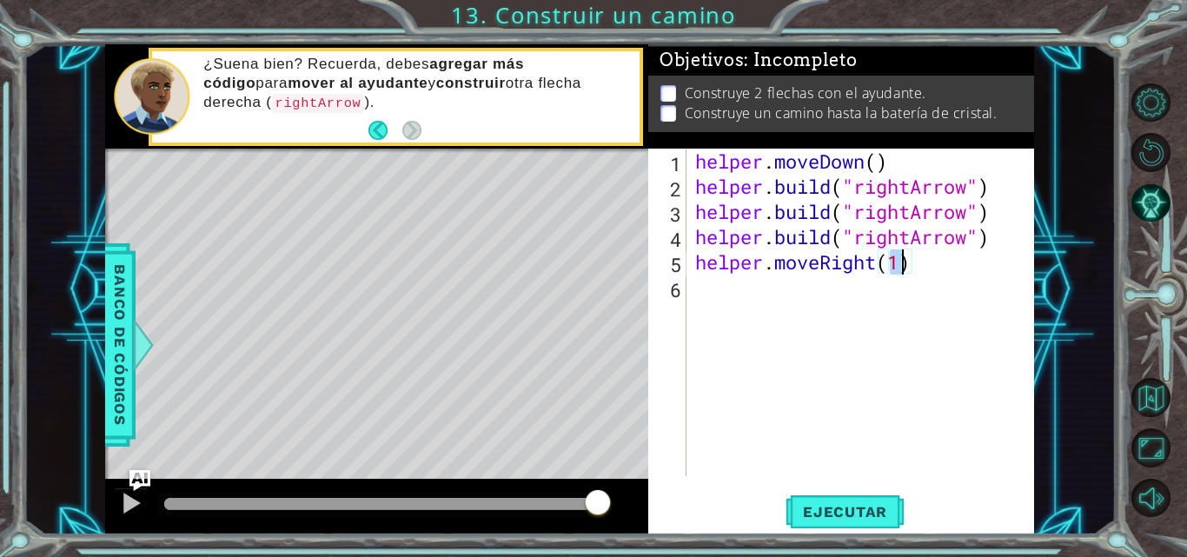
scroll to position [0, 9]
type textarea "helper.moveRight(2)"
click at [887, 523] on button "Ejecutar" at bounding box center [844, 512] width 119 height 38
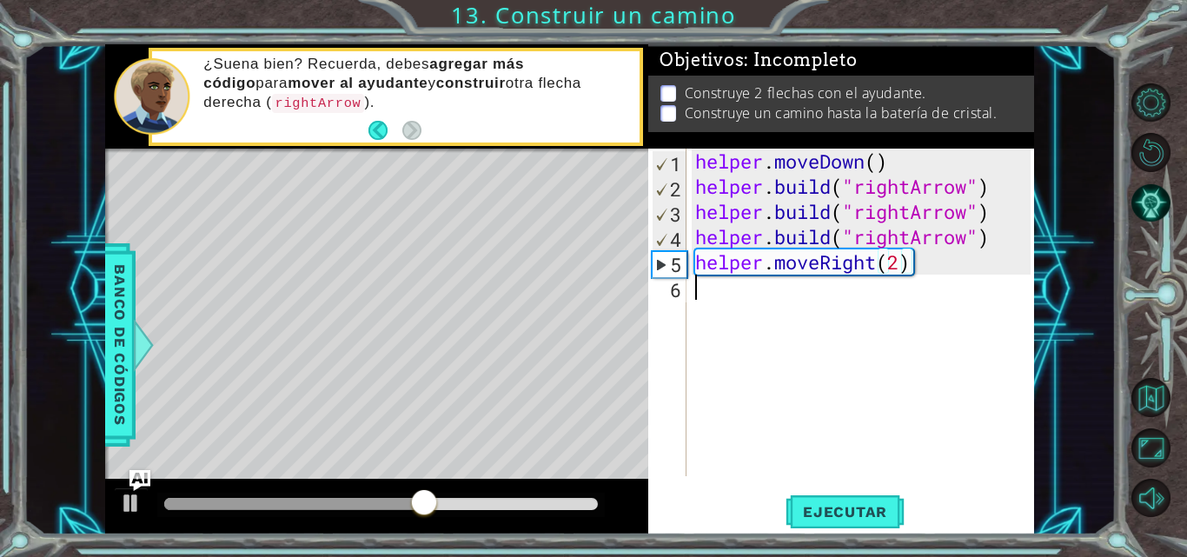
click at [1008, 448] on div "helper . moveDown ( ) helper . build ( "rightArrow" ) helper . build ( "rightAr…" at bounding box center [865, 338] width 347 height 378
click at [802, 161] on div "helper . moveDown ( ) helper . build ( "rightArrow" ) helper . build ( "rightAr…" at bounding box center [865, 338] width 347 height 378
click at [831, 509] on span "Ejecutar" at bounding box center [844, 511] width 119 height 17
click at [910, 241] on div "helper . moveDown ( ) helper . build ( "rightArrow" ) helper . build ( "rightAr…" at bounding box center [865, 338] width 347 height 378
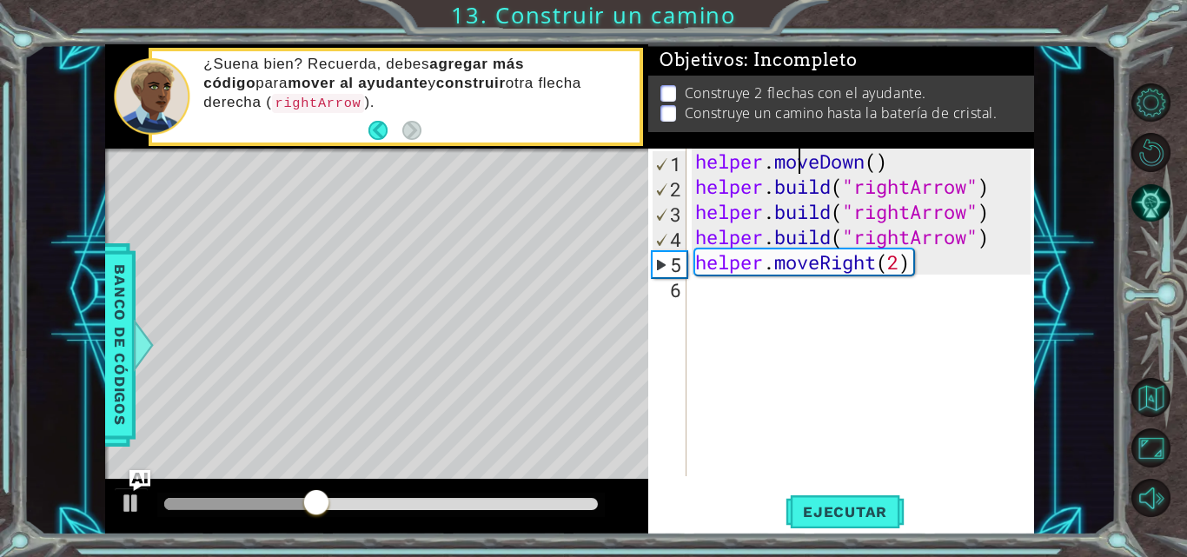
type textarea "[DOMAIN_NAME]("rightArrow")"
click at [1021, 209] on div "helper . moveDown ( ) helper . build ( "rightArrow" ) helper . build ( "rightAr…" at bounding box center [865, 338] width 347 height 378
click at [877, 497] on button "Ejecutar" at bounding box center [844, 512] width 119 height 38
click at [151, 502] on div at bounding box center [376, 507] width 543 height 56
click at [993, 186] on div "helper . moveDown ( ) helper . build ( "rightArrow" ) helper . build ( "rightAr…" at bounding box center [865, 338] width 347 height 378
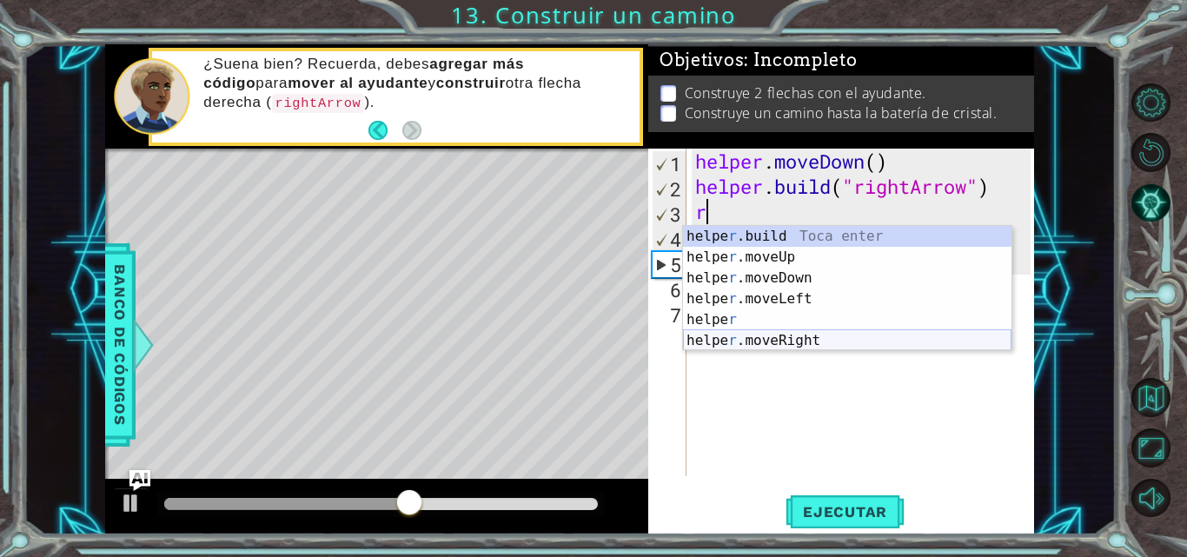
click at [819, 341] on div "helpe [PERSON_NAME]build Toca enter helpe r .moveUp Toca enter helpe r .moveDow…" at bounding box center [847, 309] width 328 height 167
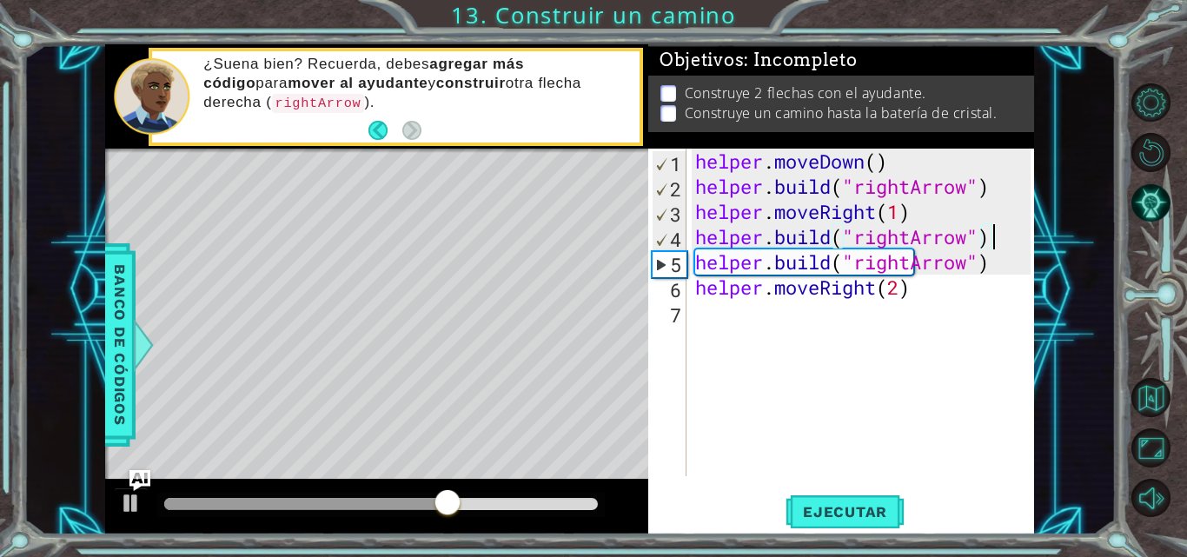
click at [1003, 235] on div "helper . moveDown ( ) helper . build ( "rightArrow" ) helper . moveRight ( 1 ) …" at bounding box center [865, 338] width 347 height 378
type textarea "[DOMAIN_NAME]("rightArrow")"
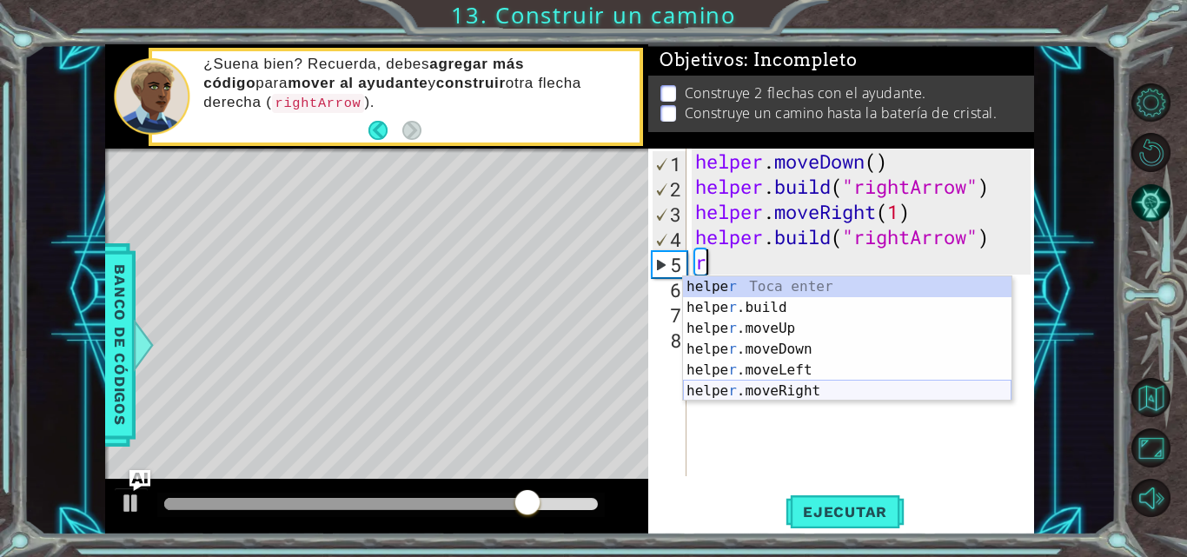
click at [827, 395] on div "helpe r Toca enter helpe r .build Toca enter helpe r .moveUp Toca enter helpe r…" at bounding box center [847, 359] width 328 height 167
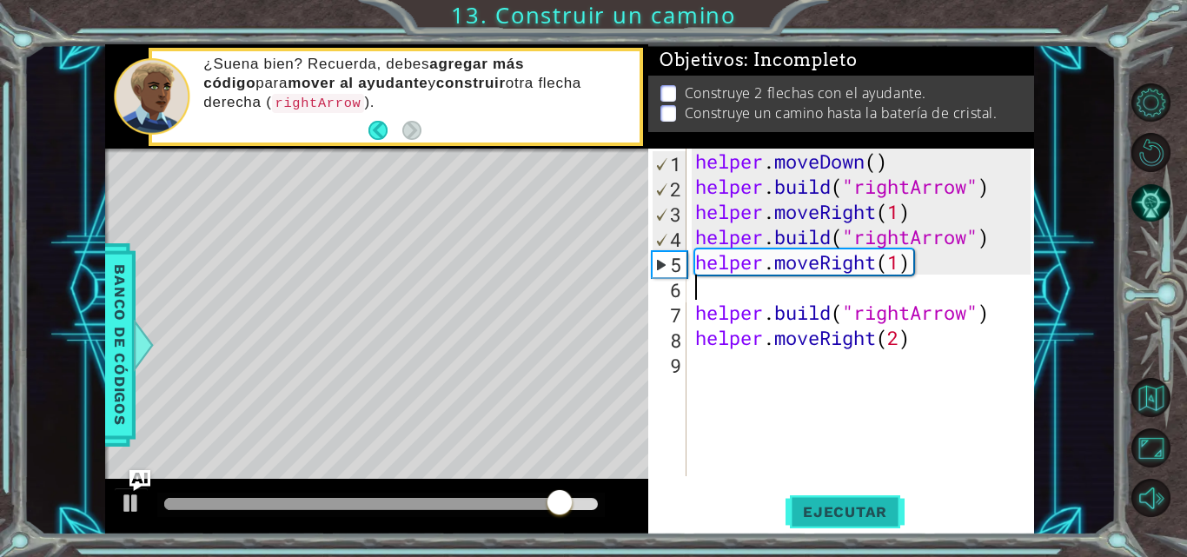
type textarea "helper.moveRight(1)"
click at [833, 508] on span "Ejecutar" at bounding box center [844, 511] width 119 height 17
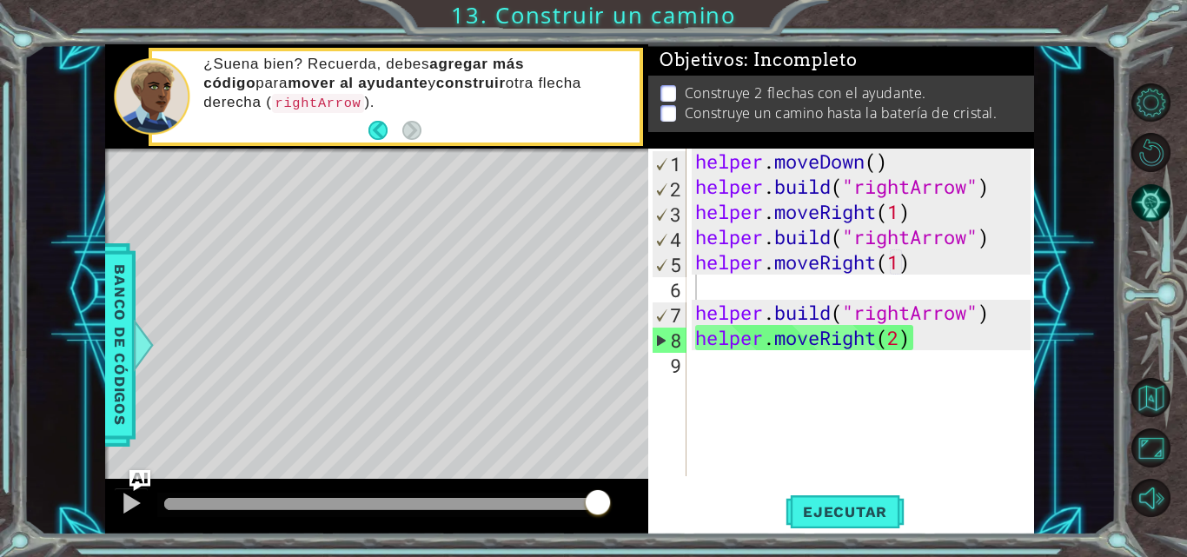
click at [103, 354] on div "1 ההההההההההההההההההההההההההההההההההההההההההההההההההההההההההההההההההההההההההההה…" at bounding box center [569, 289] width 1092 height 490
click at [122, 354] on span "Banco de códigos" at bounding box center [120, 345] width 28 height 180
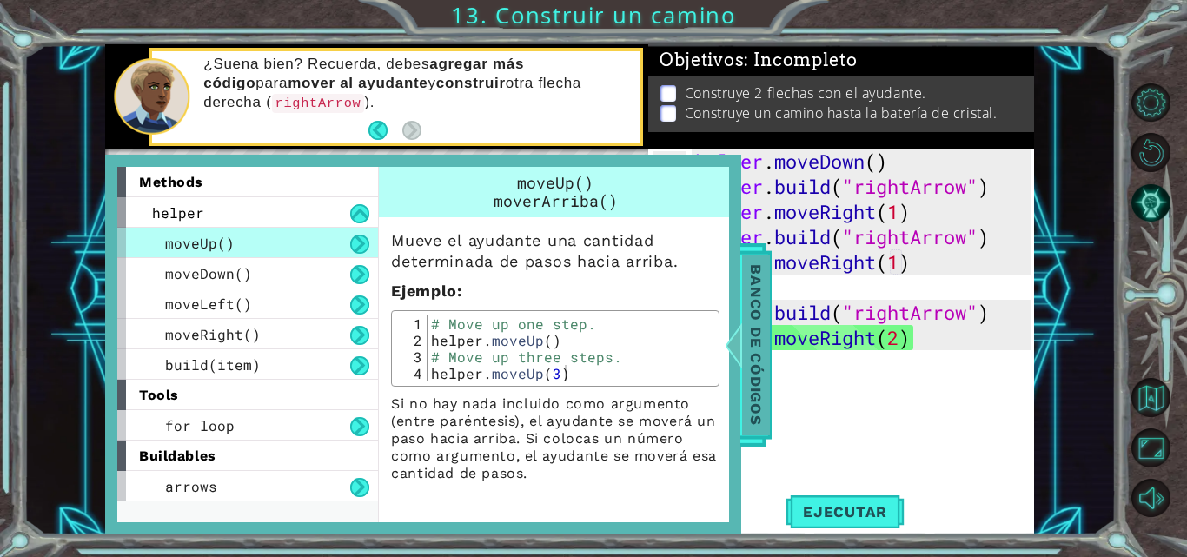
click at [760, 287] on span "Banco de códigos" at bounding box center [756, 345] width 28 height 180
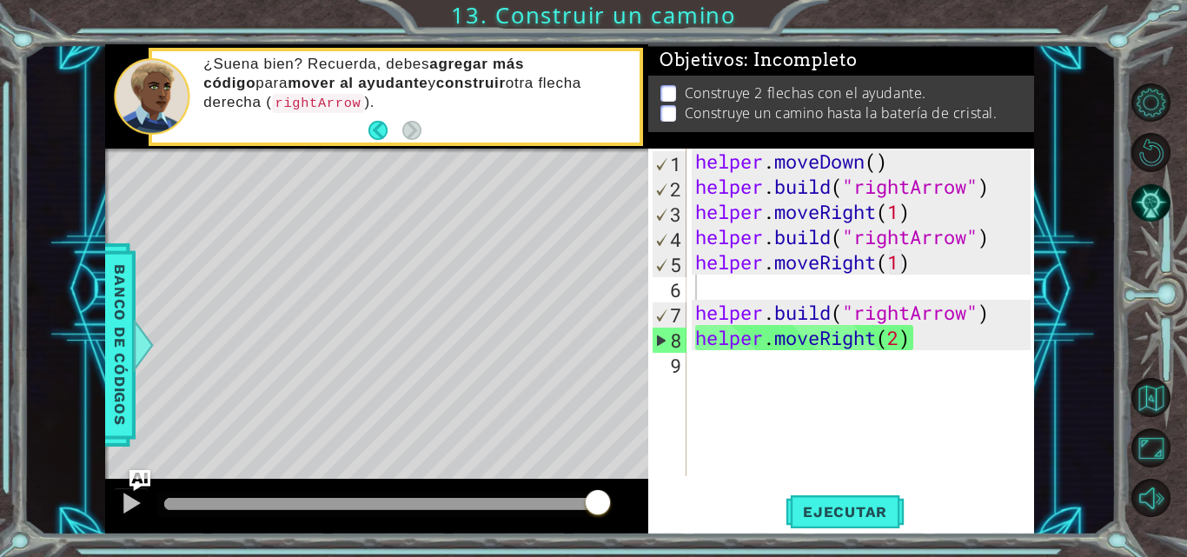
click at [701, 372] on div "helper . moveDown ( ) helper . build ( "rightArrow" ) helper . moveRight ( 1 ) …" at bounding box center [865, 338] width 347 height 378
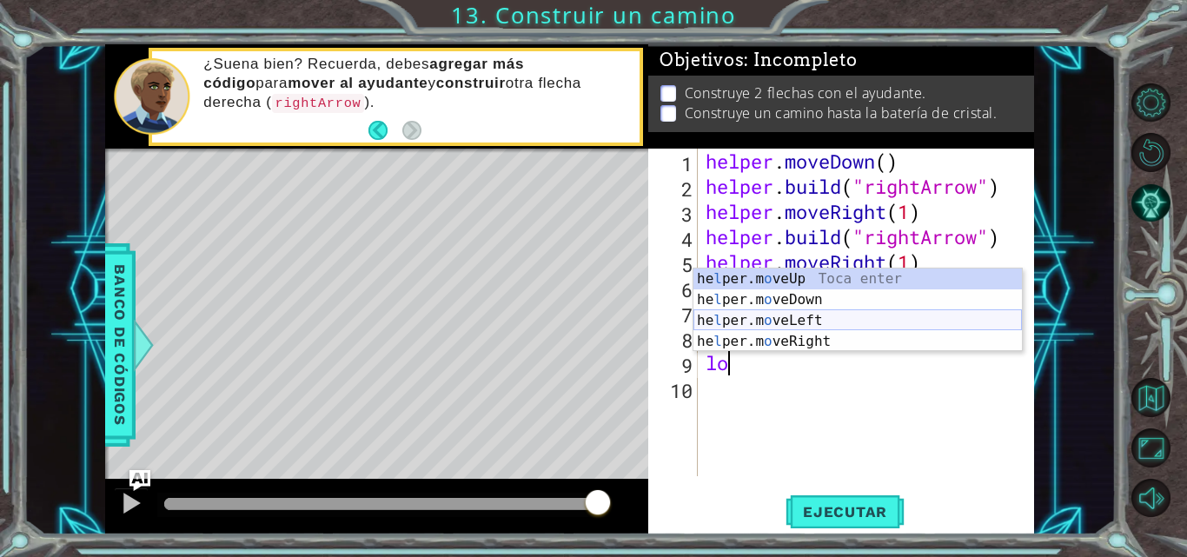
type textarea "l"
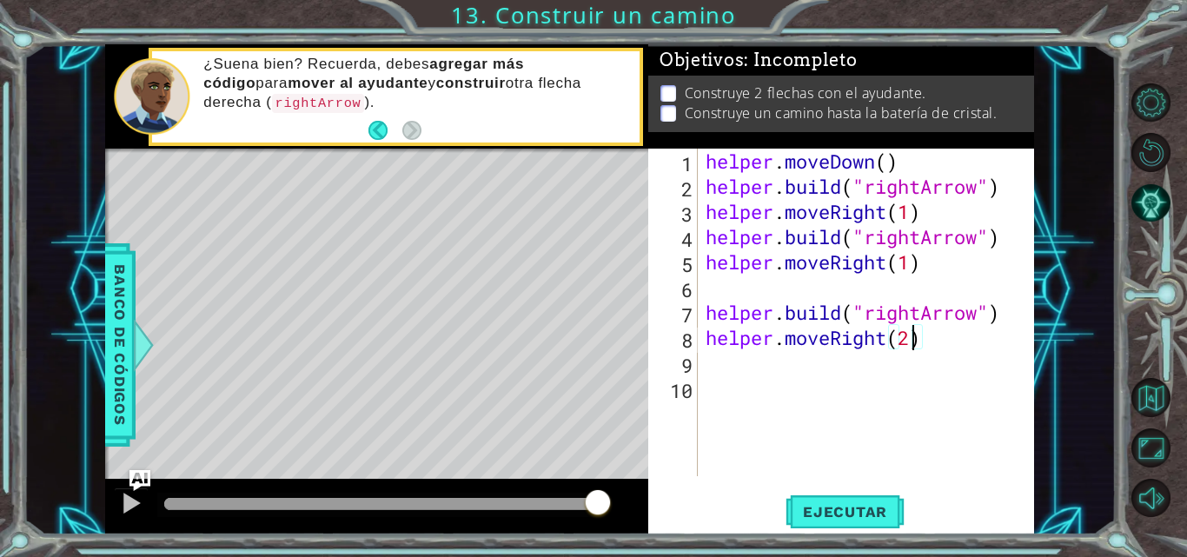
click at [915, 339] on div "helper . moveDown ( ) helper . build ( "rightArrow" ) helper . moveRight ( 1 ) …" at bounding box center [870, 338] width 337 height 378
click at [882, 509] on span "Ejecutar" at bounding box center [844, 511] width 119 height 17
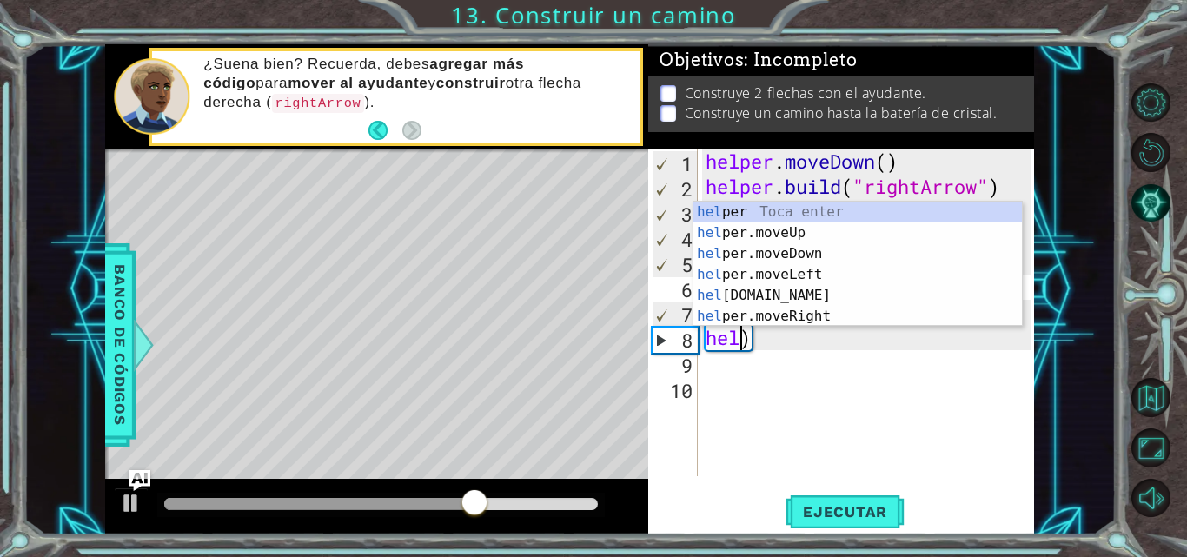
scroll to position [0, 0]
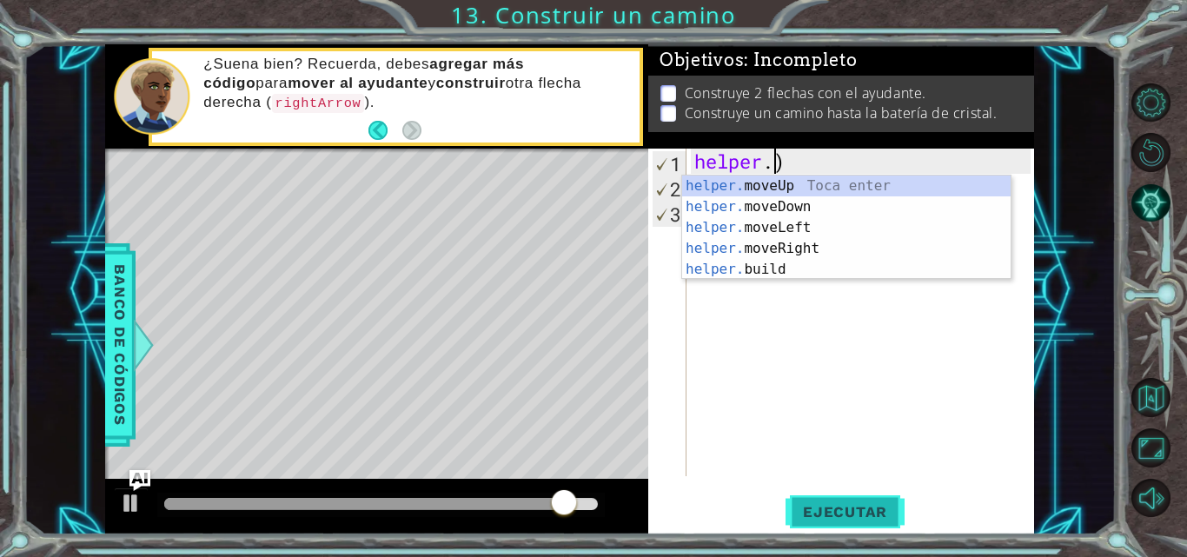
type textarea ")"
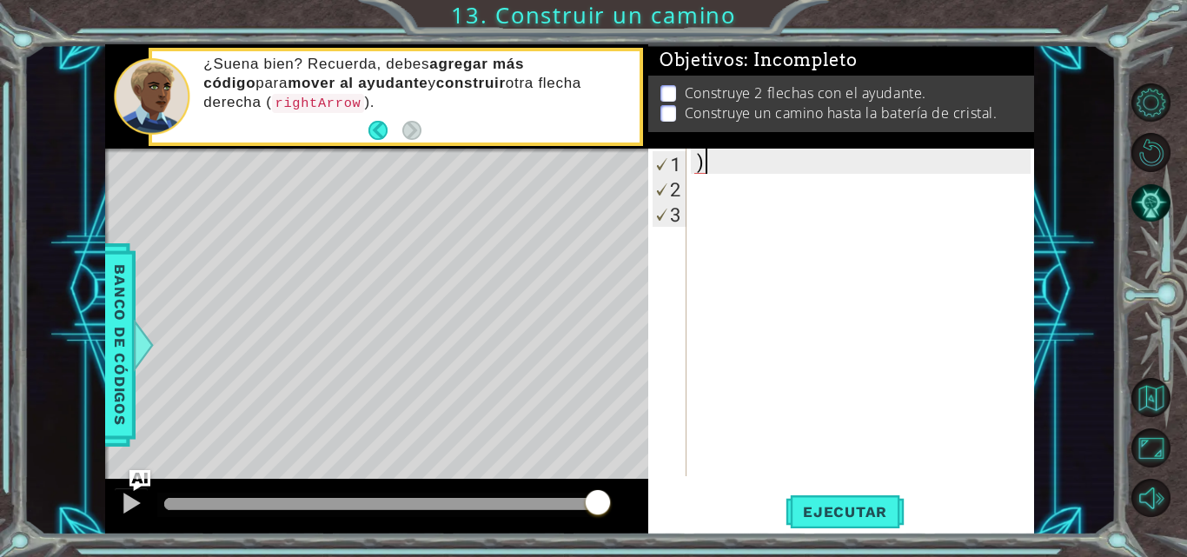
click at [751, 158] on div ")" at bounding box center [865, 338] width 348 height 378
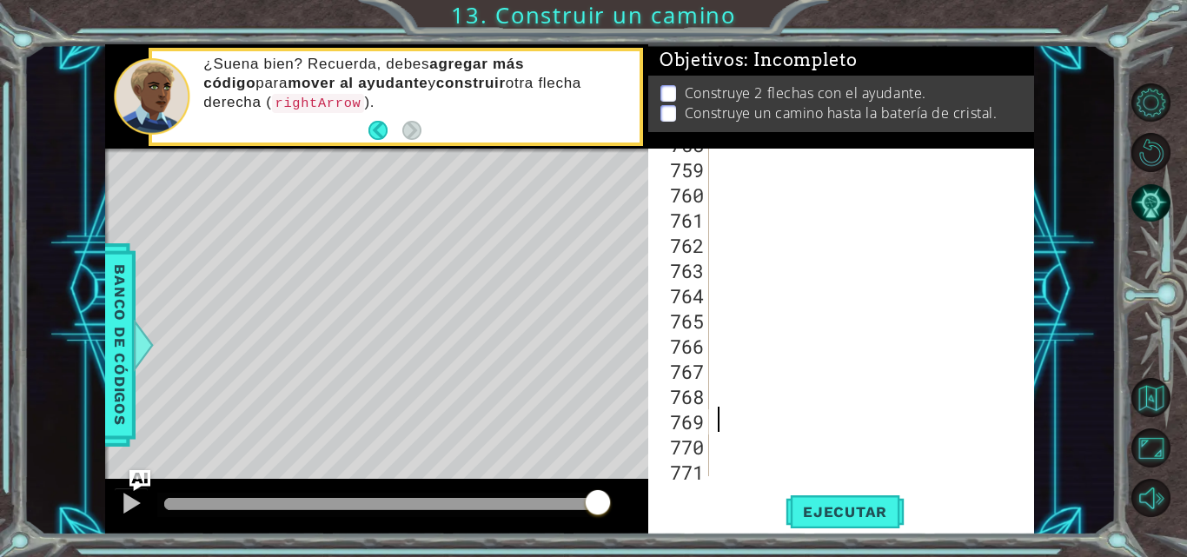
scroll to position [19097, 0]
click at [718, 460] on div at bounding box center [870, 338] width 312 height 378
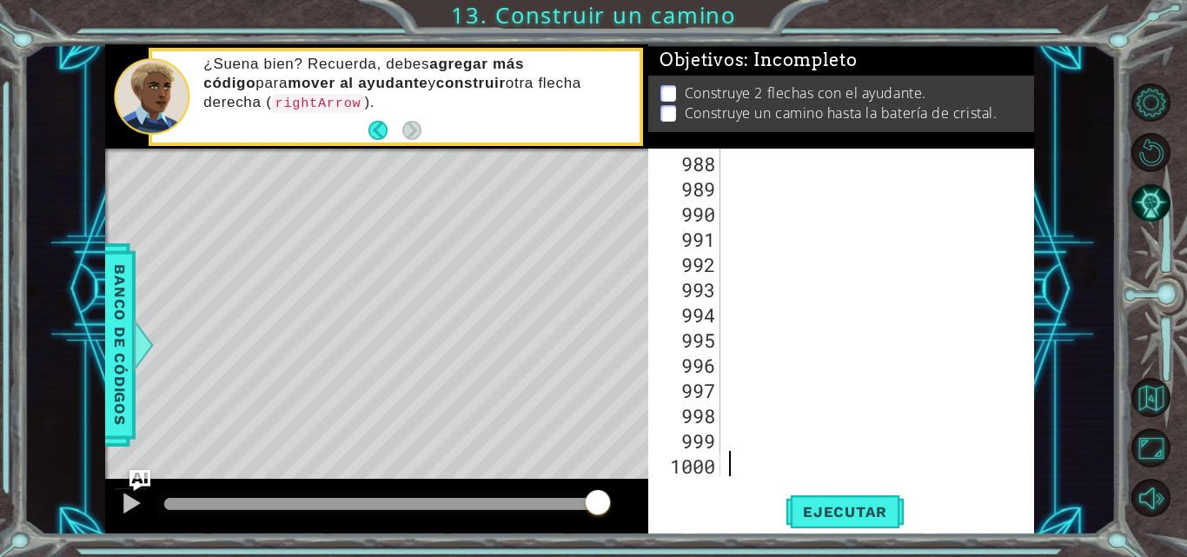
scroll to position [24866, 0]
click at [728, 210] on div at bounding box center [875, 338] width 301 height 378
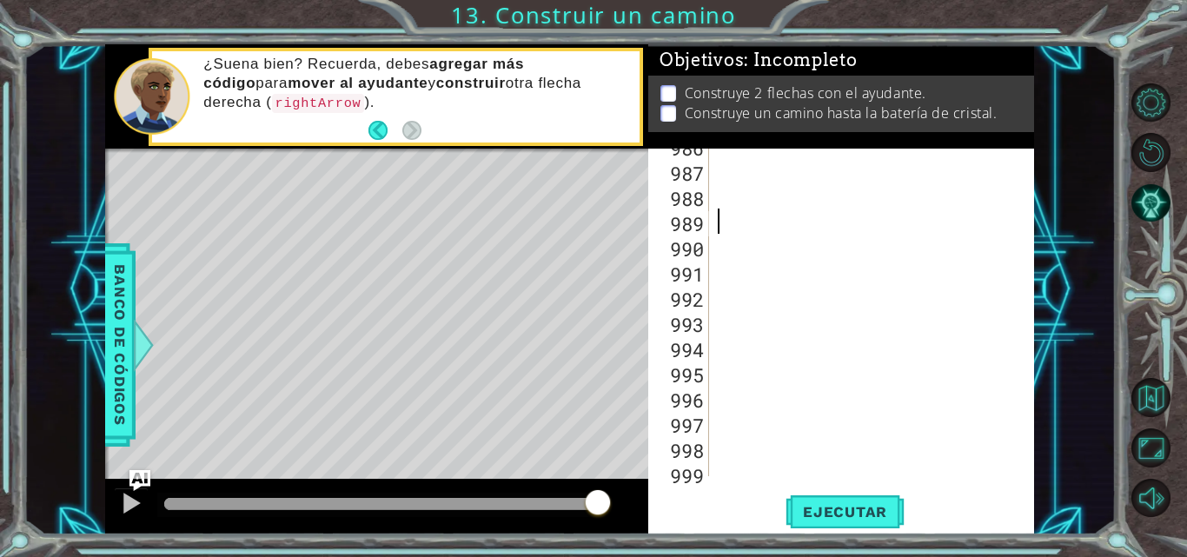
click at [1013, 440] on div "986 987 988 989 990 991 992 993 994 995 996 997 998 999 ההההההההההההההההההההההה…" at bounding box center [839, 313] width 382 height 328
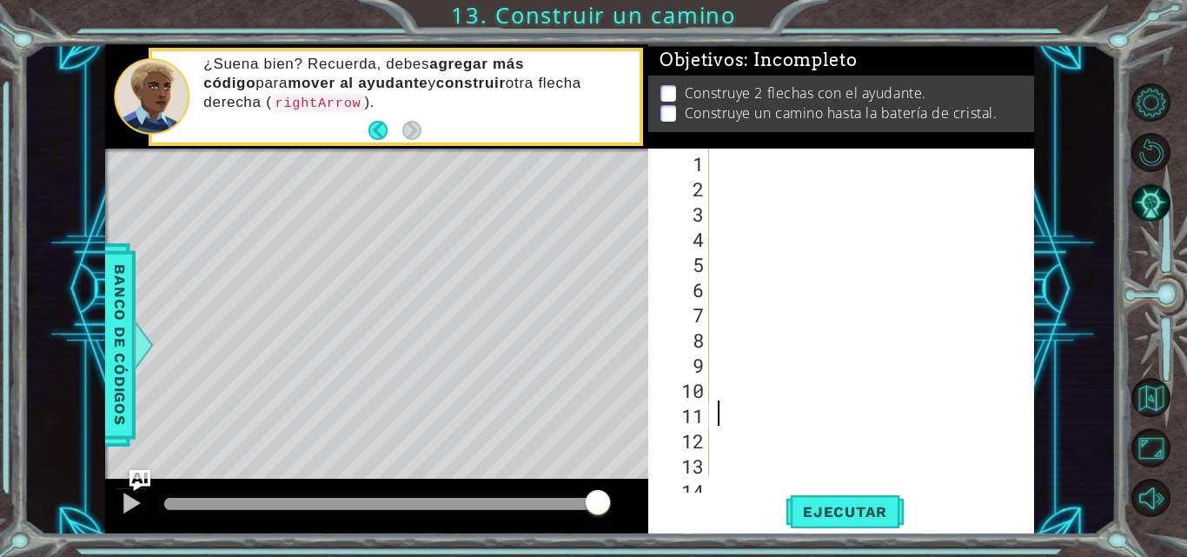
click at [781, 425] on div at bounding box center [870, 338] width 312 height 378
click at [709, 361] on div "1 2 3 4 5 6 7 8 9 10 11 12 13 14 הההההההההההההההההההההההההההההההההההההההההההההה…" at bounding box center [839, 313] width 382 height 328
click at [712, 357] on div "1 2 3 4 5 6 7 8 9 10 11 12 13 14 הההההההההההההההההההההההההההההההההההההההההההההה…" at bounding box center [839, 313] width 382 height 328
click at [764, 173] on div at bounding box center [870, 338] width 312 height 378
click at [762, 176] on div at bounding box center [870, 338] width 312 height 378
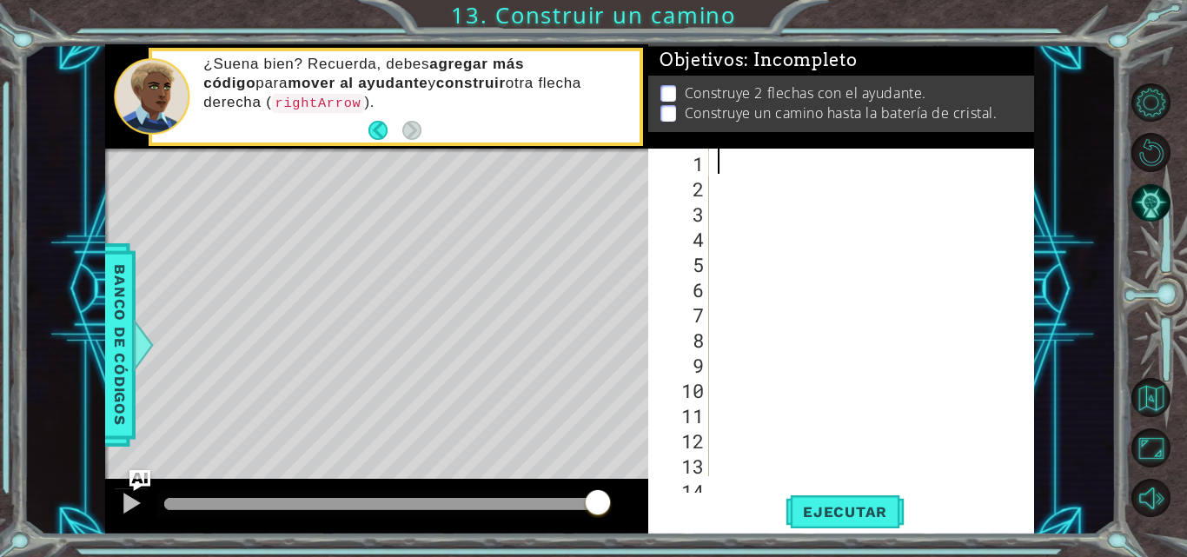
click at [759, 162] on div at bounding box center [870, 338] width 312 height 378
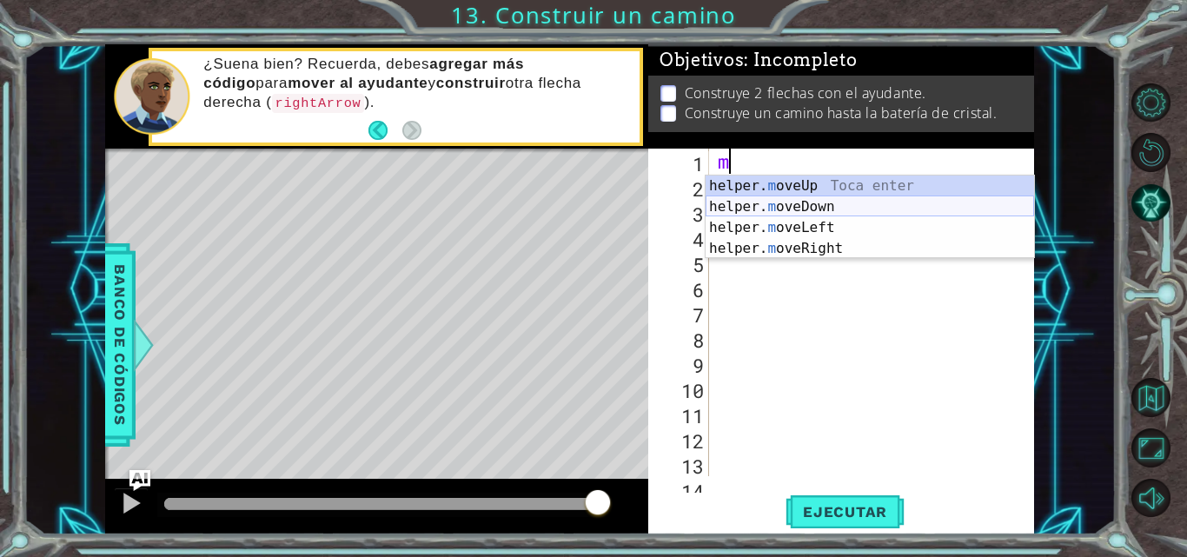
click at [854, 209] on div "helper. m oveUp Toca enter helper. m oveDown Toca enter helper. m oveLeft Toca …" at bounding box center [869, 237] width 328 height 125
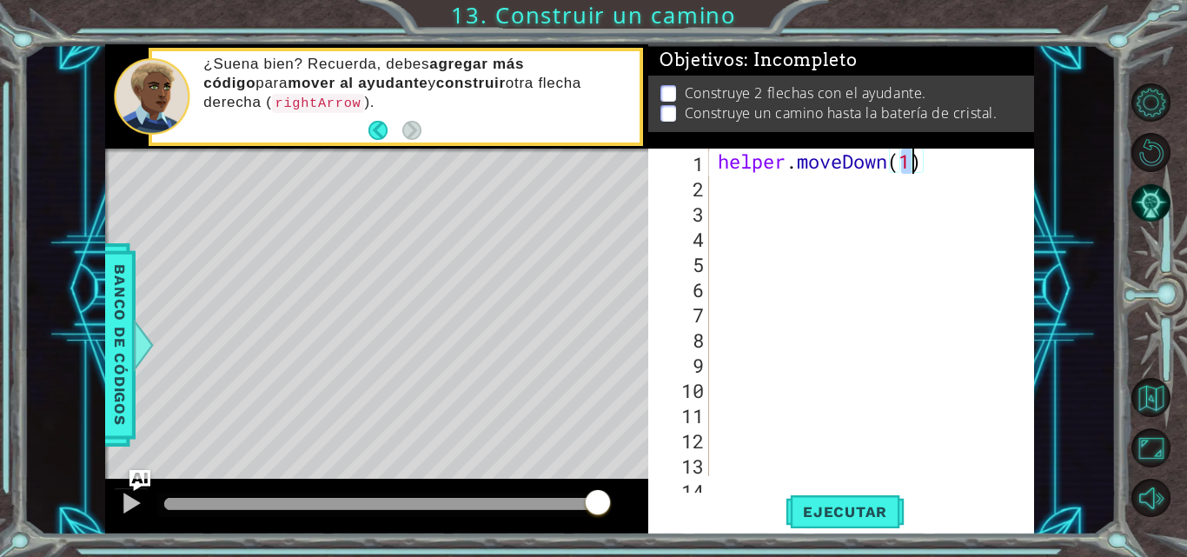
type textarea "helper.moveDown(1)"
click at [158, 515] on div at bounding box center [380, 505] width 447 height 24
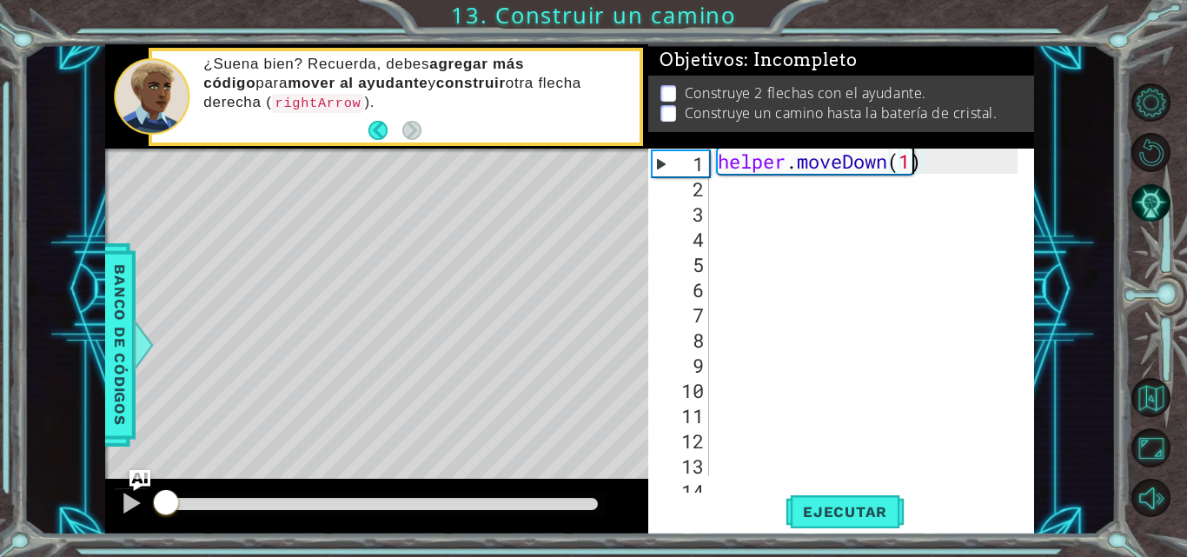
drag, startPoint x: 175, startPoint y: 505, endPoint x: 162, endPoint y: 506, distance: 13.1
click at [164, 506] on div at bounding box center [165, 504] width 2 height 12
click at [764, 202] on div "helper . moveDown ( 1 )" at bounding box center [870, 338] width 312 height 378
click at [764, 188] on div "helper . moveDown ( 1 )" at bounding box center [870, 338] width 312 height 378
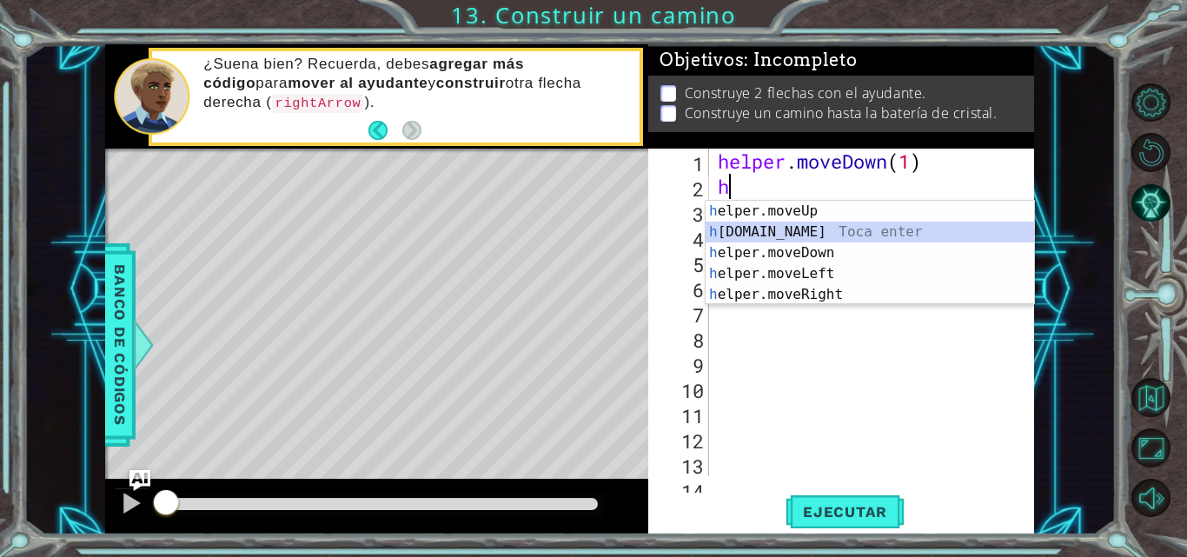
click at [801, 225] on div "h elper.moveUp Toca enter h [DOMAIN_NAME] Toca enter h elper.moveDown Toca ente…" at bounding box center [869, 274] width 328 height 146
type textarea "[DOMAIN_NAME]("rightArrow")"
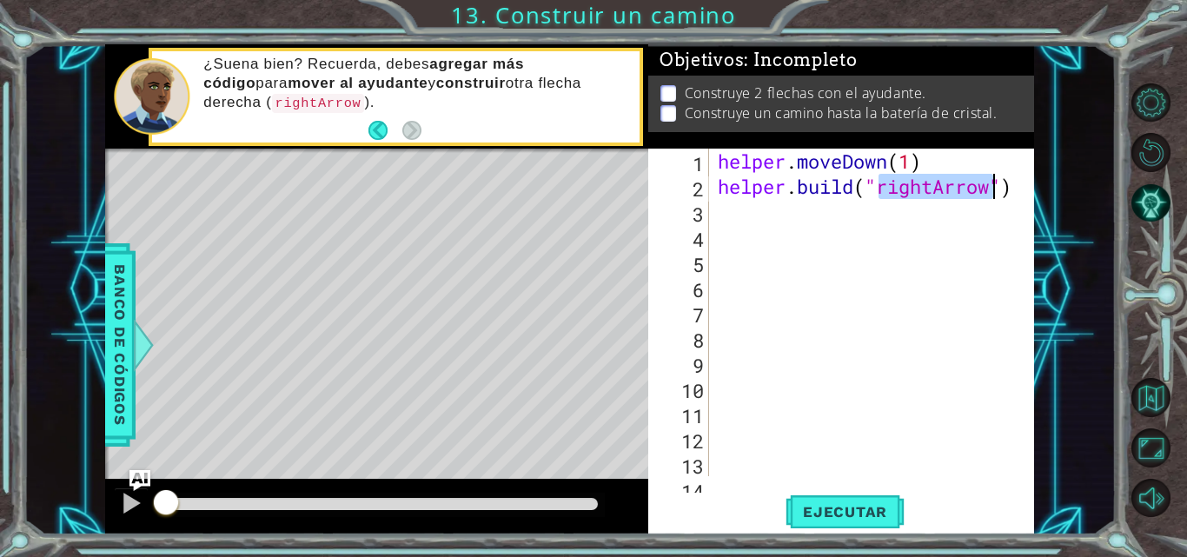
click at [774, 213] on div "helper . moveDown ( 1 ) helper . build ( "rightArrow" )" at bounding box center [870, 338] width 312 height 378
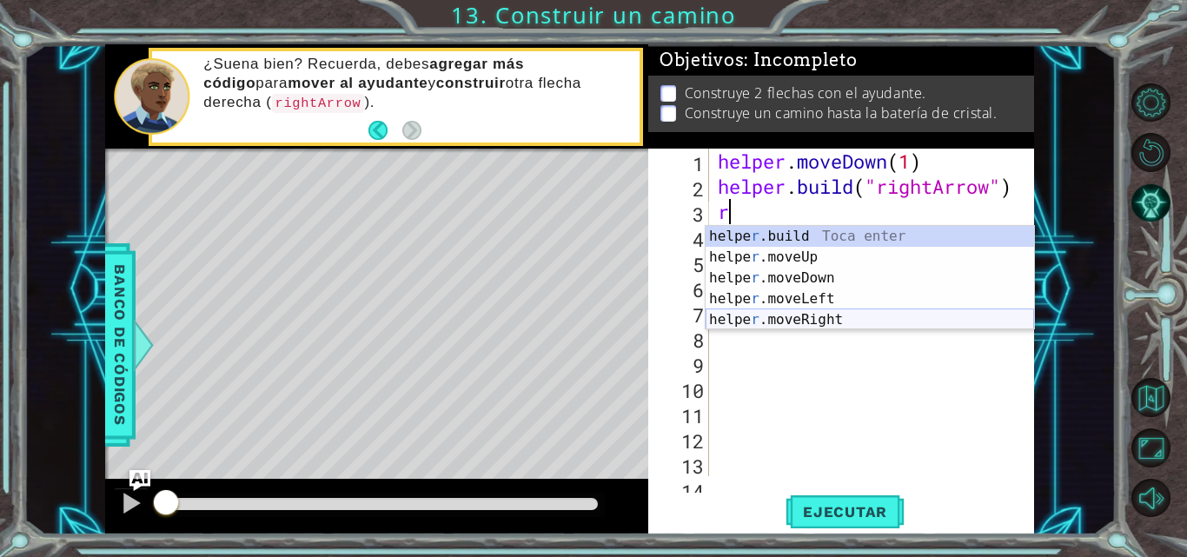
click at [844, 323] on div "helpe [PERSON_NAME]build Toca enter helpe r .moveUp Toca enter helpe r .moveDow…" at bounding box center [869, 299] width 328 height 146
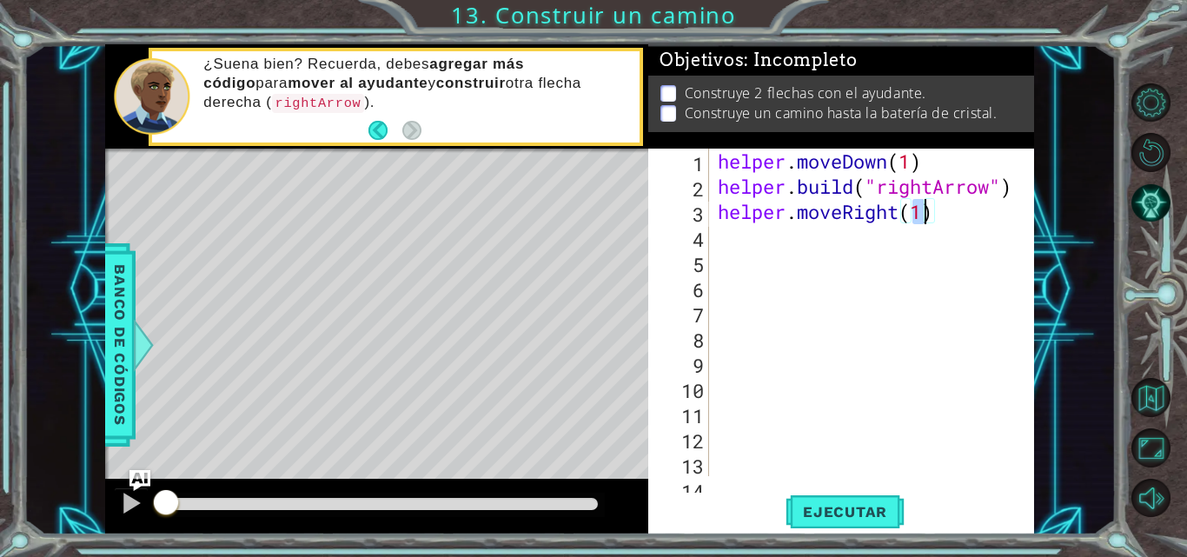
type textarea "helper.moveRight(1)"
click at [805, 248] on div "helper . moveDown ( 1 ) helper . build ( "rightArrow" ) helper . moveRight ( 1 )" at bounding box center [870, 338] width 312 height 378
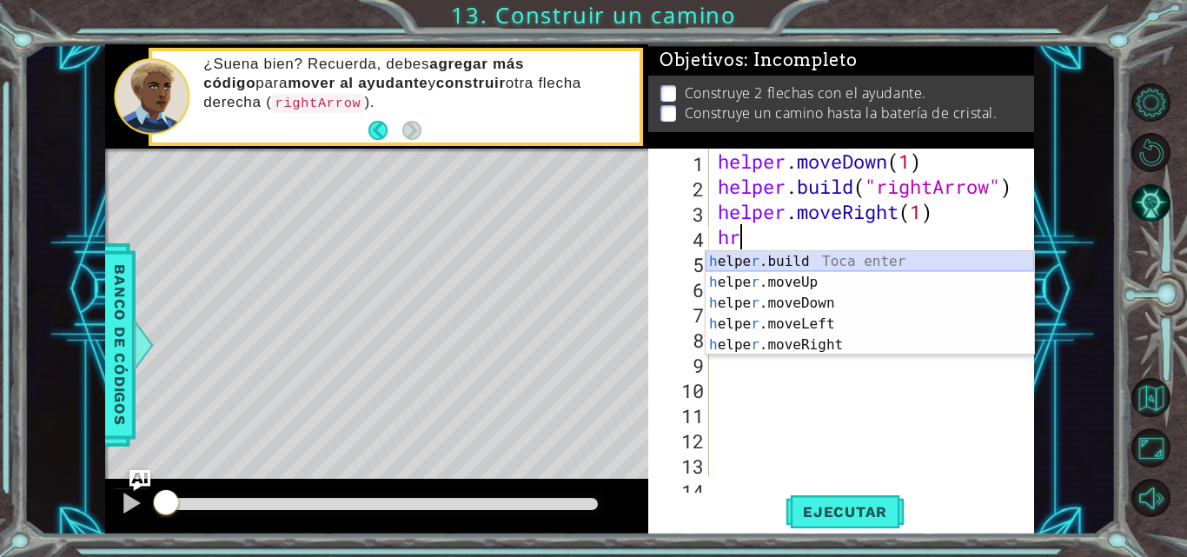
click at [817, 256] on div "h elpe r .build Toca enter h elpe r .moveUp Toca enter h elpe r .moveDown Toca …" at bounding box center [869, 324] width 328 height 146
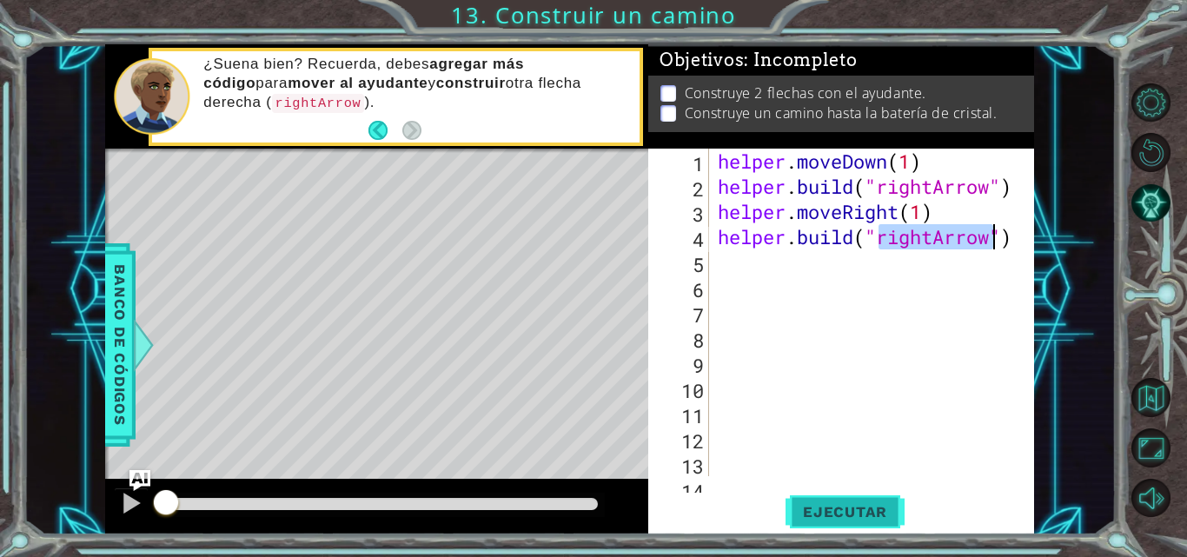
click at [887, 513] on span "Ejecutar" at bounding box center [844, 511] width 119 height 17
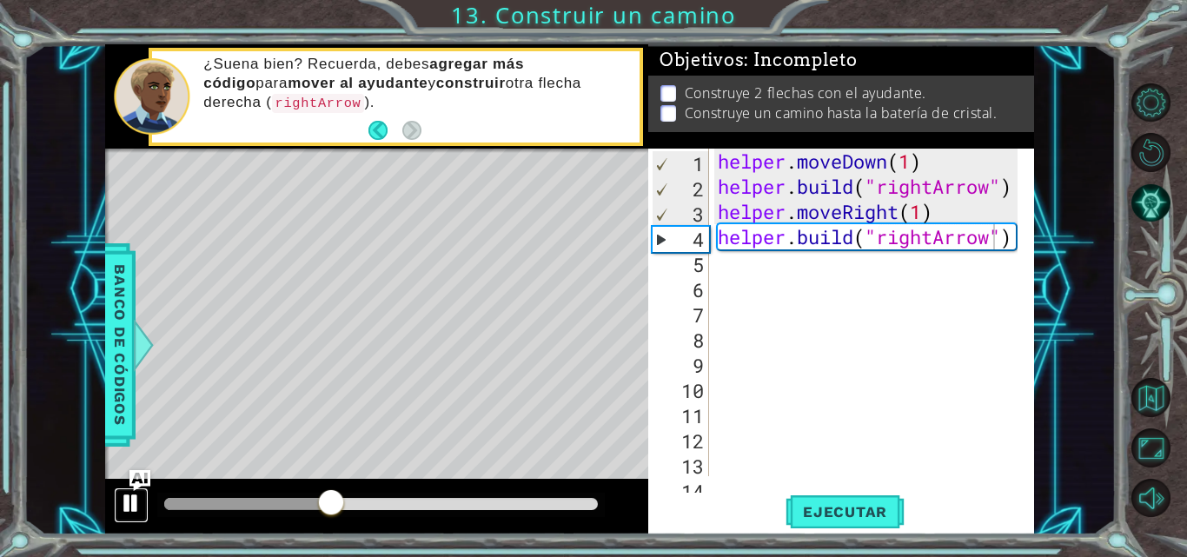
click at [123, 495] on div at bounding box center [131, 503] width 23 height 23
click at [923, 217] on div "helper . moveDown ( 1 ) helper . build ( "rightArrow" ) helper . moveRight ( 1 …" at bounding box center [870, 338] width 312 height 378
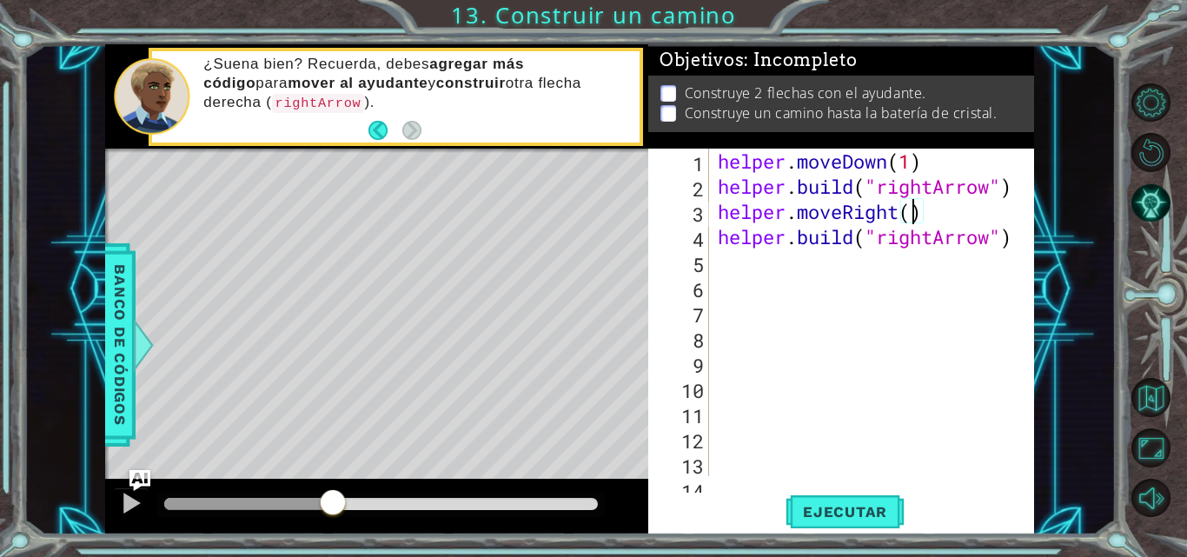
scroll to position [0, 9]
click at [829, 526] on button "Ejecutar" at bounding box center [844, 512] width 119 height 38
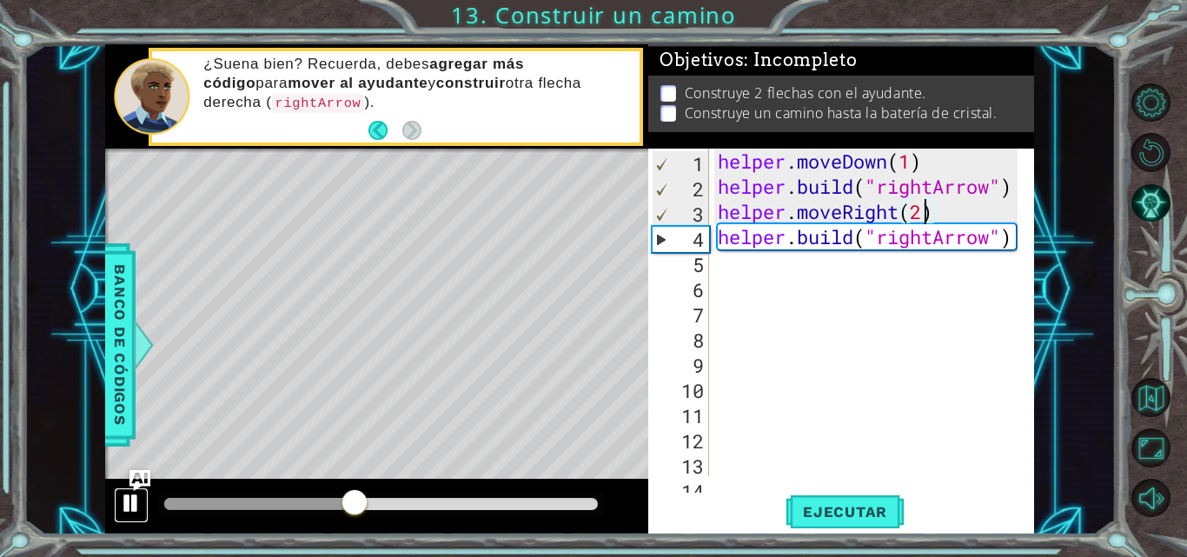
click at [135, 509] on div at bounding box center [131, 503] width 23 height 23
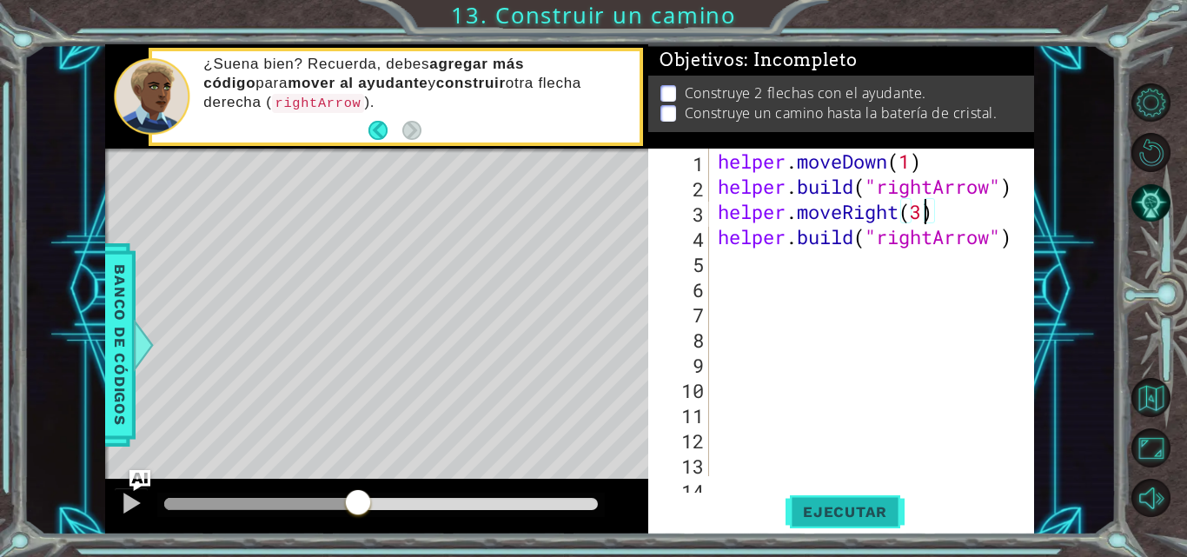
type textarea "helper.moveRight(3)"
click at [835, 507] on span "Ejecutar" at bounding box center [844, 511] width 119 height 17
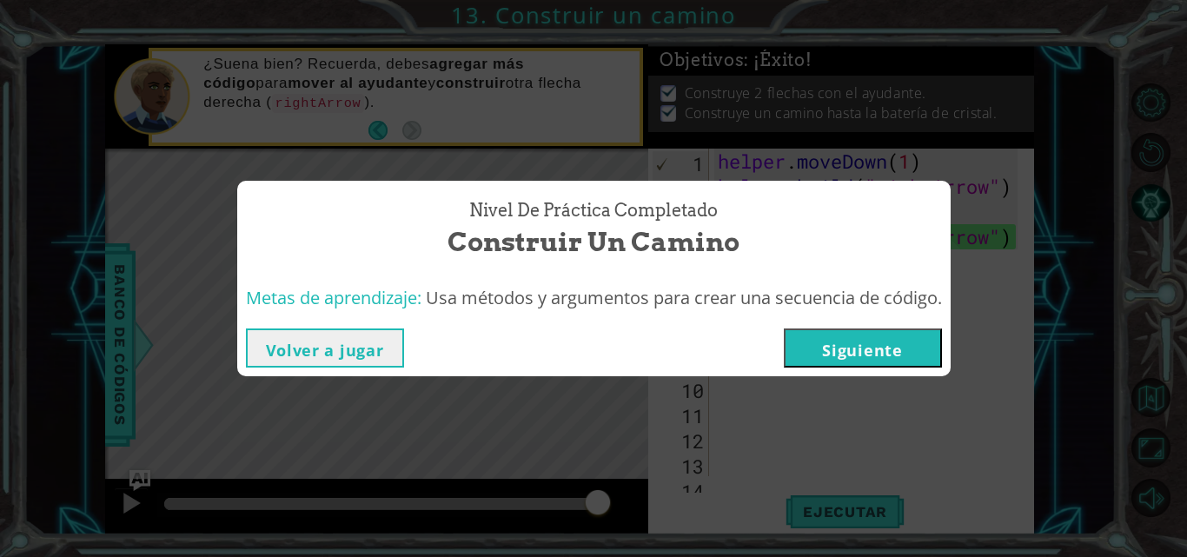
click at [890, 353] on button "Siguiente" at bounding box center [863, 347] width 158 height 39
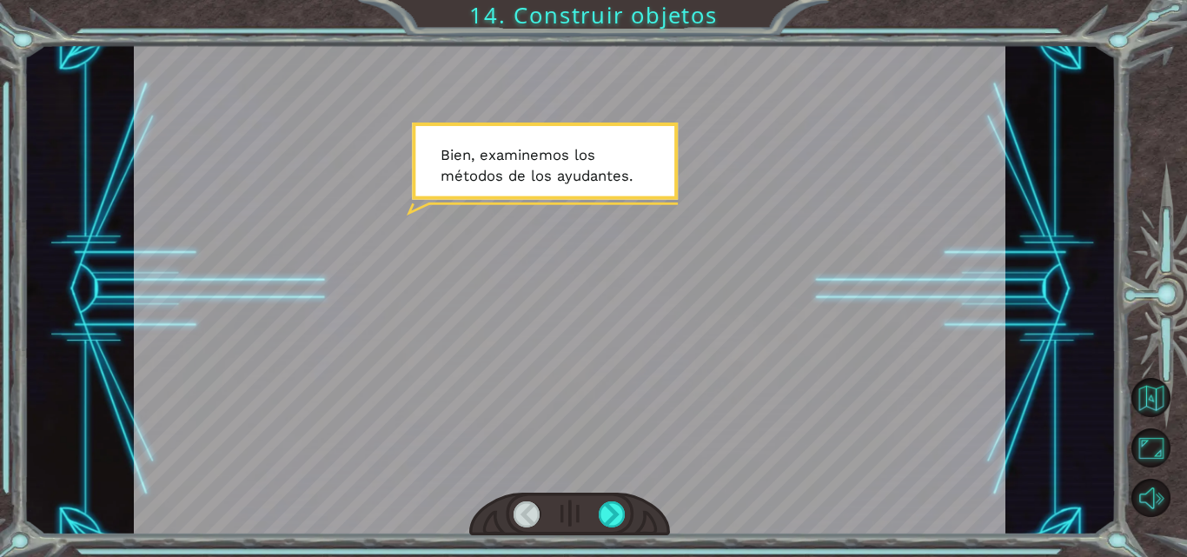
click at [588, 515] on div at bounding box center [569, 515] width 201 height 44
drag, startPoint x: 588, startPoint y: 515, endPoint x: 608, endPoint y: 502, distance: 23.9
click at [591, 513] on div at bounding box center [569, 515] width 201 height 44
click at [609, 520] on div at bounding box center [612, 514] width 27 height 26
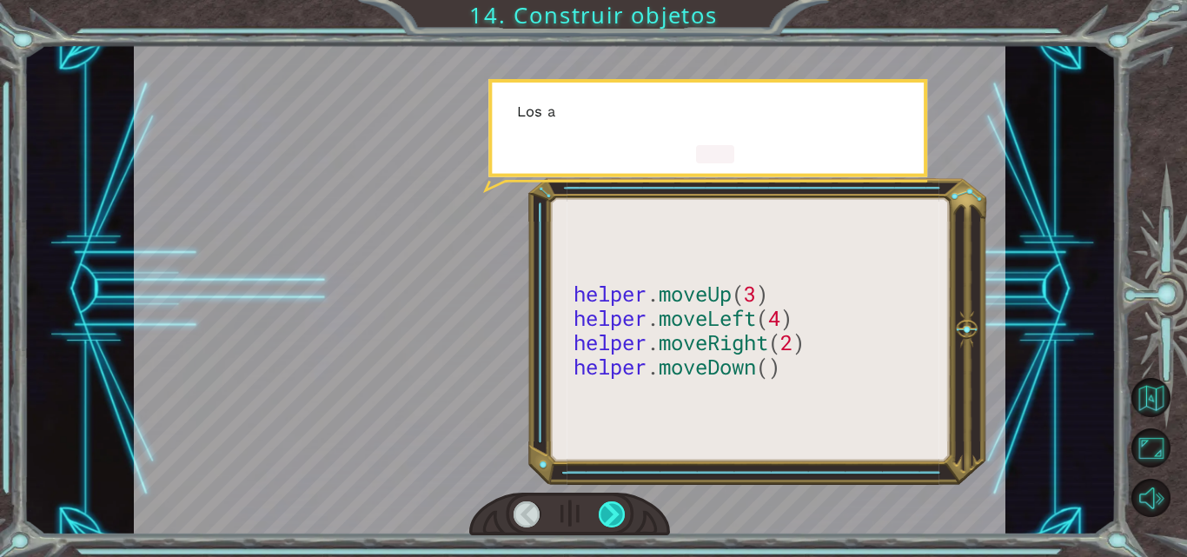
click at [608, 521] on div at bounding box center [612, 514] width 27 height 26
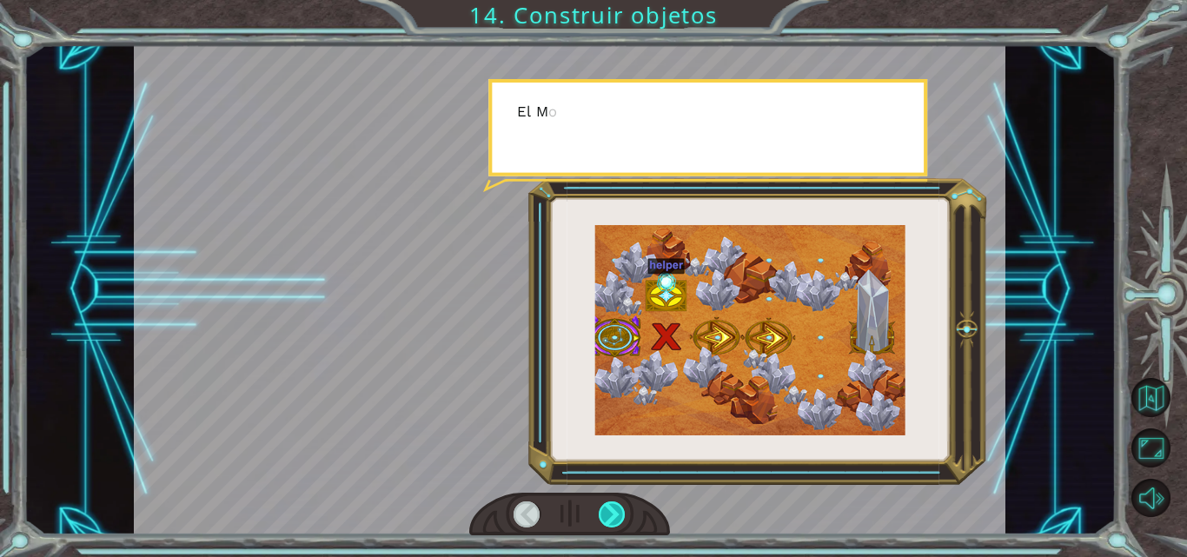
click at [608, 521] on div at bounding box center [612, 514] width 27 height 26
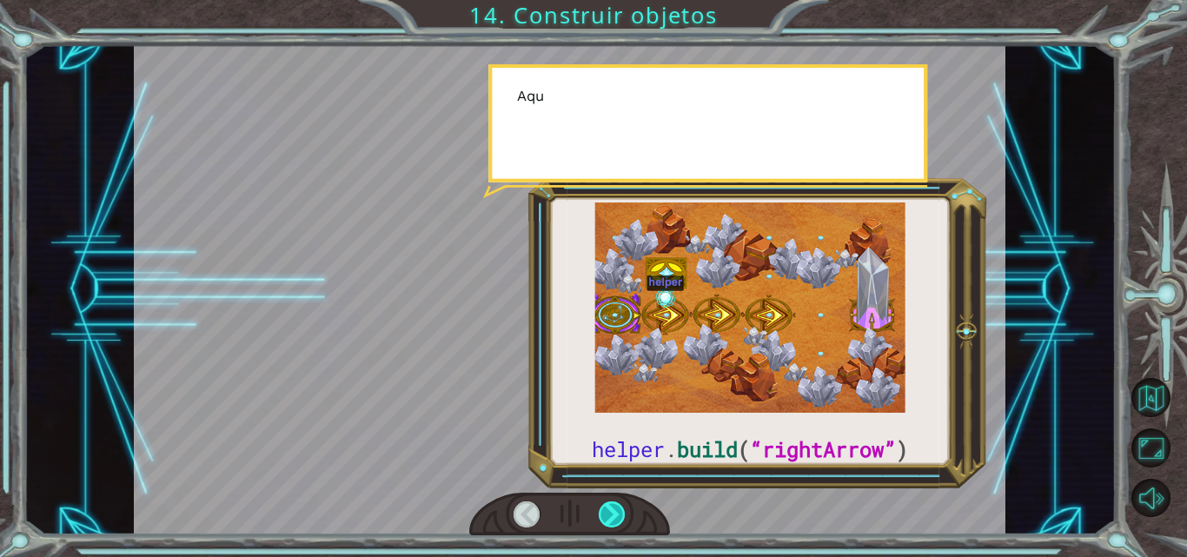
click at [608, 521] on div at bounding box center [612, 514] width 27 height 26
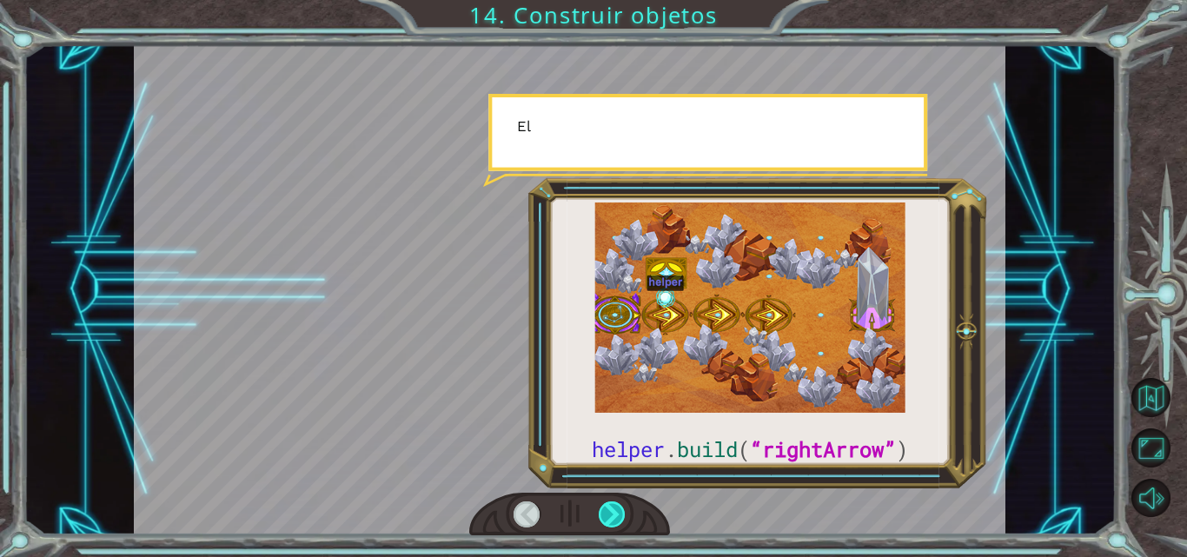
click at [608, 521] on div at bounding box center [612, 514] width 27 height 26
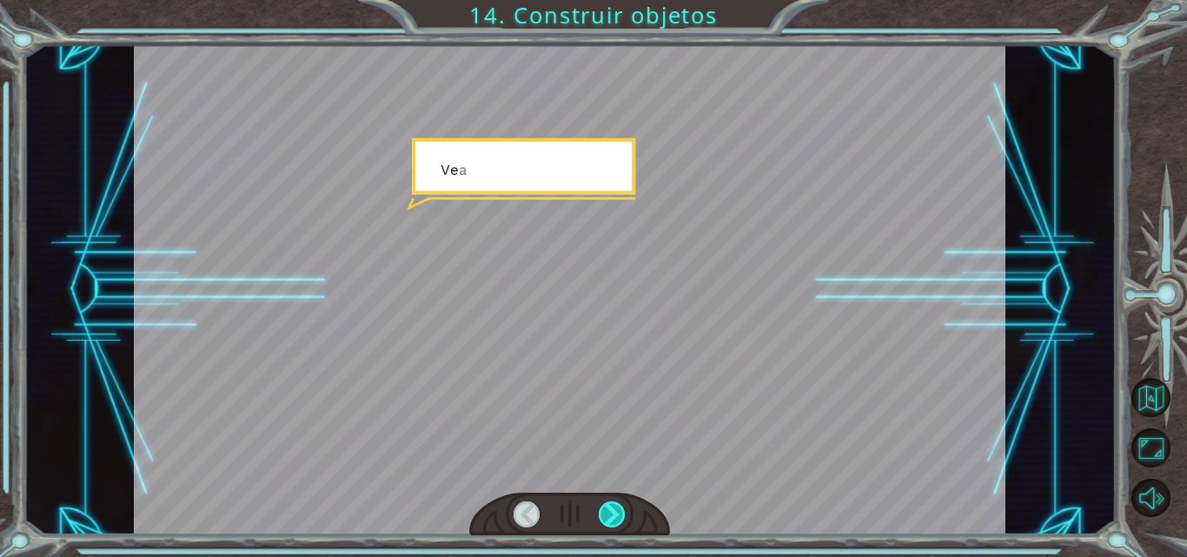
click at [608, 521] on div at bounding box center [612, 514] width 27 height 26
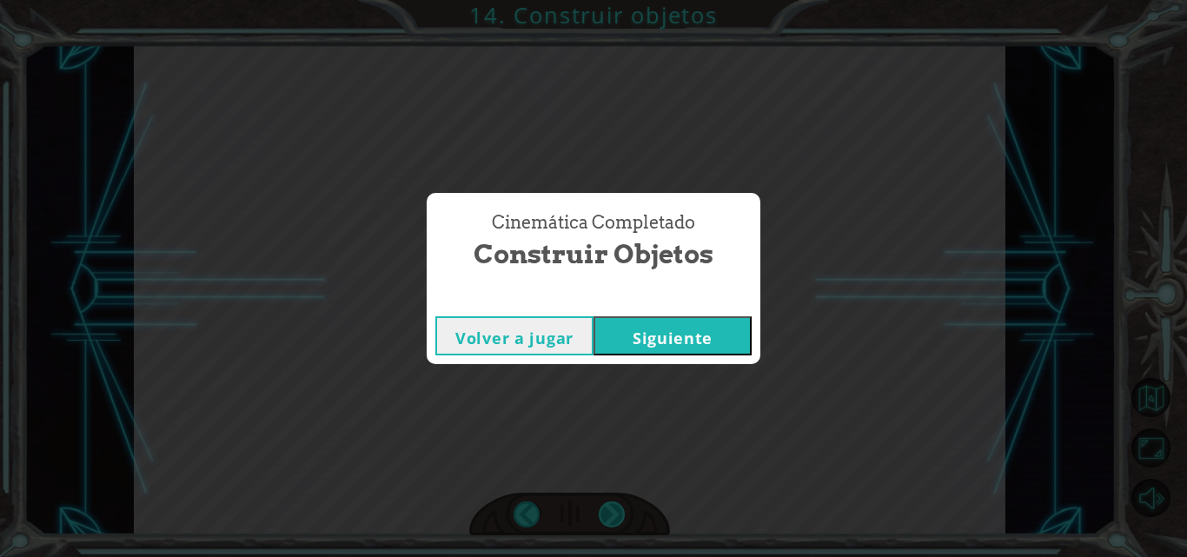
click at [608, 0] on div "helper . build ( “rightArrow” ) B i e n , e x a m i n e m o s l o s m é t o d o…" at bounding box center [593, 0] width 1187 height 0
click at [608, 521] on div "Cinemática Completado Construir objetos Volver a jugar [GEOGRAPHIC_DATA]" at bounding box center [593, 278] width 1187 height 557
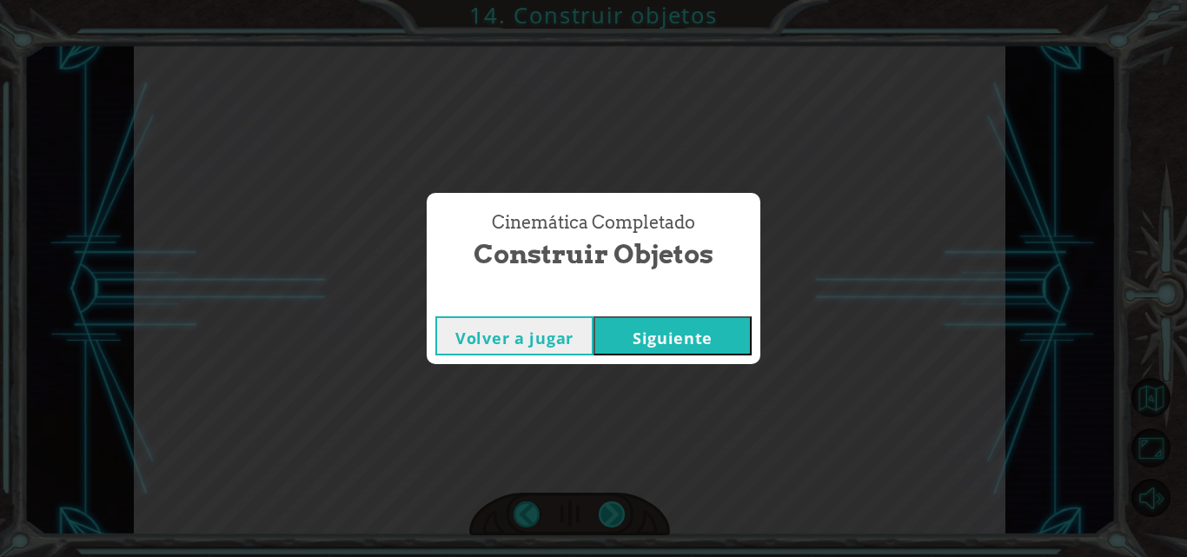
click at [608, 521] on div "Cinemática Completado Construir objetos Volver a jugar [GEOGRAPHIC_DATA]" at bounding box center [593, 278] width 1187 height 557
click at [634, 341] on button "Siguiente" at bounding box center [672, 335] width 158 height 39
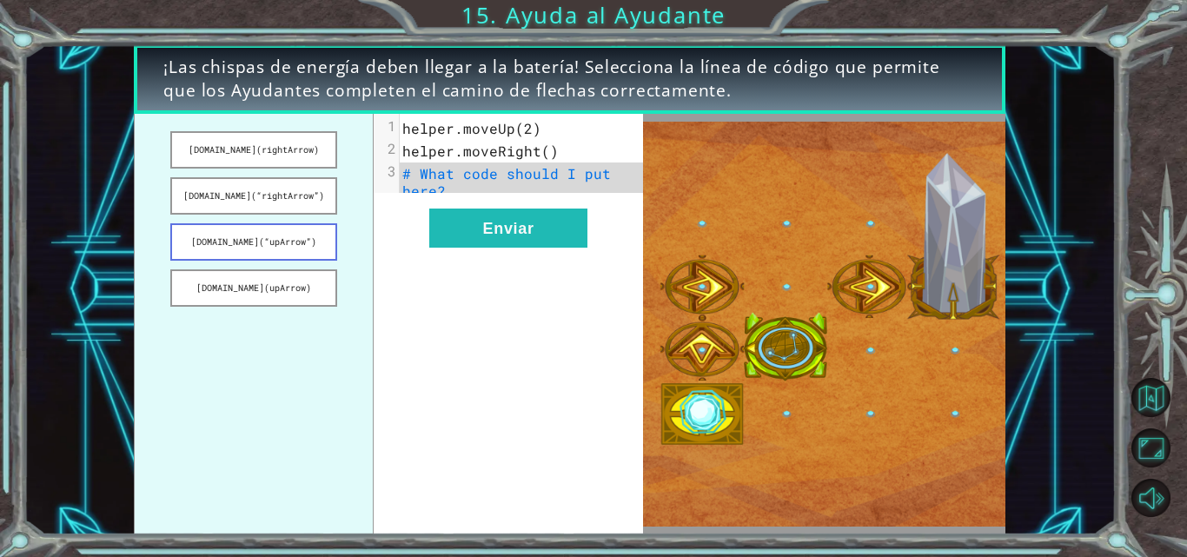
click at [275, 247] on button "[DOMAIN_NAME](“upArrow”)" at bounding box center [253, 241] width 167 height 37
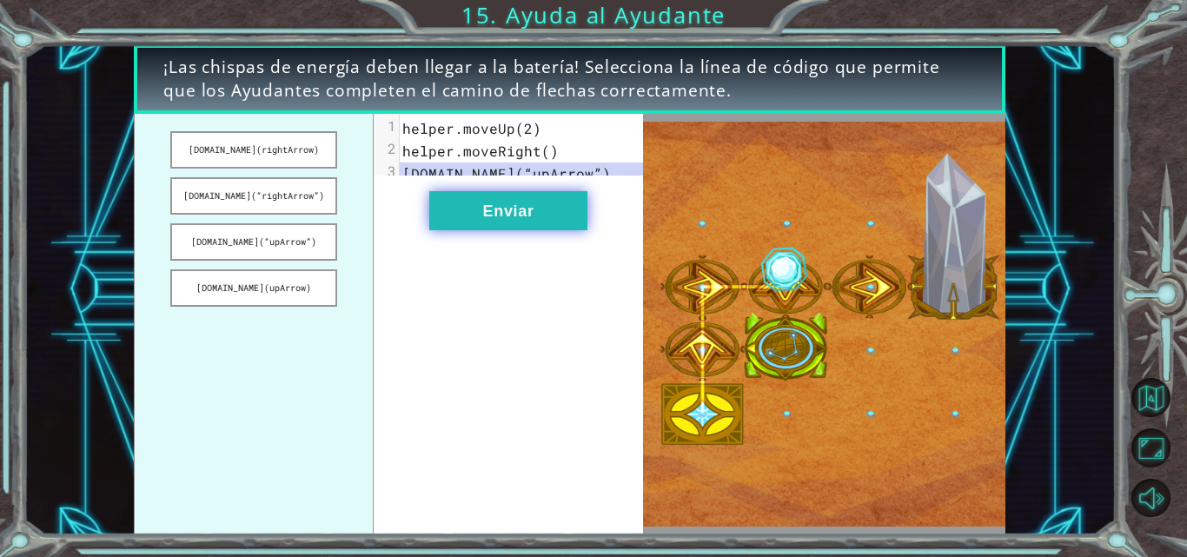
click at [460, 226] on button "Enviar" at bounding box center [508, 210] width 158 height 39
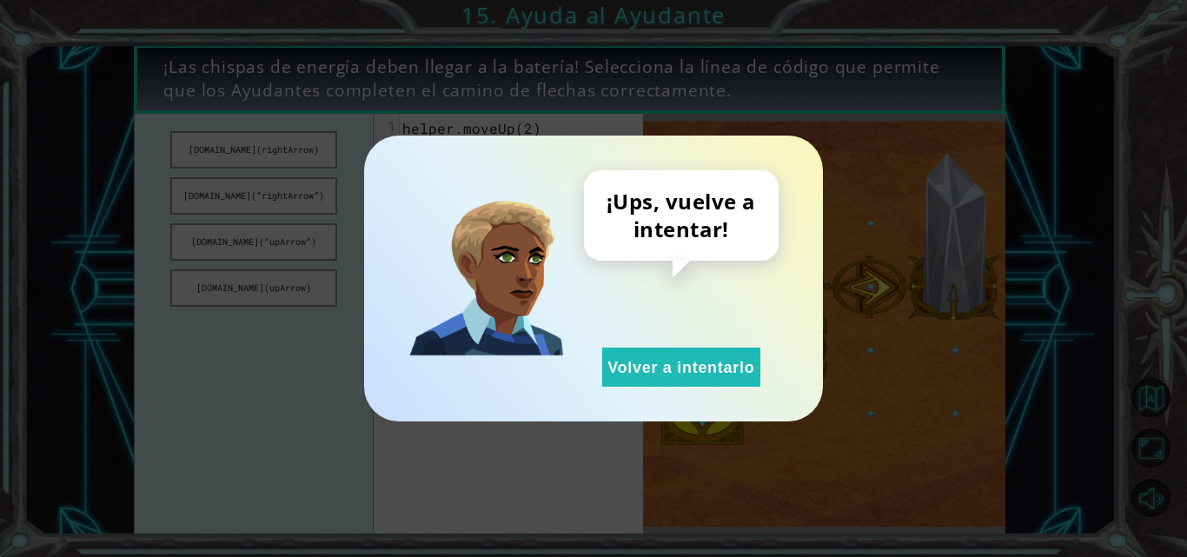
drag, startPoint x: 703, startPoint y: 361, endPoint x: 553, endPoint y: 319, distance: 156.2
click at [698, 361] on button "Volver a intentarlo" at bounding box center [681, 366] width 158 height 39
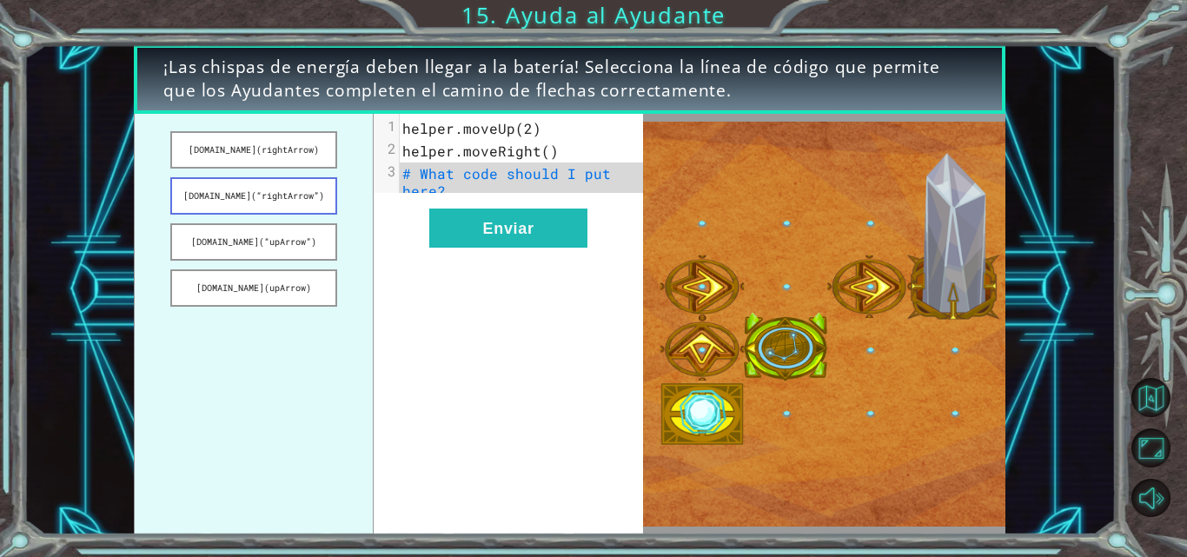
click at [293, 195] on button "[DOMAIN_NAME](“rightArrow”)" at bounding box center [253, 195] width 167 height 37
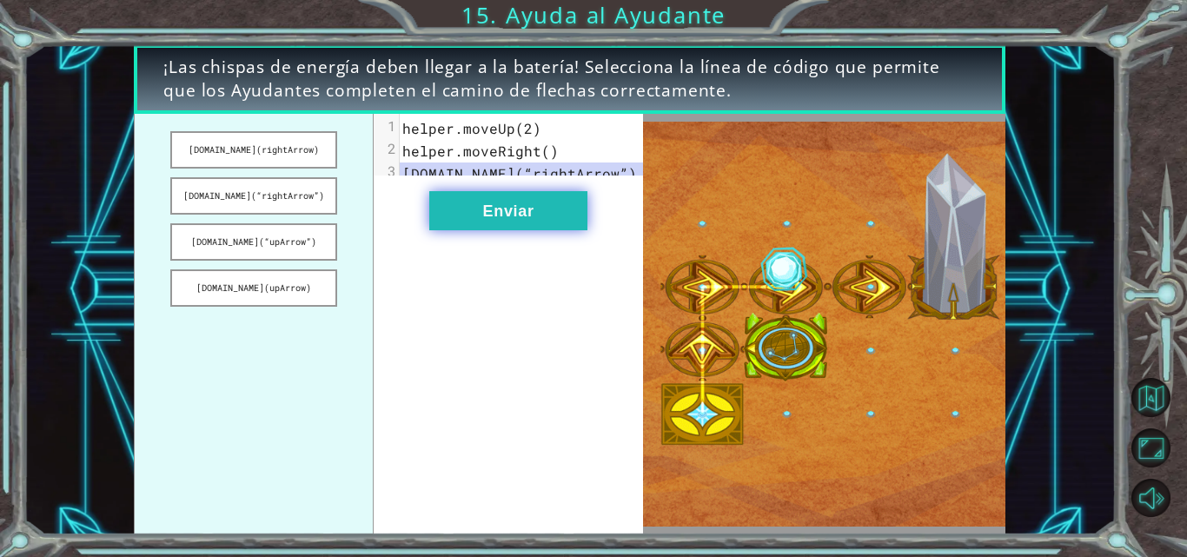
click at [502, 210] on button "Enviar" at bounding box center [508, 210] width 158 height 39
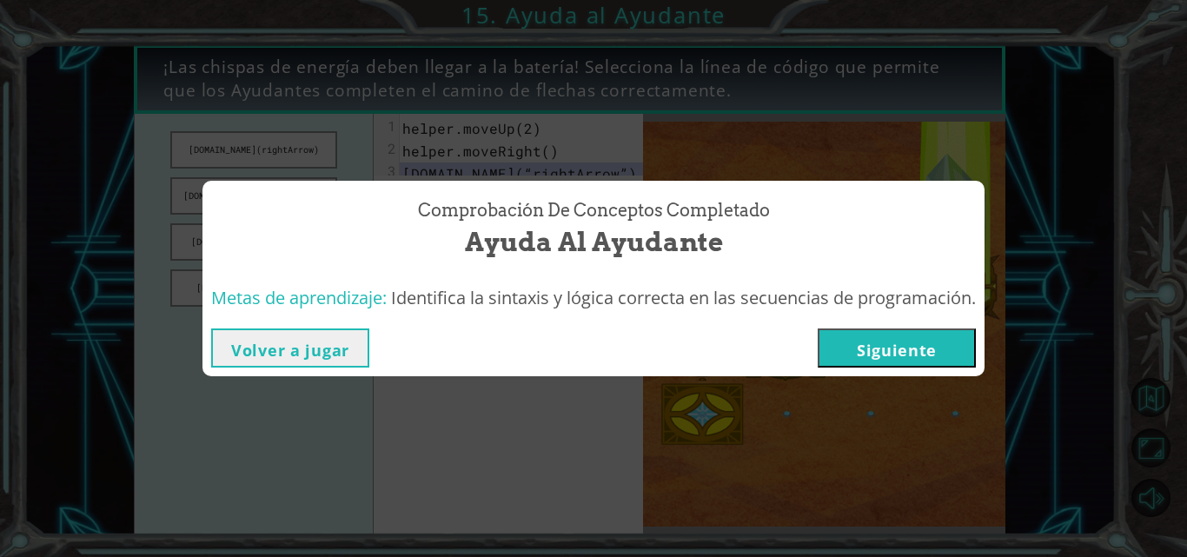
click at [870, 344] on button "Siguiente" at bounding box center [896, 347] width 158 height 39
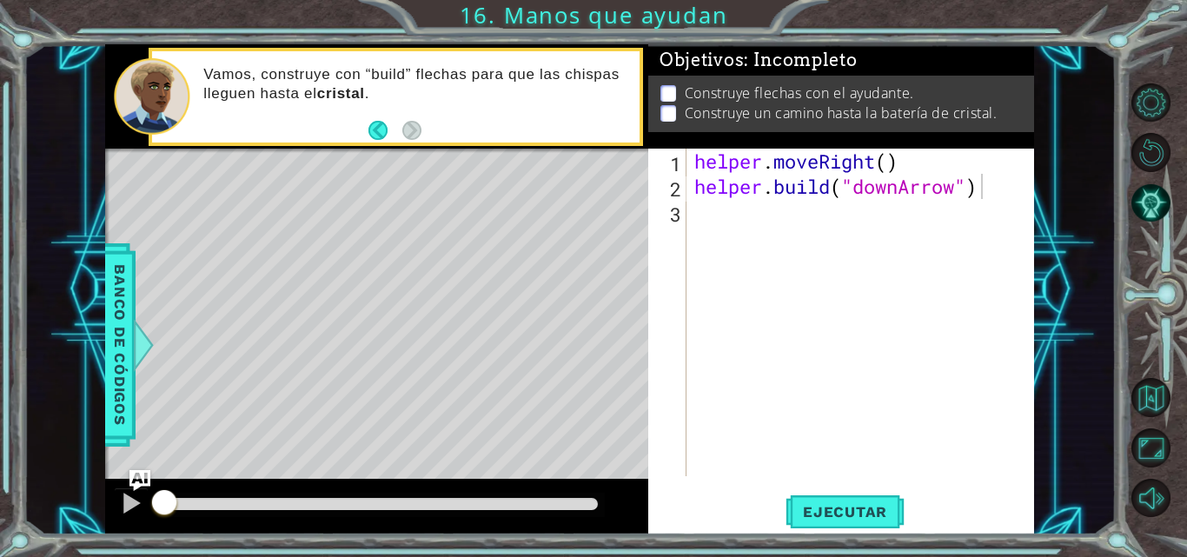
type textarea "[DOMAIN_NAME]("downArrow")"
